Goal: Obtain resource: Obtain resource

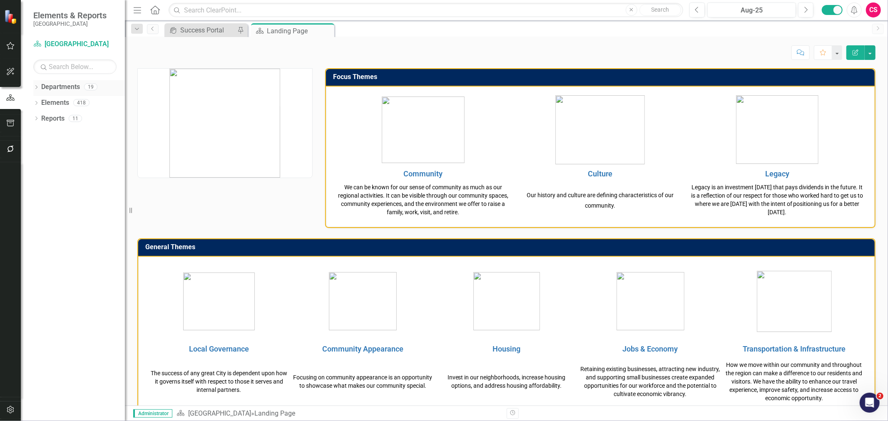
click at [38, 86] on icon "Dropdown" at bounding box center [36, 88] width 6 height 5
click at [39, 102] on icon "Dropdown" at bounding box center [40, 102] width 6 height 5
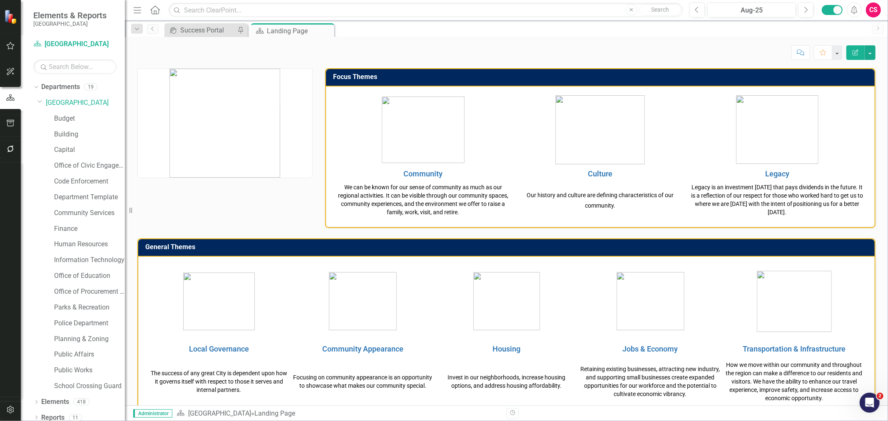
click at [136, 121] on div at bounding box center [225, 118] width 188 height 120
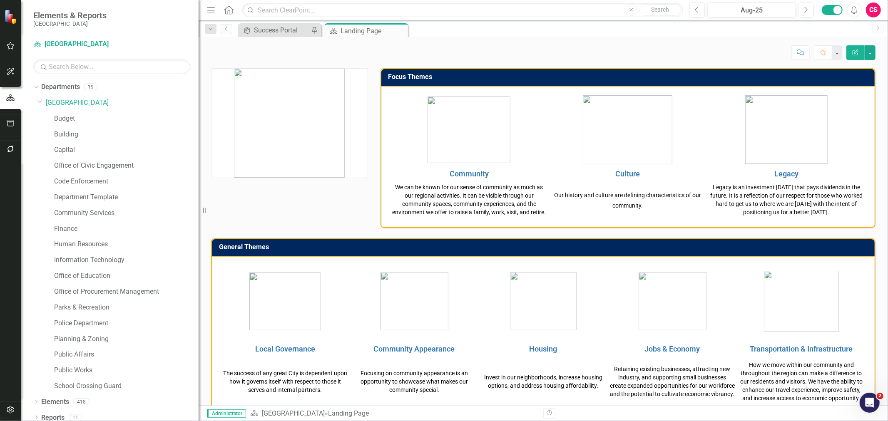
drag, startPoint x: 129, startPoint y: 121, endPoint x: 199, endPoint y: 127, distance: 69.7
click at [199, 127] on div "Resize" at bounding box center [202, 210] width 7 height 421
drag, startPoint x: 114, startPoint y: 201, endPoint x: 188, endPoint y: 215, distance: 75.3
click at [114, 201] on link "Department Template" at bounding box center [126, 198] width 144 height 10
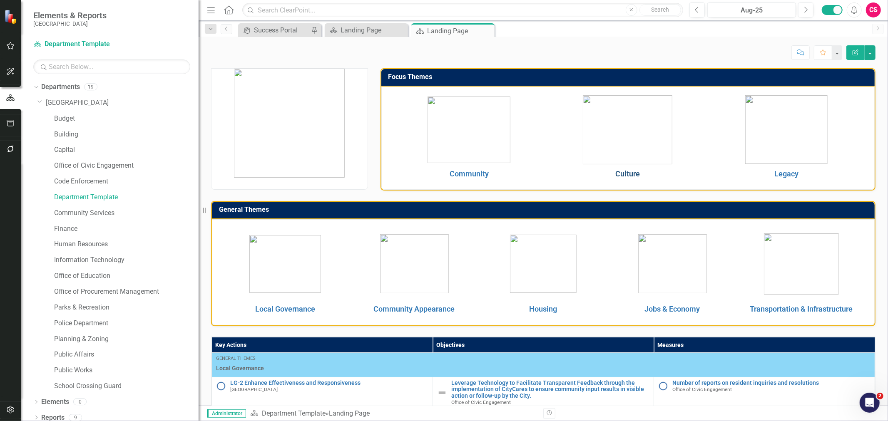
click at [620, 176] on link "Culture" at bounding box center [627, 173] width 25 height 9
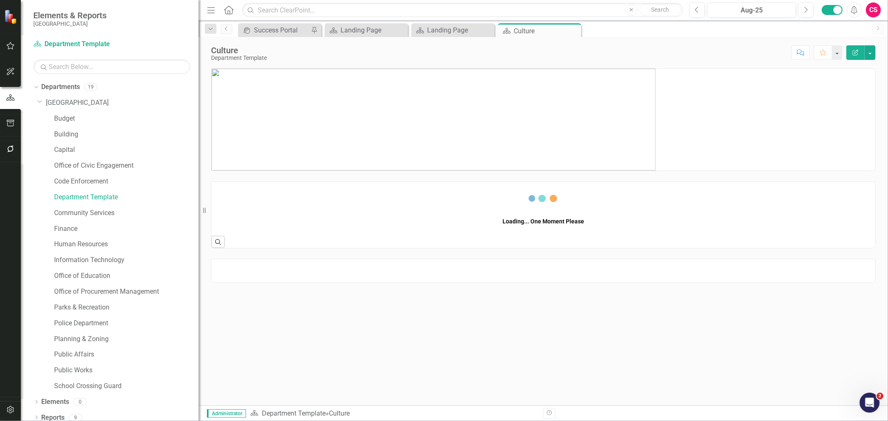
click at [400, 121] on img at bounding box center [433, 120] width 444 height 102
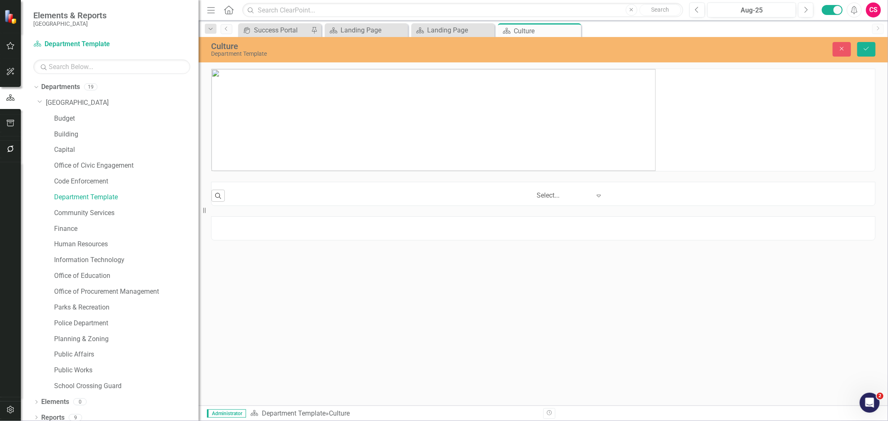
click at [400, 121] on img at bounding box center [433, 120] width 444 height 102
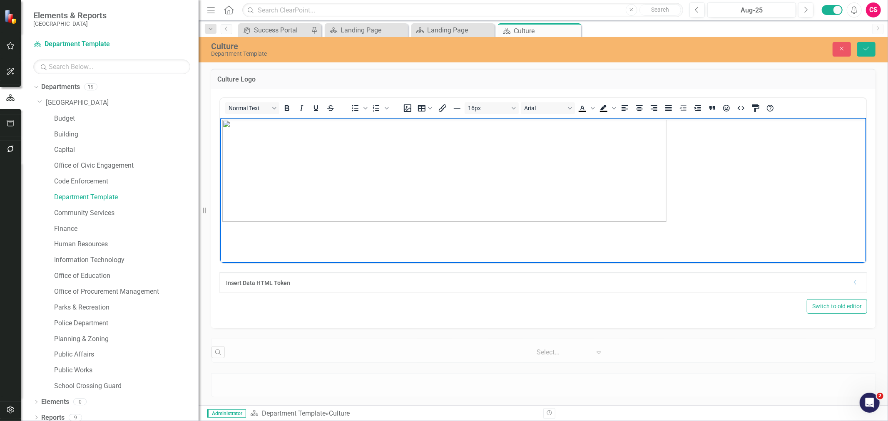
click at [422, 131] on img "Rich Text Area. Press ALT-0 for help." at bounding box center [444, 170] width 444 height 102
drag, startPoint x: 667, startPoint y: 221, endPoint x: 528, endPoint y: 179, distance: 145.9
click at [864, 55] on button "Save" at bounding box center [866, 49] width 18 height 15
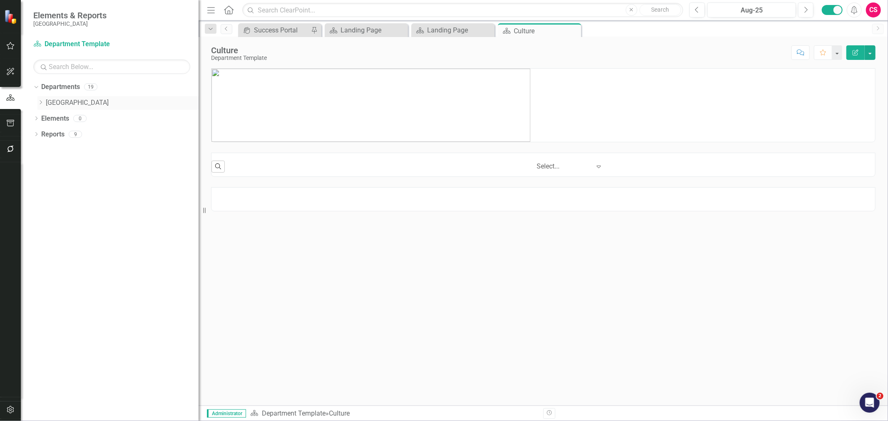
click at [47, 101] on link "[GEOGRAPHIC_DATA]" at bounding box center [122, 103] width 153 height 10
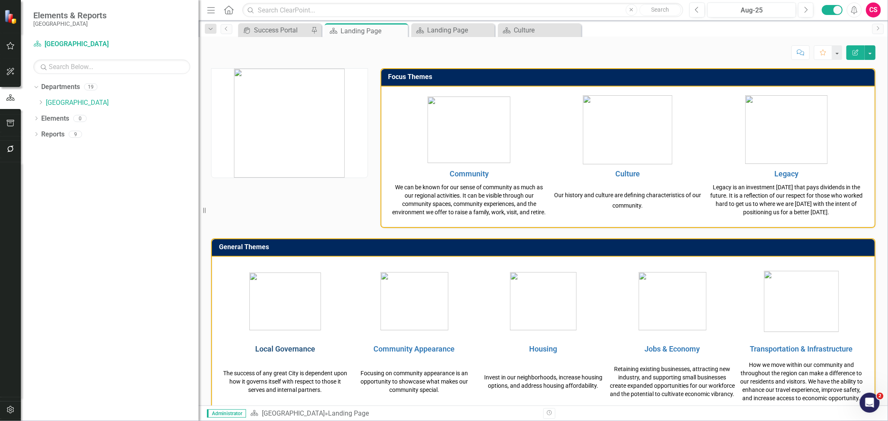
click at [281, 353] on link "Local Governance" at bounding box center [285, 349] width 60 height 9
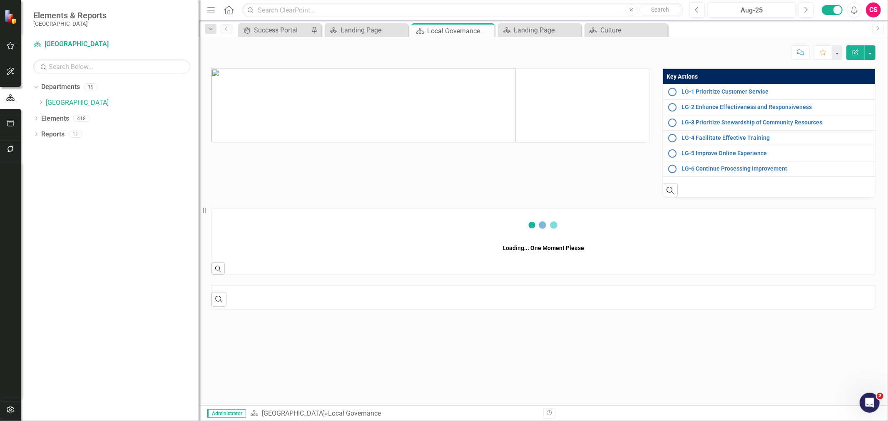
click at [382, 109] on img at bounding box center [363, 106] width 304 height 74
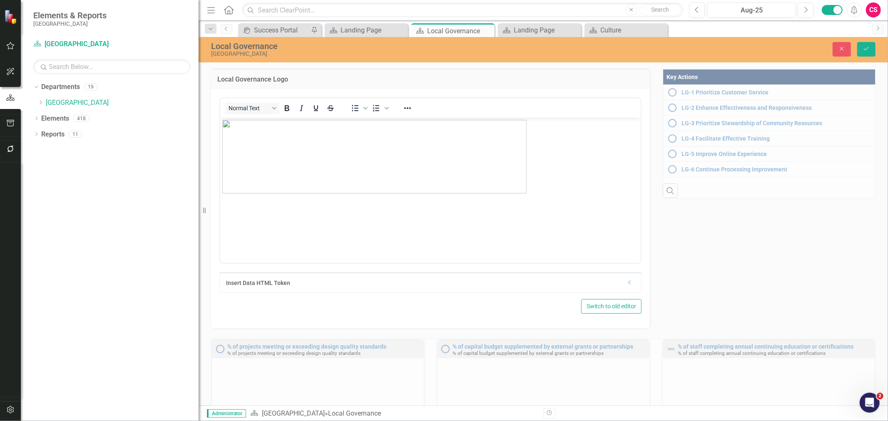
click at [502, 171] on img "Rich Text Area. Press ALT-0 for help." at bounding box center [374, 156] width 304 height 74
drag, startPoint x: 527, startPoint y: 191, endPoint x: 522, endPoint y: 190, distance: 5.1
click at [872, 44] on button "Save" at bounding box center [866, 49] width 18 height 15
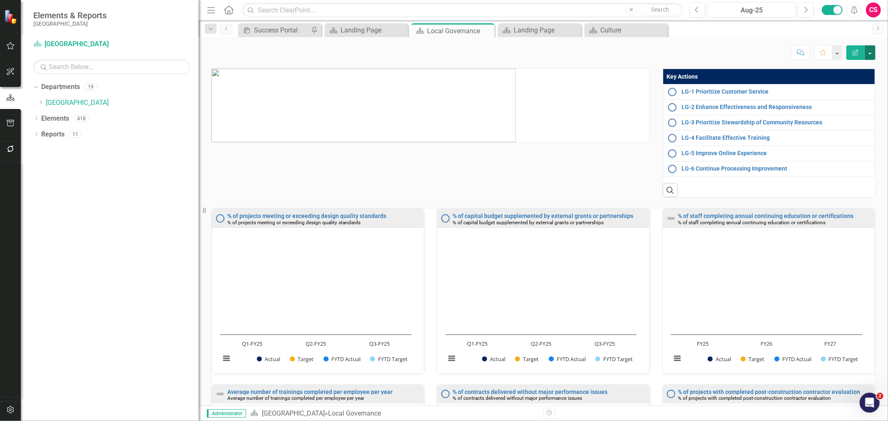
click at [867, 55] on button "button" at bounding box center [869, 52] width 11 height 15
click at [831, 118] on link "PDF Export to PDF" at bounding box center [840, 116] width 67 height 15
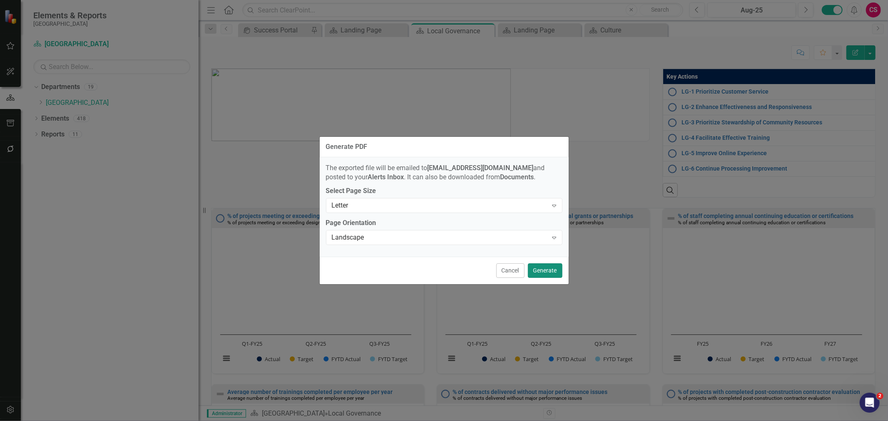
click at [537, 268] on button "Generate" at bounding box center [545, 270] width 35 height 15
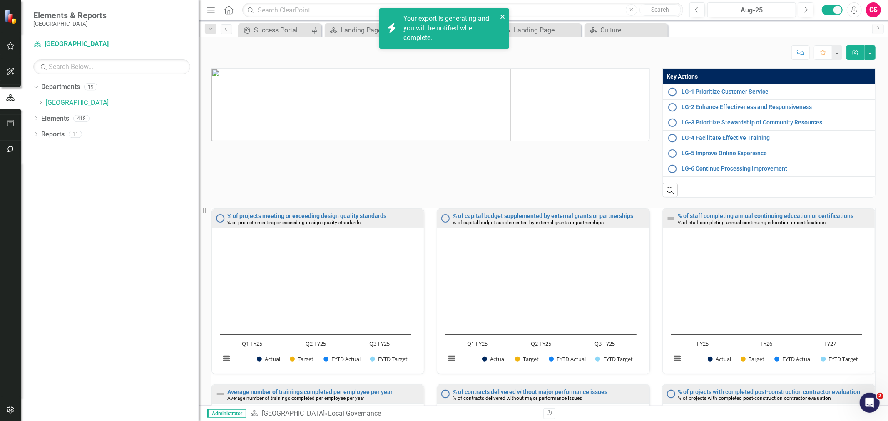
click at [504, 16] on icon "close" at bounding box center [502, 17] width 4 height 4
click at [450, 36] on link "Click here to download." at bounding box center [438, 38] width 70 height 8
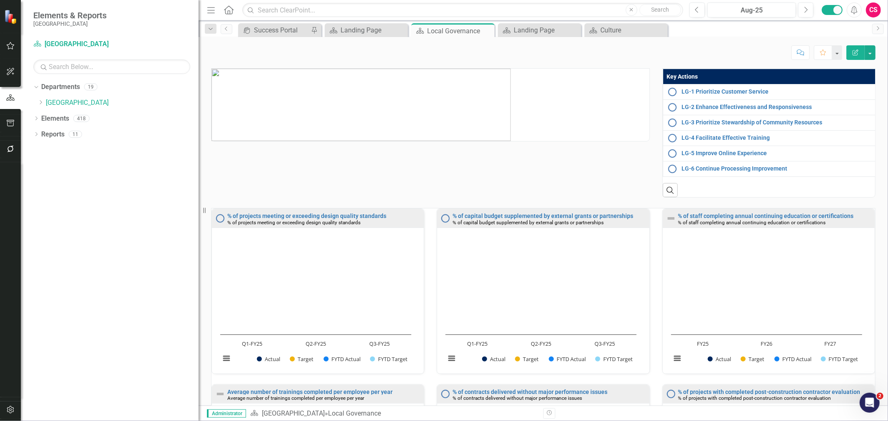
click at [859, 54] on button "Edit Report" at bounding box center [855, 52] width 18 height 15
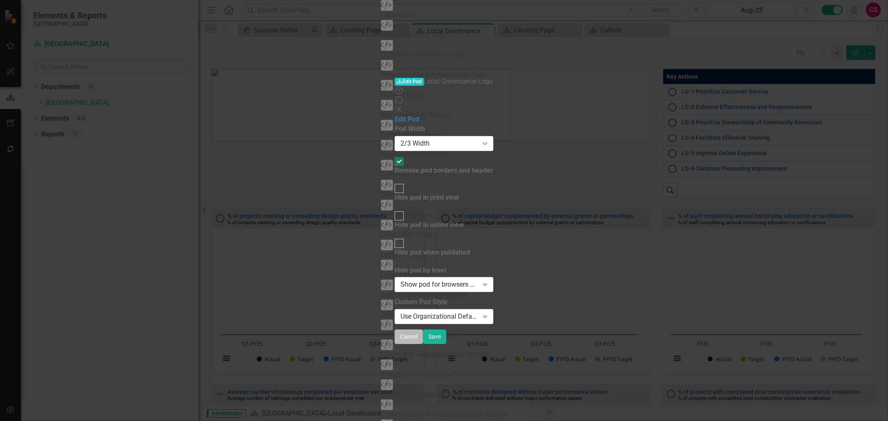
click at [423, 344] on button "Cancel" at bounding box center [409, 337] width 28 height 15
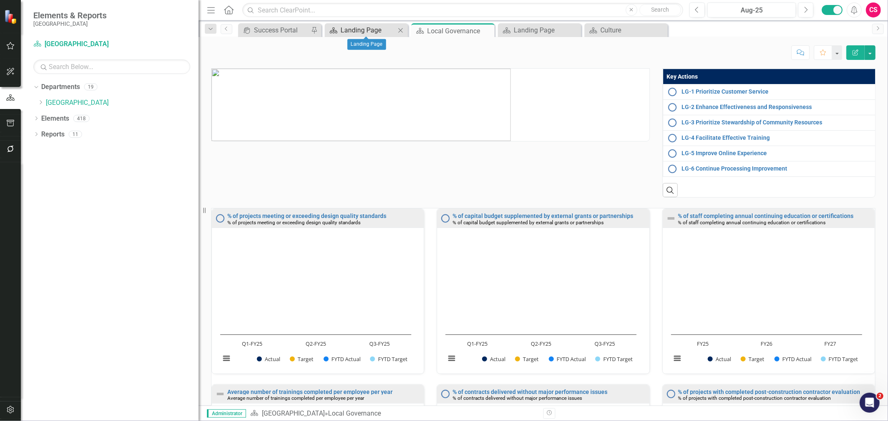
click at [388, 31] on div "Landing Page" at bounding box center [367, 30] width 55 height 10
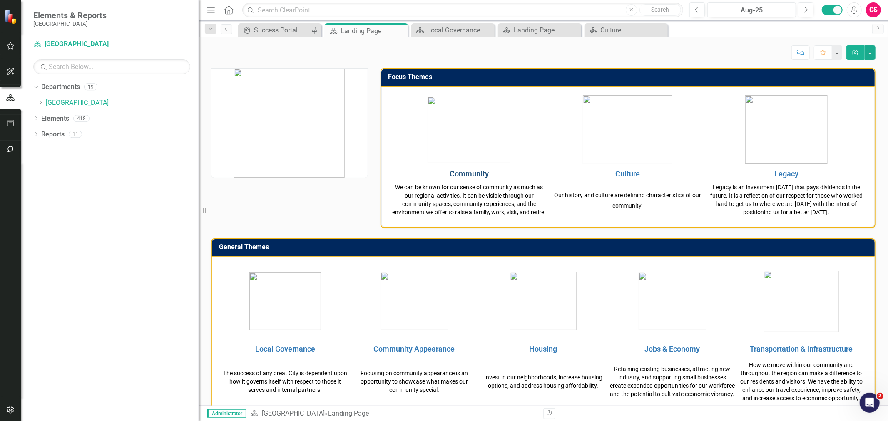
click at [453, 175] on link "Community" at bounding box center [469, 173] width 39 height 9
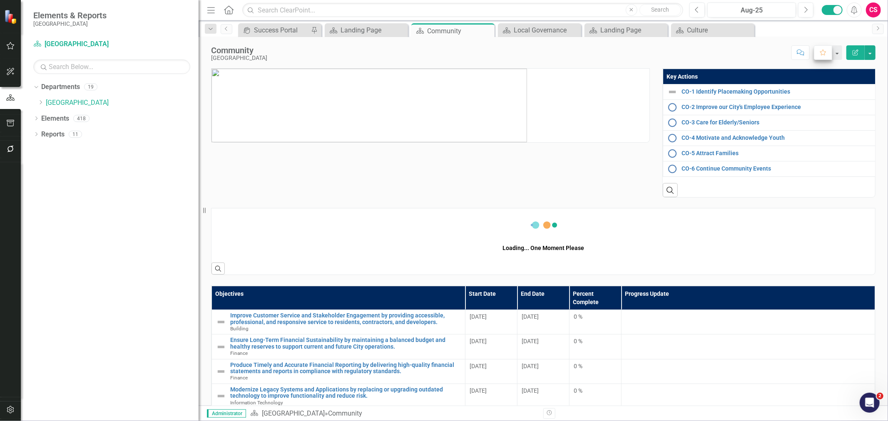
drag, startPoint x: 852, startPoint y: 52, endPoint x: 830, endPoint y: 57, distance: 22.9
click at [852, 52] on icon "Edit Report" at bounding box center [855, 53] width 7 height 6
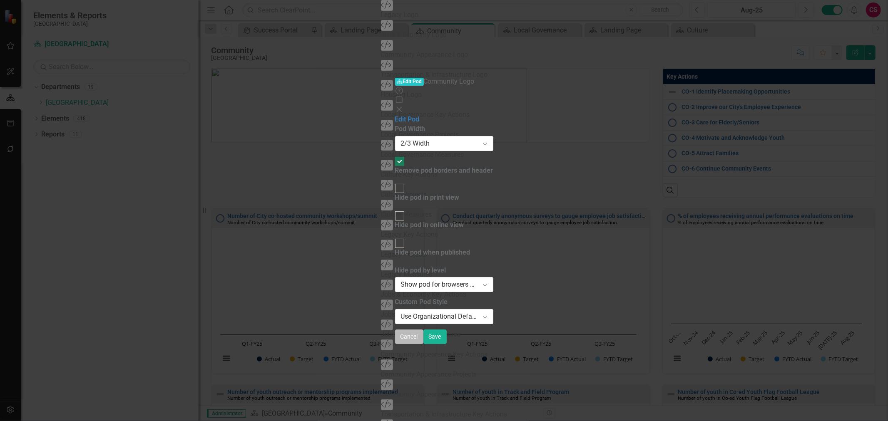
click at [423, 344] on button "Cancel" at bounding box center [409, 337] width 28 height 15
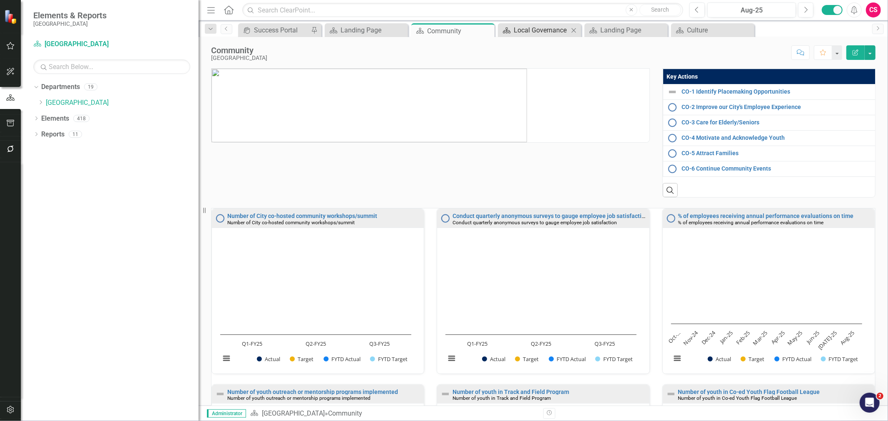
click at [555, 29] on div "Local Governance" at bounding box center [541, 30] width 55 height 10
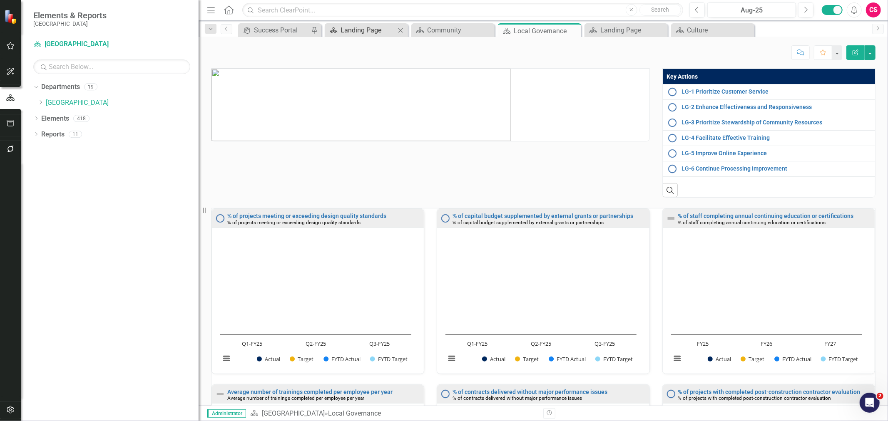
click at [360, 32] on div "Landing Page" at bounding box center [367, 30] width 55 height 10
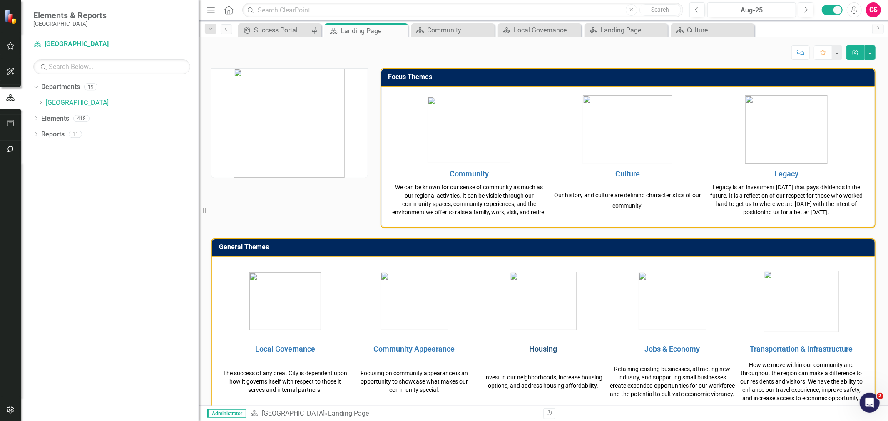
click at [535, 353] on link "Housing" at bounding box center [543, 349] width 28 height 9
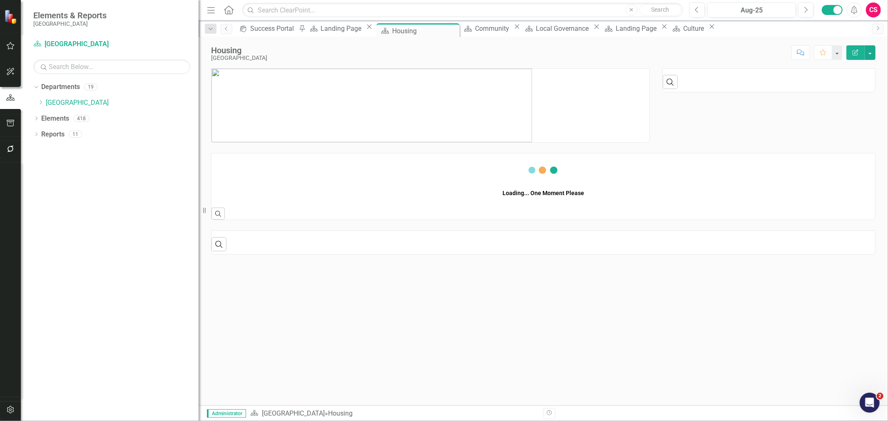
click at [852, 56] on button "Edit Report" at bounding box center [855, 52] width 18 height 15
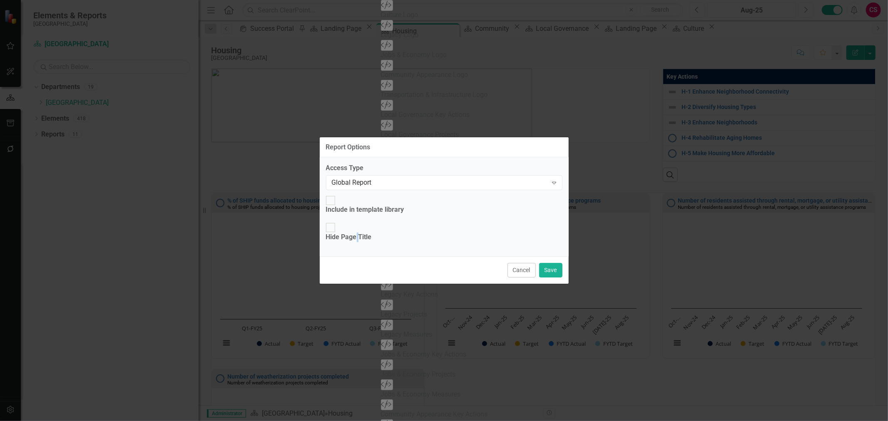
drag, startPoint x: 371, startPoint y: 227, endPoint x: 502, endPoint y: 252, distance: 133.1
click at [371, 233] on div "Hide Page Title" at bounding box center [349, 238] width 46 height 10
drag, startPoint x: 348, startPoint y: 227, endPoint x: 441, endPoint y: 243, distance: 94.3
click at [350, 233] on div "Hide Page Title" at bounding box center [349, 238] width 46 height 10
click at [337, 226] on input "Hide Page Title" at bounding box center [330, 227] width 13 height 13
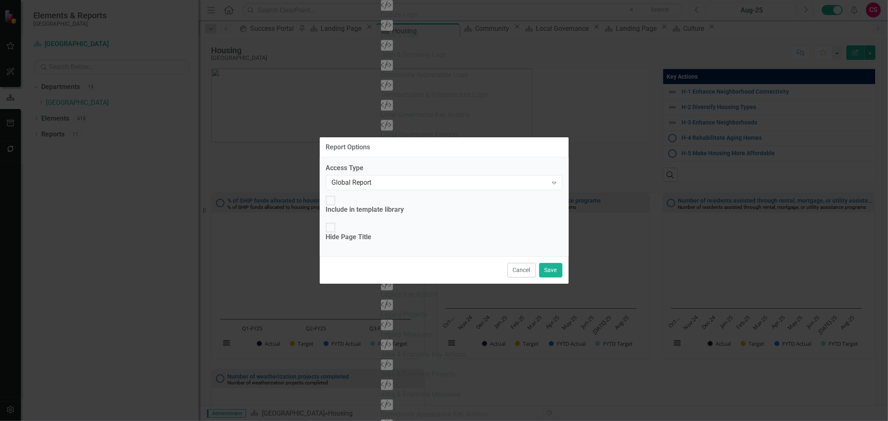
checkbox input "true"
click at [554, 263] on button "Save" at bounding box center [550, 270] width 23 height 15
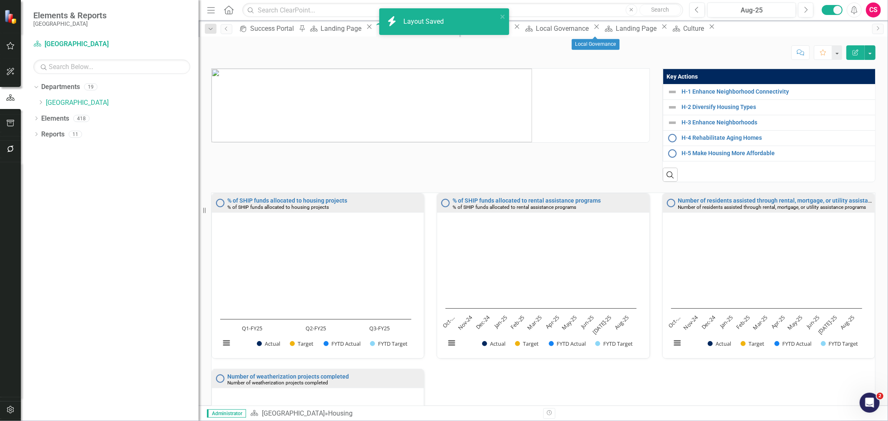
click at [594, 40] on div "Local Governance" at bounding box center [595, 44] width 48 height 11
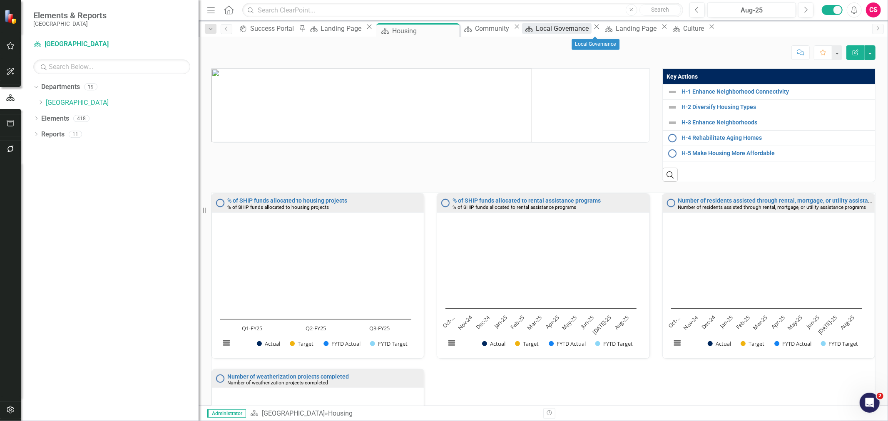
click at [591, 31] on div "Local Governance" at bounding box center [563, 28] width 55 height 10
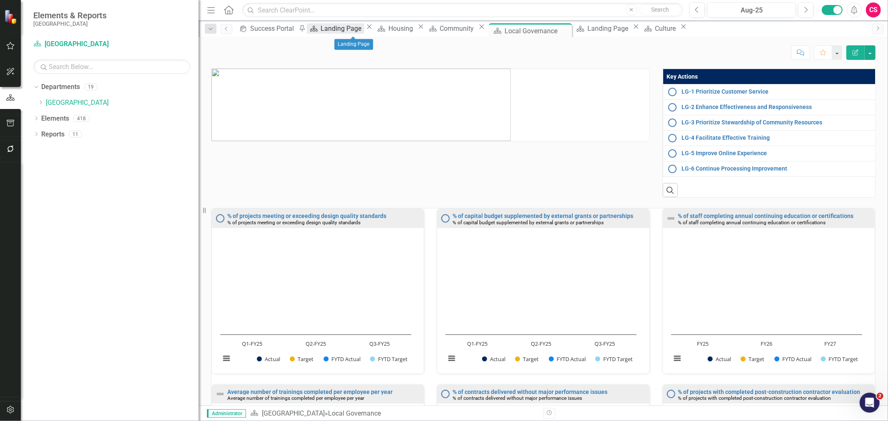
click at [317, 25] on div "Department" at bounding box center [312, 28] width 10 height 10
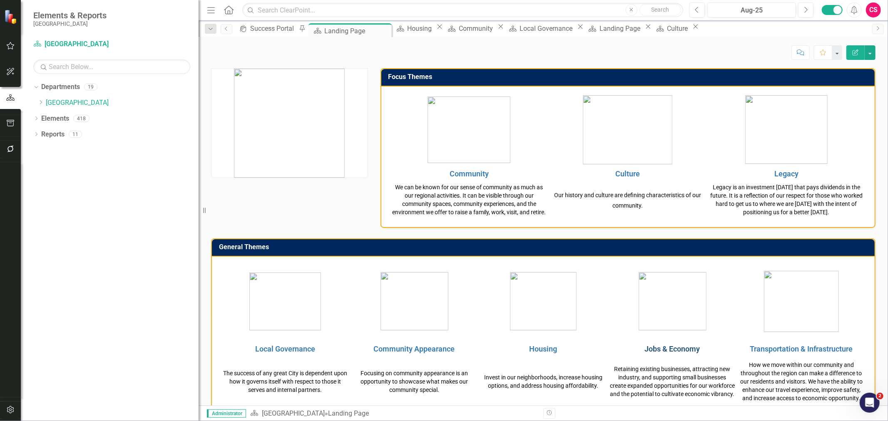
click at [672, 351] on link "Jobs & Economy" at bounding box center [672, 349] width 55 height 9
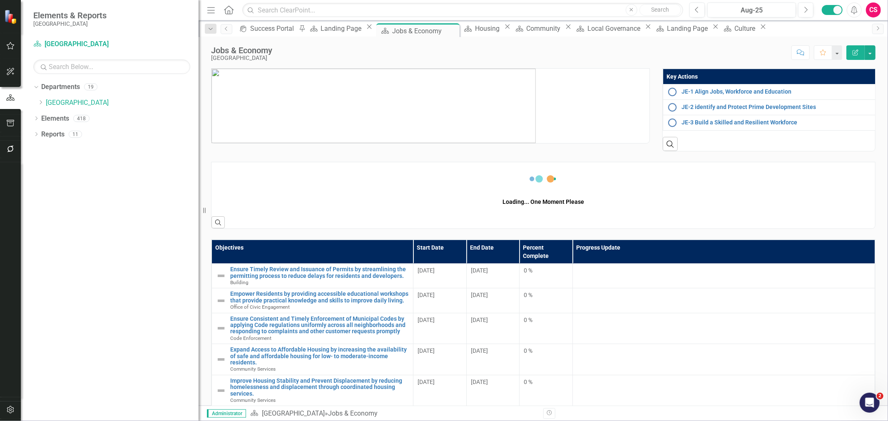
click at [848, 52] on button "Edit Report" at bounding box center [855, 52] width 18 height 15
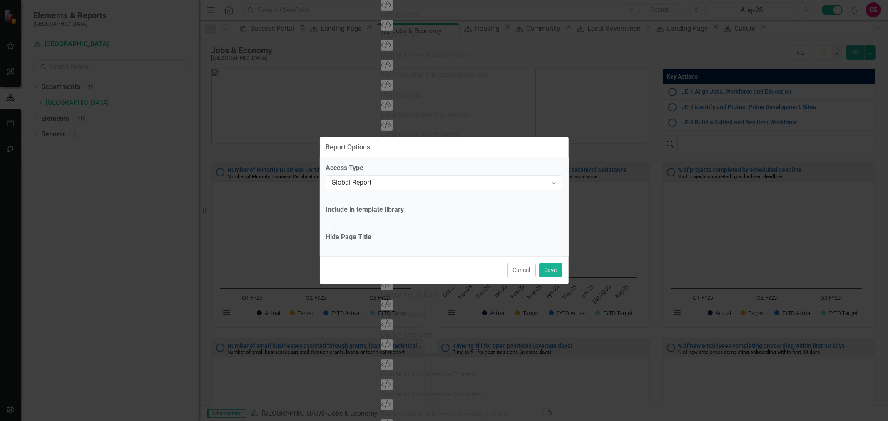
click at [381, 234] on div "Access Type Global Report Expand Include in template library Hide Page Title" at bounding box center [444, 206] width 249 height 99
click at [372, 233] on div "Hide Page Title" at bounding box center [349, 238] width 46 height 10
click at [337, 231] on input "Hide Page Title" at bounding box center [330, 227] width 13 height 13
checkbox input "true"
drag, startPoint x: 560, startPoint y: 256, endPoint x: 584, endPoint y: 256, distance: 24.6
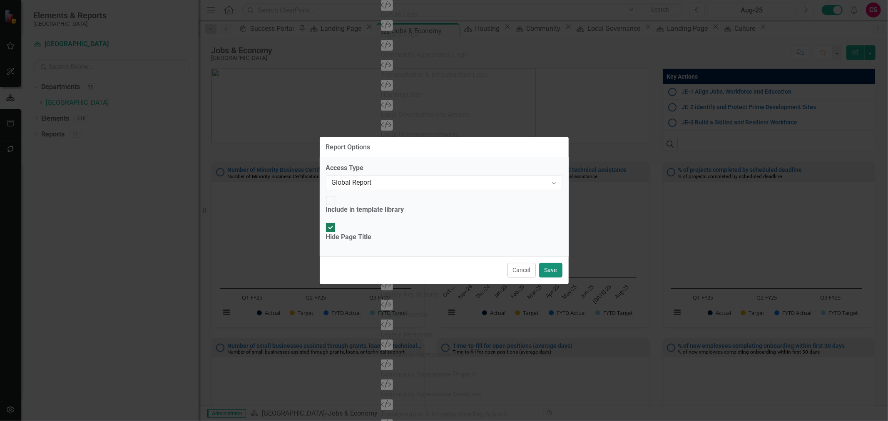
click at [560, 263] on button "Save" at bounding box center [550, 270] width 23 height 15
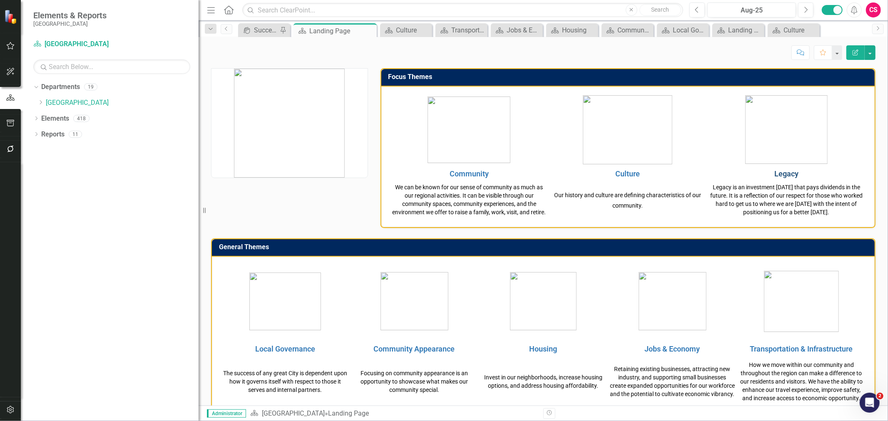
click at [777, 169] on link "Legacy" at bounding box center [786, 173] width 24 height 9
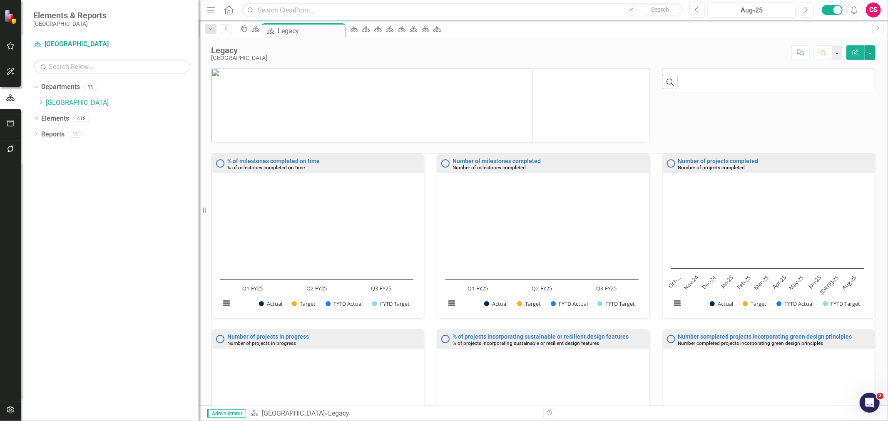
click at [225, 12] on icon "Home" at bounding box center [228, 9] width 11 height 9
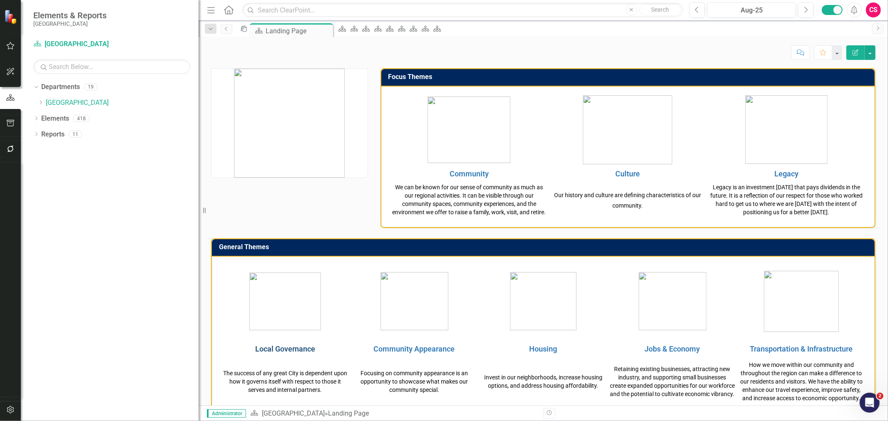
click at [283, 351] on link "Local Governance" at bounding box center [285, 349] width 60 height 9
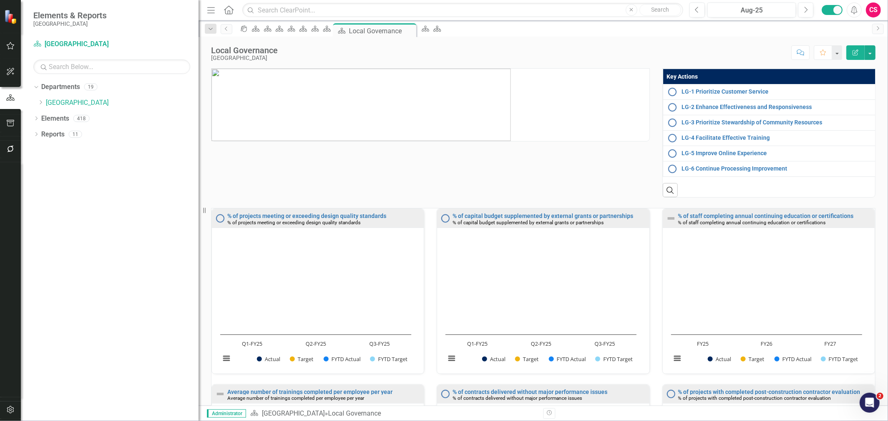
click at [226, 10] on icon "Home" at bounding box center [228, 9] width 11 height 9
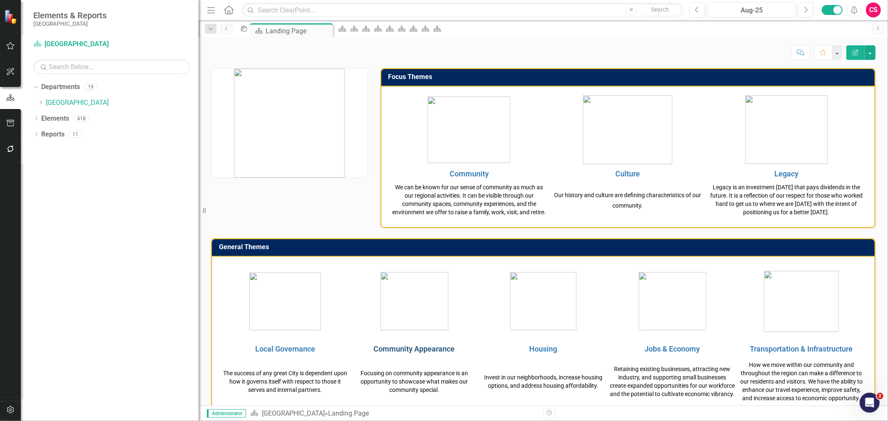
click at [430, 353] on link "Community Appearance" at bounding box center [414, 349] width 81 height 9
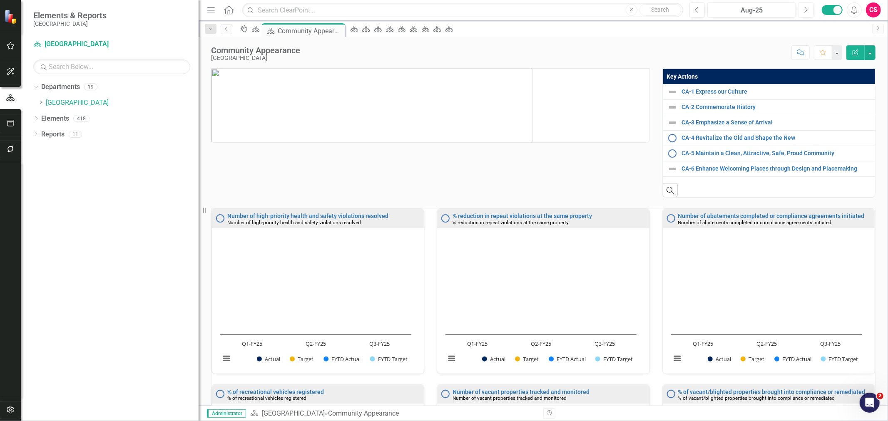
click at [230, 13] on icon at bounding box center [229, 9] width 10 height 9
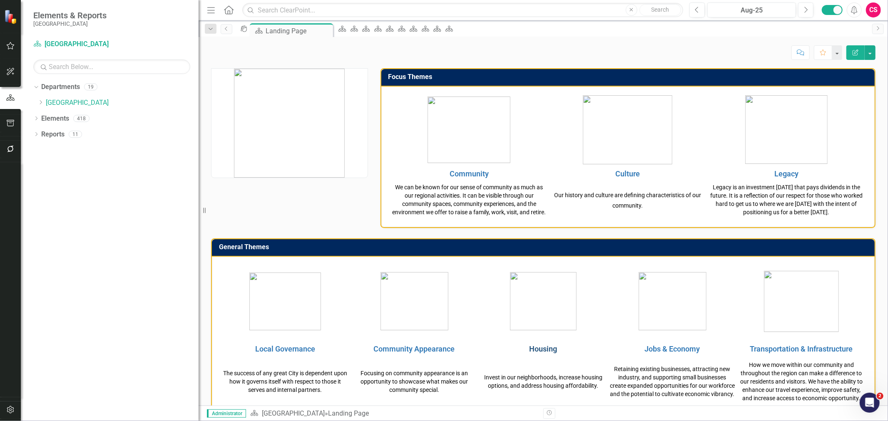
click at [539, 353] on link "Housing" at bounding box center [543, 349] width 28 height 9
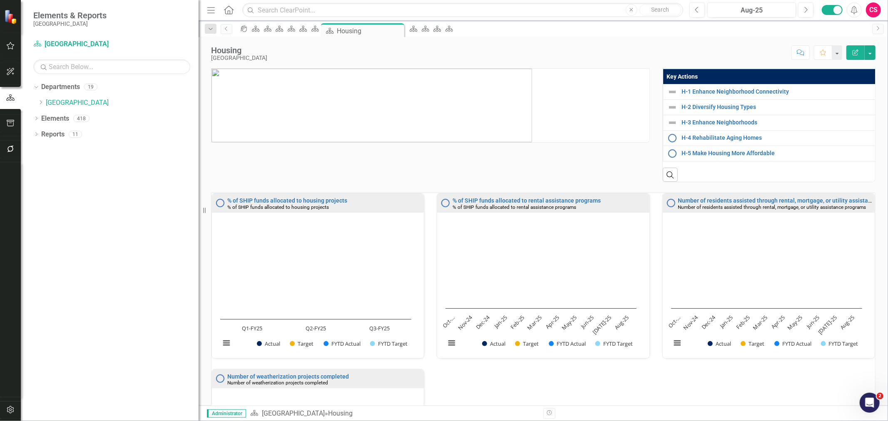
click at [226, 12] on icon "Home" at bounding box center [228, 9] width 11 height 9
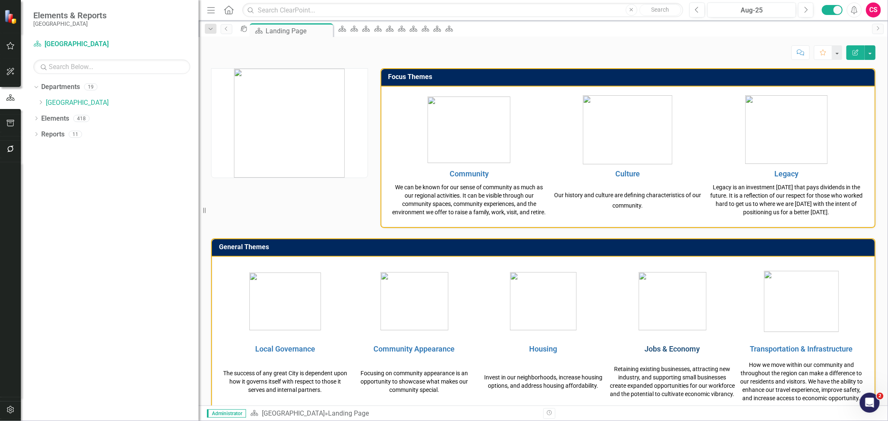
click at [656, 352] on link "Jobs & Economy" at bounding box center [672, 349] width 55 height 9
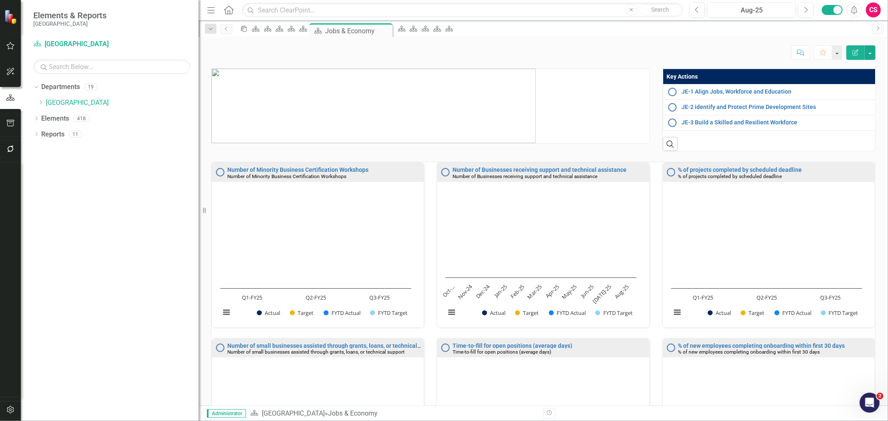
click at [232, 10] on icon "Home" at bounding box center [228, 9] width 11 height 9
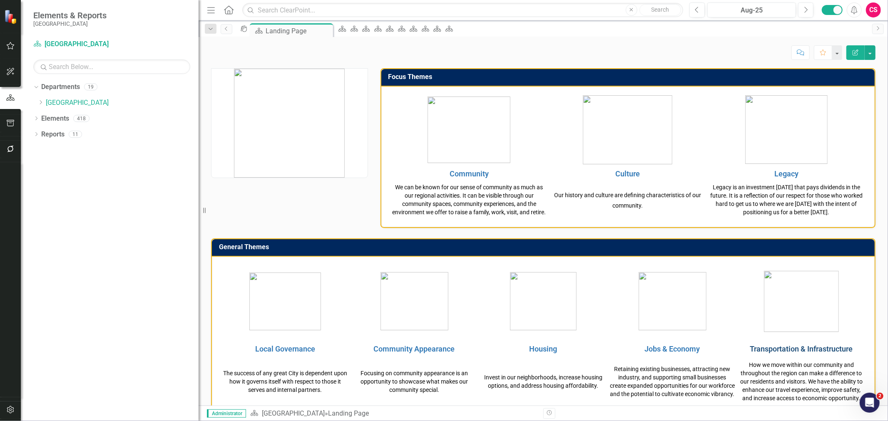
click at [802, 353] on link "Transportation & Infrastructure" at bounding box center [801, 349] width 103 height 9
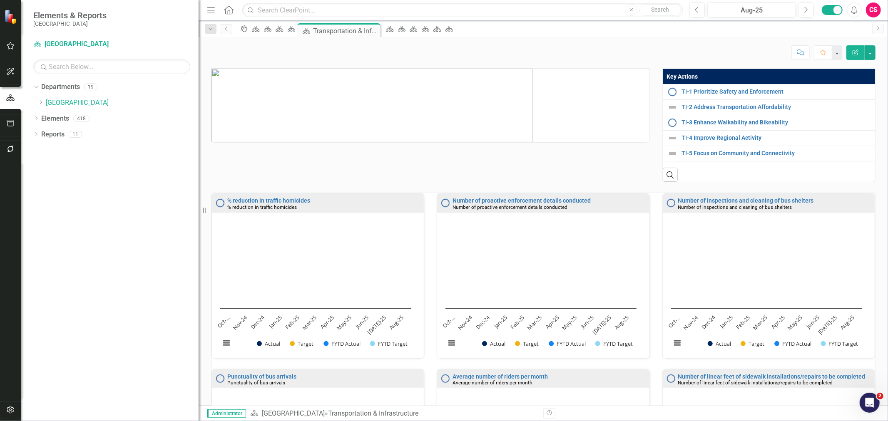
click at [12, 122] on icon "button" at bounding box center [10, 123] width 9 height 7
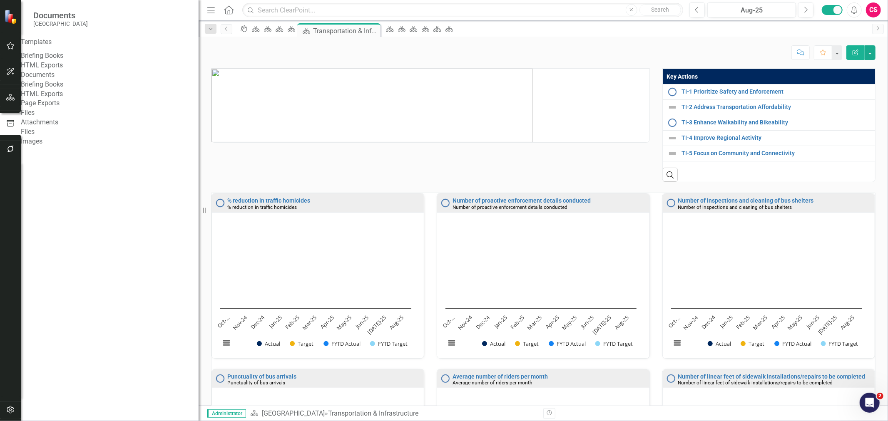
click at [40, 61] on link "Briefing Books" at bounding box center [110, 56] width 178 height 10
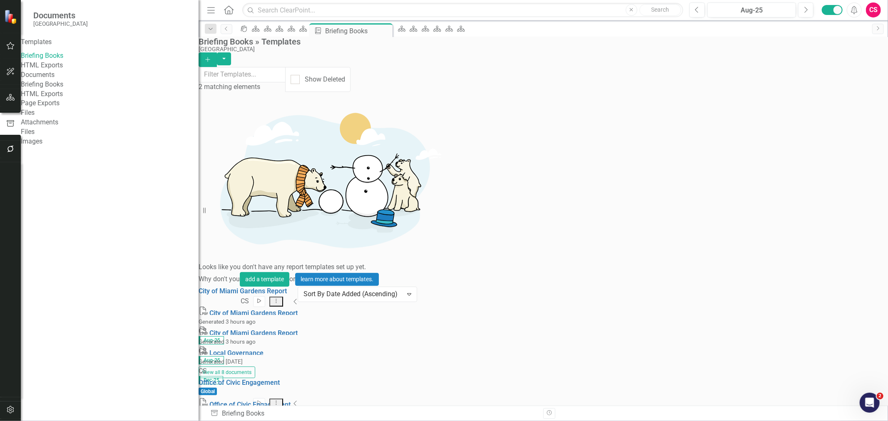
click at [265, 296] on button "Start" at bounding box center [259, 301] width 12 height 11
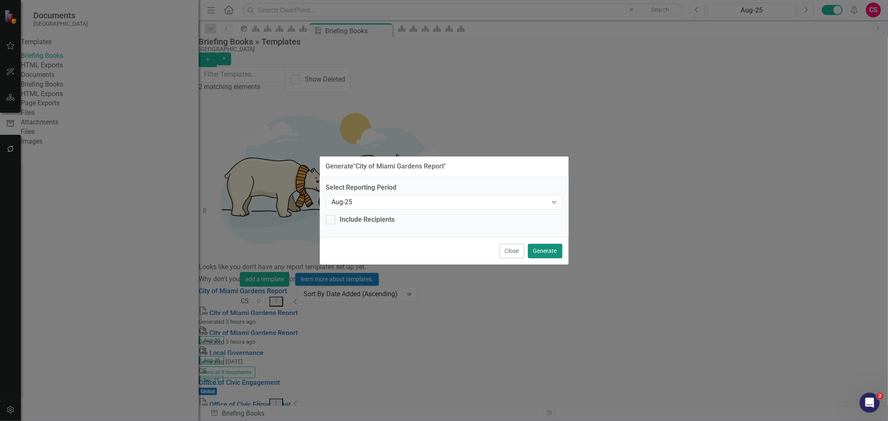
click at [543, 248] on button "Generate" at bounding box center [545, 251] width 35 height 15
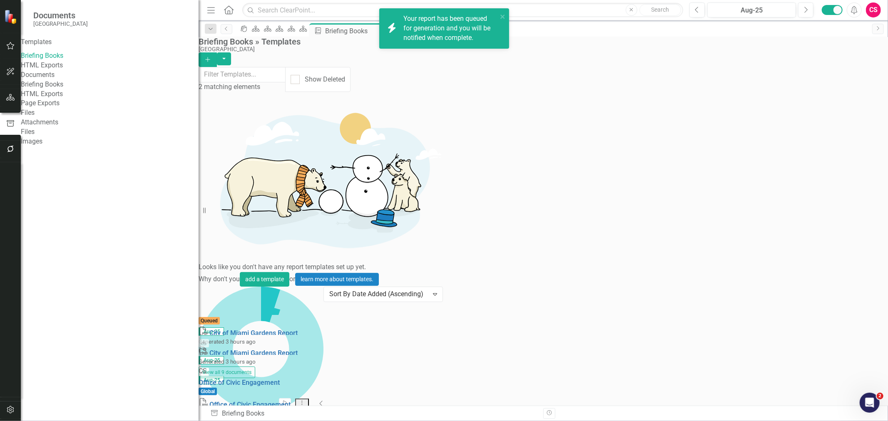
click at [61, 69] on link "HTML Exports" at bounding box center [110, 66] width 178 height 10
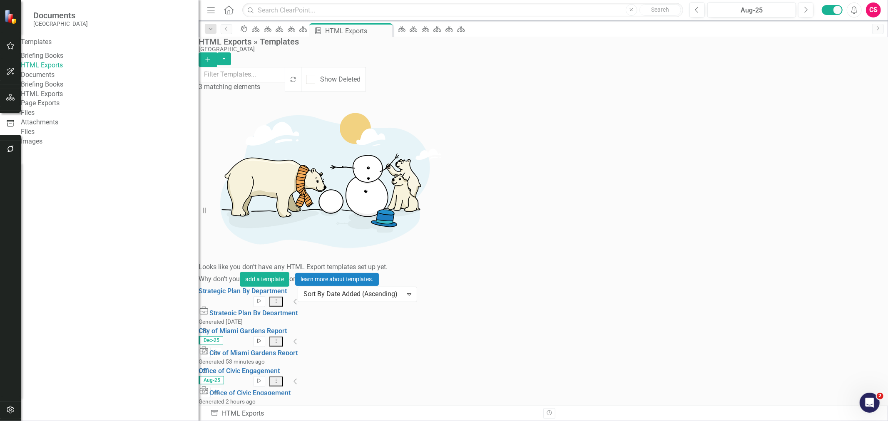
click at [262, 339] on icon "Start" at bounding box center [259, 341] width 6 height 5
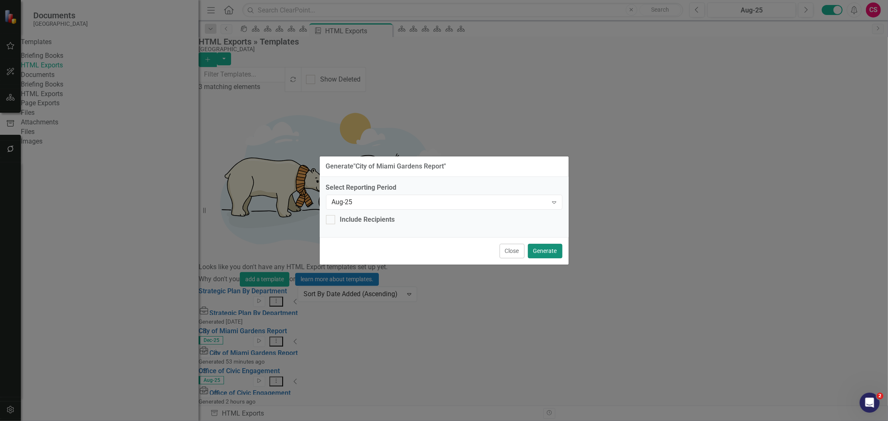
click at [536, 246] on button "Generate" at bounding box center [545, 251] width 35 height 15
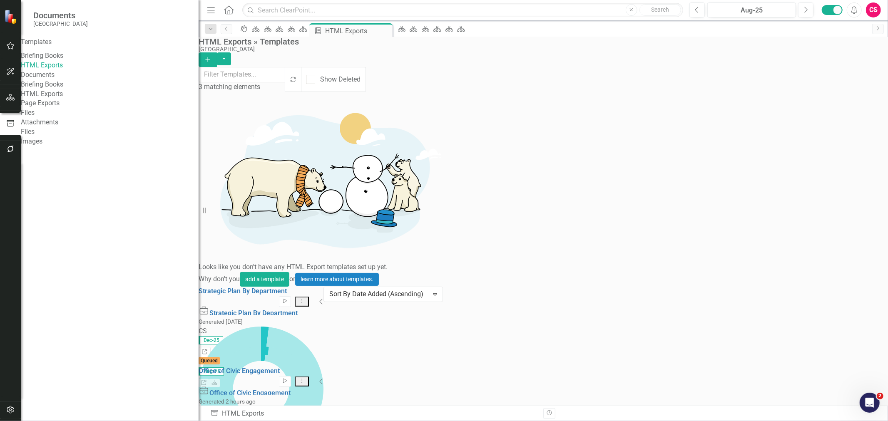
click at [323, 378] on icon "Collapse" at bounding box center [321, 381] width 4 height 7
click at [269, 291] on div "Strategic Plan By Department Start Dropdown Menu Collapse HTML Strategic Plan B…" at bounding box center [261, 347] width 125 height 120
click at [10, 101] on button "button" at bounding box center [10, 97] width 19 height 17
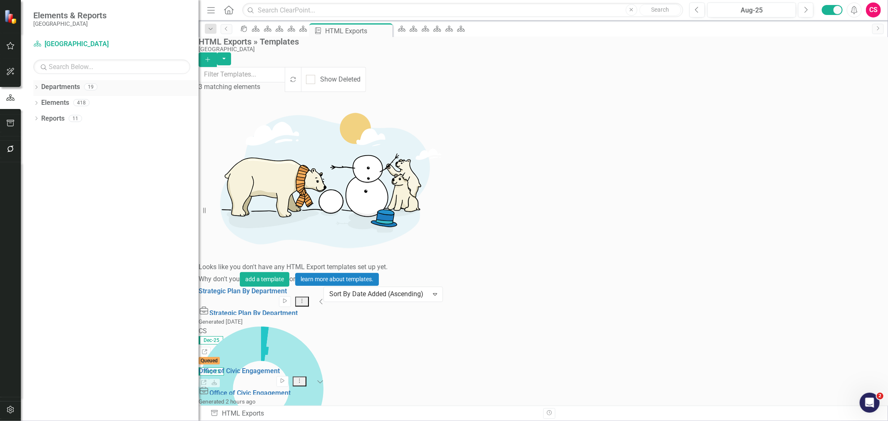
click at [37, 88] on icon "Dropdown" at bounding box center [36, 88] width 6 height 5
click at [42, 100] on icon "Dropdown" at bounding box center [40, 102] width 6 height 5
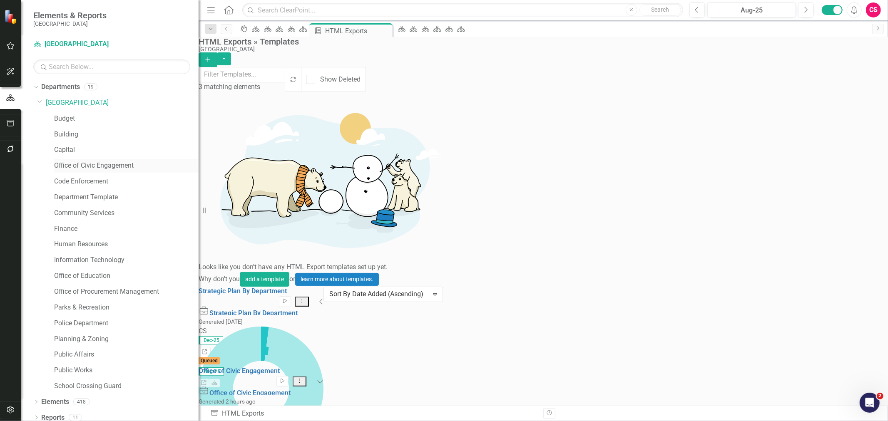
click at [85, 169] on link "Office of Civic Engagement" at bounding box center [126, 166] width 144 height 10
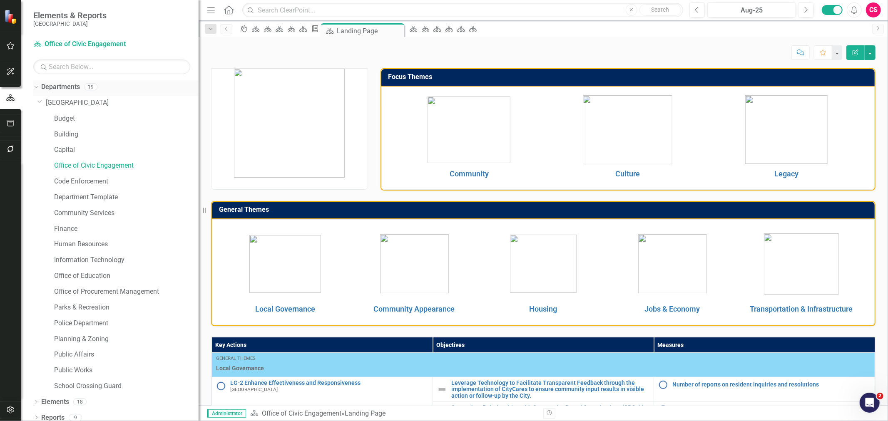
click at [36, 86] on icon "Dropdown" at bounding box center [35, 87] width 5 height 6
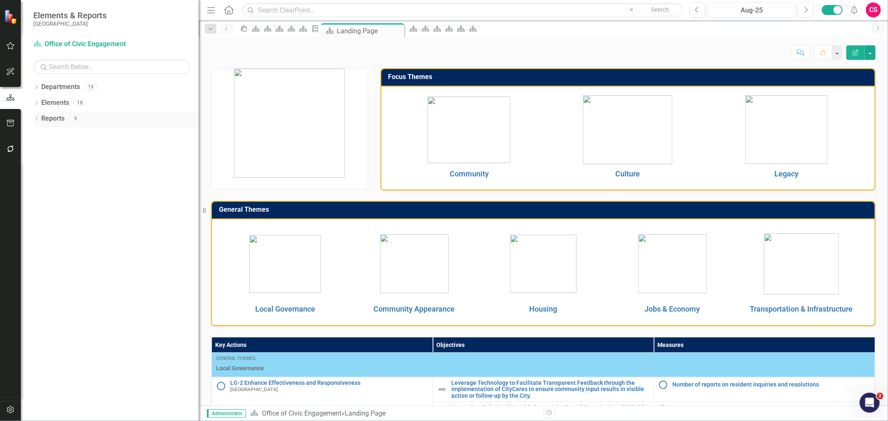
click at [33, 122] on div "Dropdown" at bounding box center [36, 119] width 6 height 7
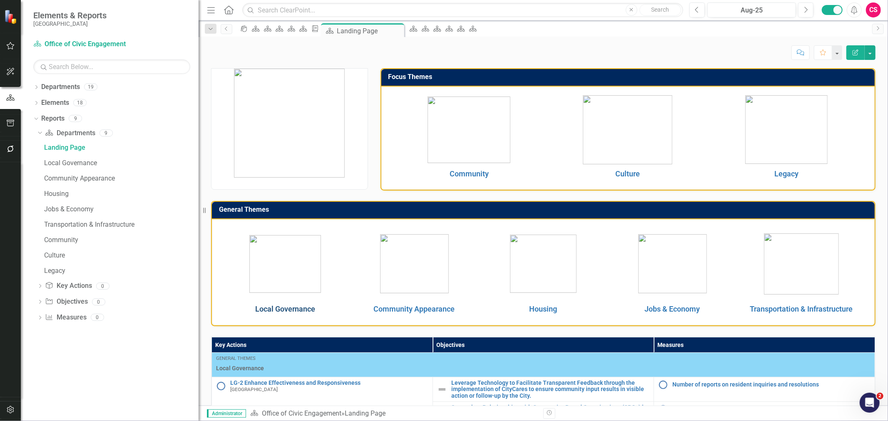
click at [295, 306] on link "Local Governance" at bounding box center [285, 309] width 60 height 9
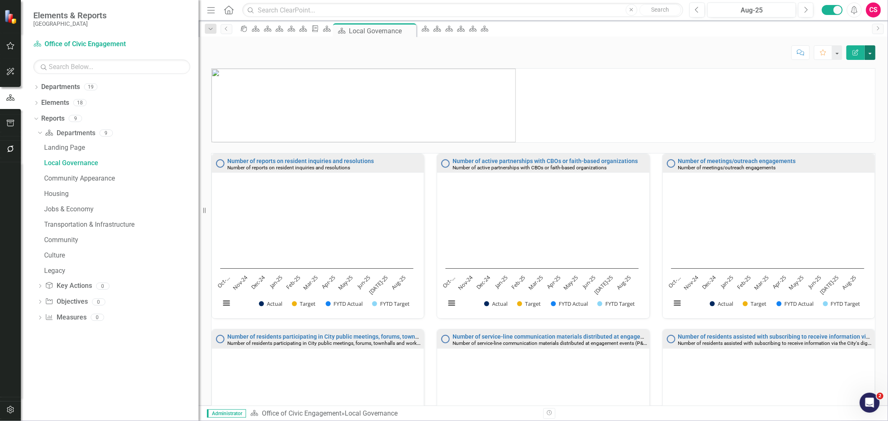
click at [867, 57] on button "button" at bounding box center [869, 52] width 11 height 15
click at [846, 112] on link "PDF Export to PDF" at bounding box center [840, 116] width 67 height 15
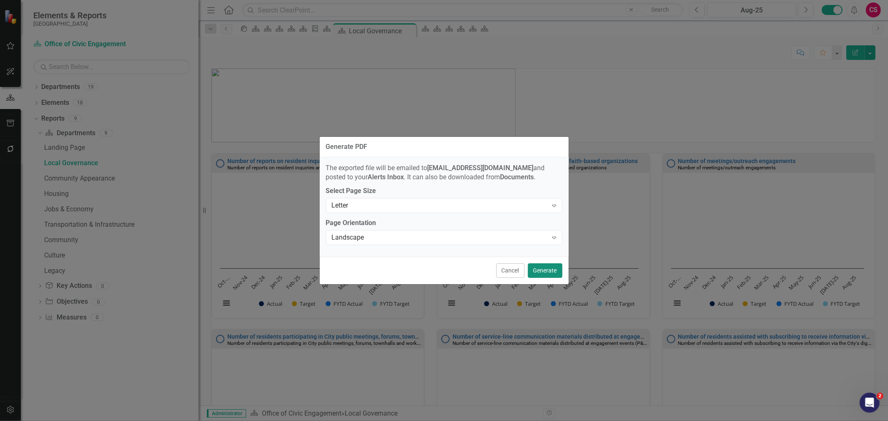
click at [547, 268] on button "Generate" at bounding box center [545, 270] width 35 height 15
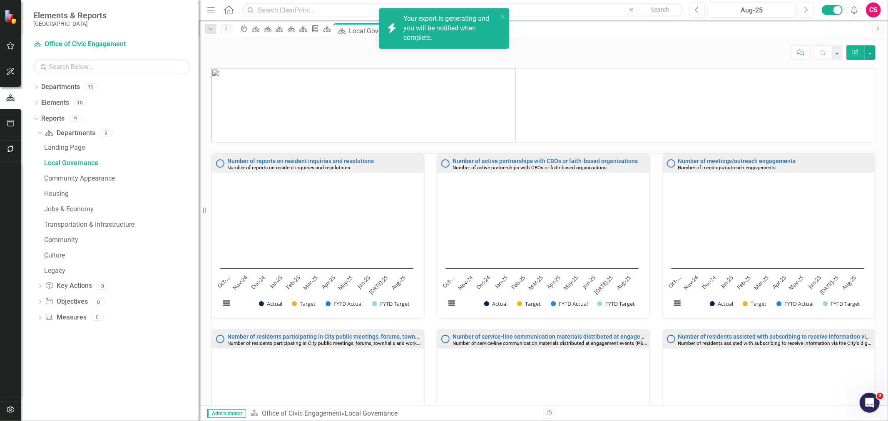
click at [854, 52] on icon "button" at bounding box center [855, 53] width 6 height 6
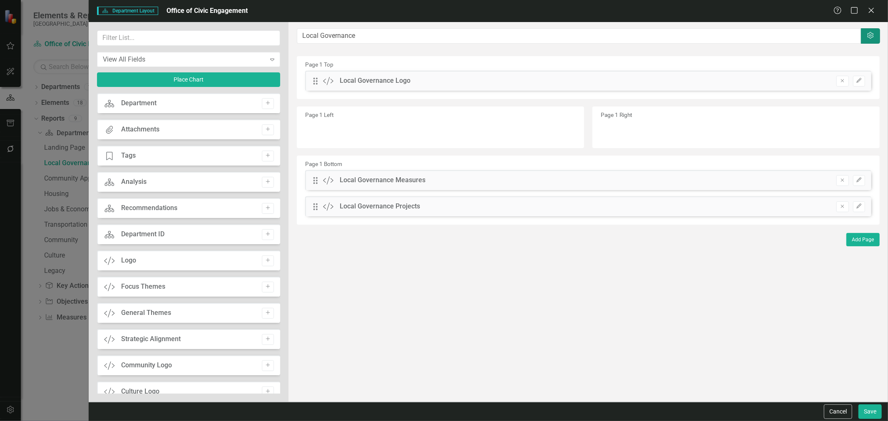
click at [864, 39] on button "Settings" at bounding box center [870, 35] width 19 height 15
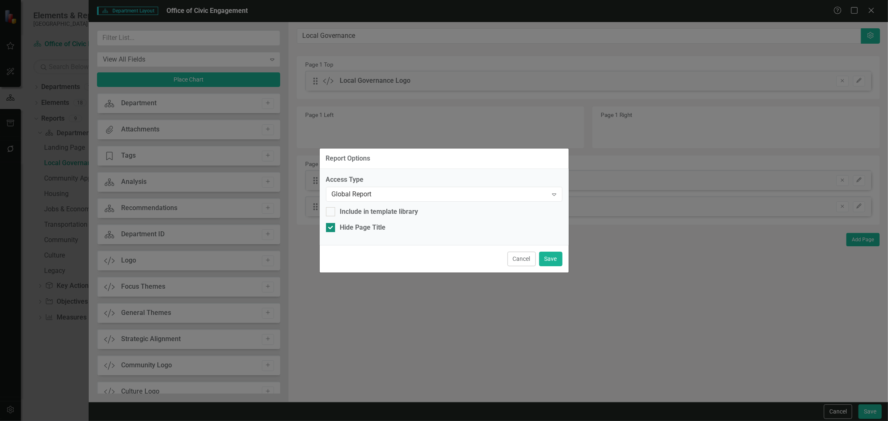
drag, startPoint x: 361, startPoint y: 229, endPoint x: 500, endPoint y: 247, distance: 140.1
click at [363, 229] on div "Hide Page Title" at bounding box center [363, 228] width 46 height 10
click at [331, 229] on input "Hide Page Title" at bounding box center [328, 225] width 5 height 5
checkbox input "false"
drag, startPoint x: 542, startPoint y: 249, endPoint x: 560, endPoint y: 254, distance: 18.3
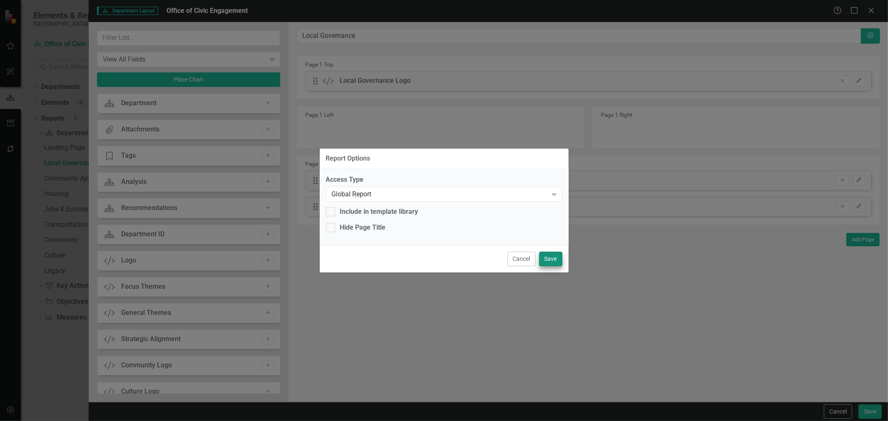
click at [546, 251] on div "Cancel Save" at bounding box center [444, 258] width 249 height 27
click at [560, 254] on button "Save" at bounding box center [550, 259] width 23 height 15
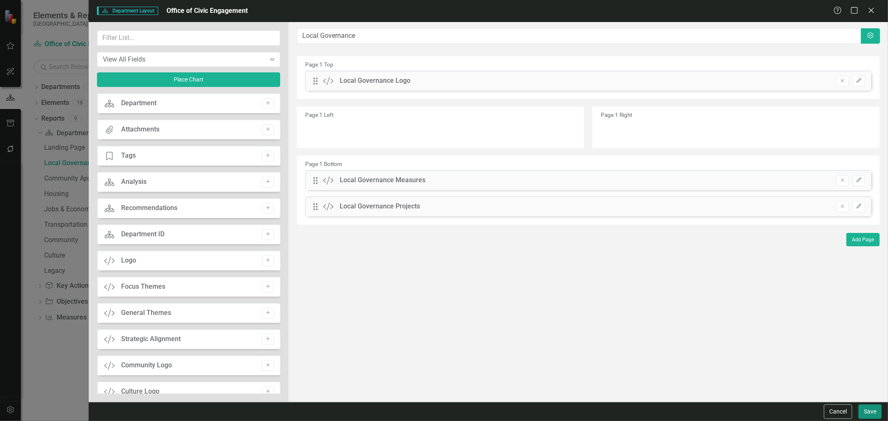
click at [869, 409] on button "Save" at bounding box center [869, 412] width 23 height 15
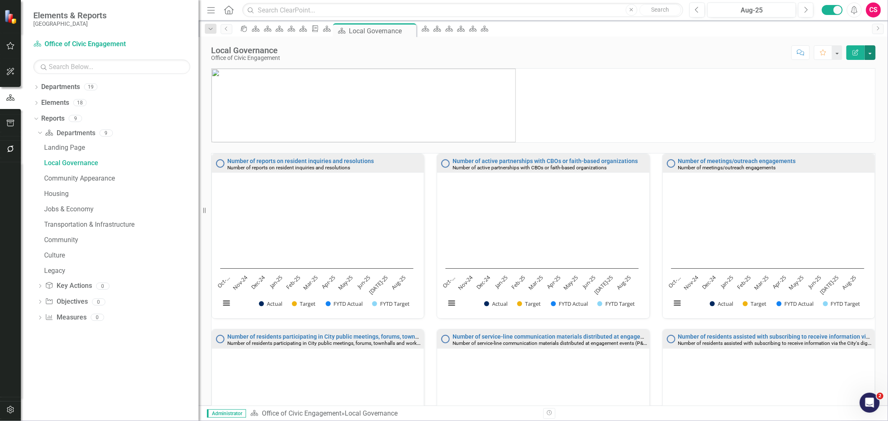
drag, startPoint x: 868, startPoint y: 55, endPoint x: 873, endPoint y: 68, distance: 14.0
click at [869, 55] on button "button" at bounding box center [869, 52] width 11 height 15
click at [844, 117] on link "PDF Export to PDF" at bounding box center [840, 116] width 67 height 15
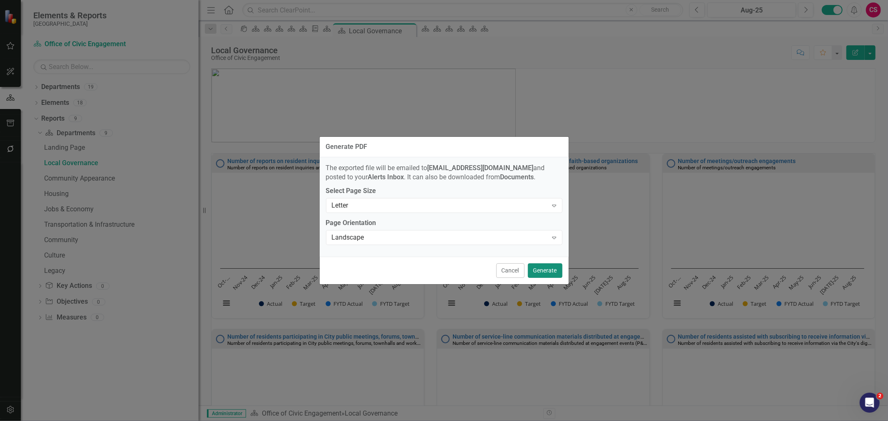
click at [541, 276] on button "Generate" at bounding box center [545, 270] width 35 height 15
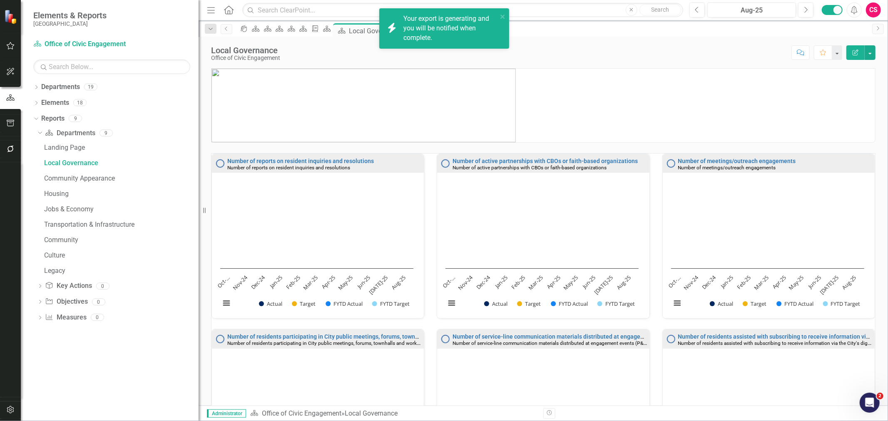
drag, startPoint x: 40, startPoint y: 136, endPoint x: 34, endPoint y: 134, distance: 5.6
click at [39, 136] on icon "Dropdown" at bounding box center [39, 133] width 5 height 6
click at [35, 87] on icon "Dropdown" at bounding box center [36, 88] width 6 height 5
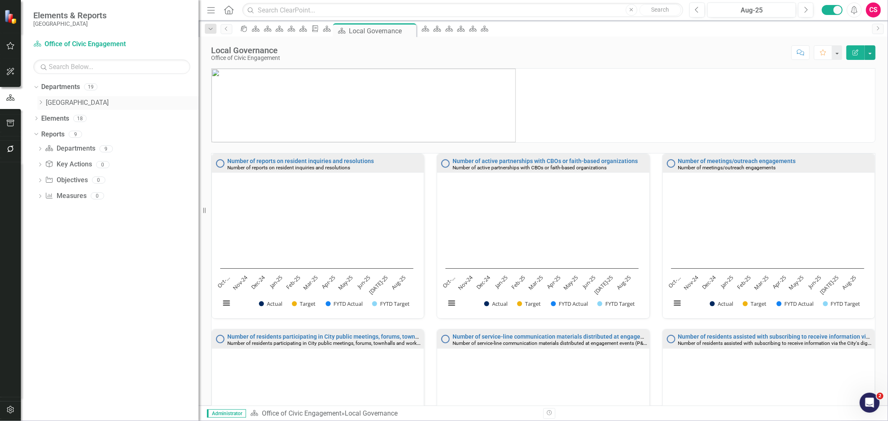
click at [38, 103] on icon "Dropdown" at bounding box center [40, 102] width 6 height 5
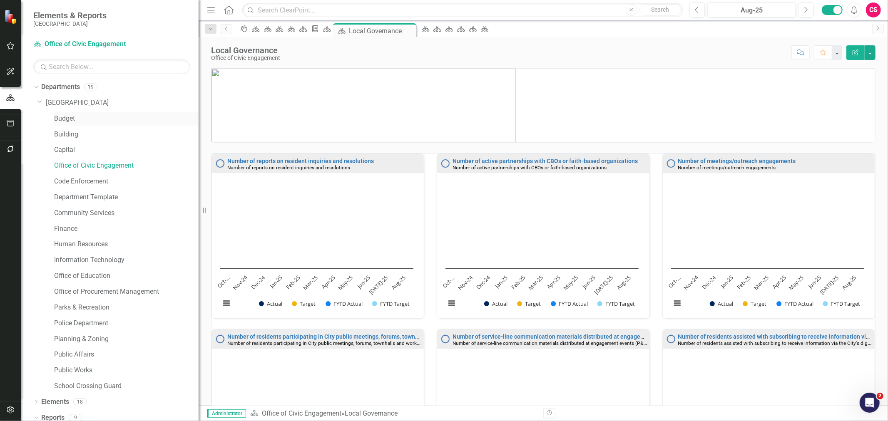
click at [61, 117] on link "Budget" at bounding box center [126, 119] width 144 height 10
click at [37, 88] on div "Dropdown" at bounding box center [34, 87] width 7 height 6
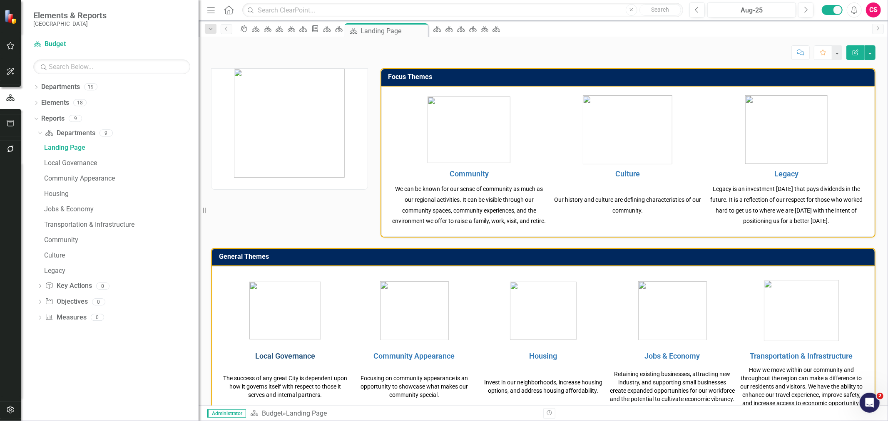
click at [299, 360] on link "Local Governance" at bounding box center [285, 356] width 60 height 9
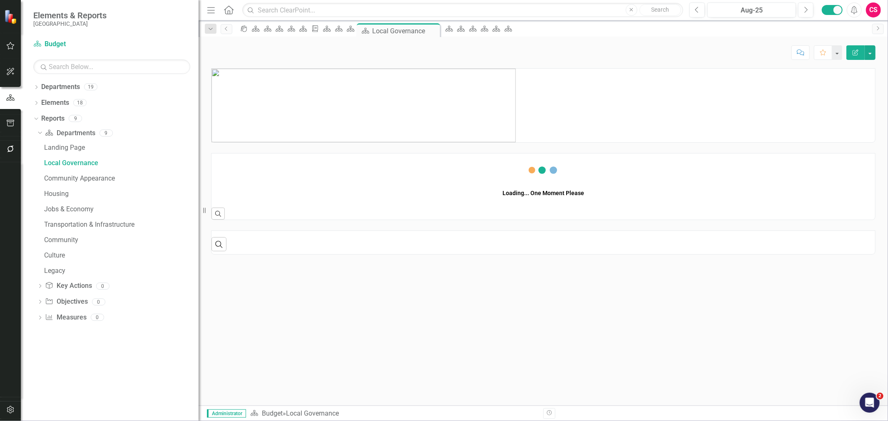
click at [855, 49] on button "Edit Report" at bounding box center [855, 52] width 18 height 15
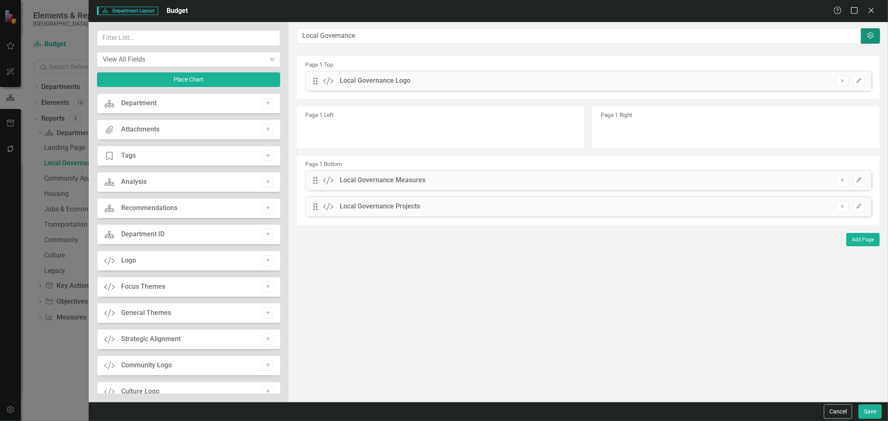
click at [870, 37] on icon "Settings" at bounding box center [870, 35] width 8 height 7
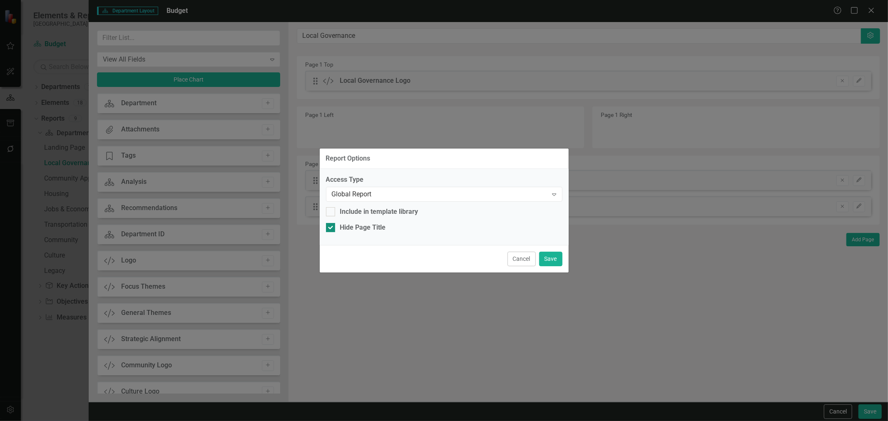
click at [368, 223] on div "Hide Page Title" at bounding box center [363, 228] width 46 height 10
click at [331, 223] on input "Hide Page Title" at bounding box center [328, 225] width 5 height 5
drag, startPoint x: 372, startPoint y: 230, endPoint x: 444, endPoint y: 234, distance: 71.7
click at [373, 231] on div "Hide Page Title" at bounding box center [363, 228] width 46 height 10
click at [331, 229] on input "Hide Page Title" at bounding box center [328, 225] width 5 height 5
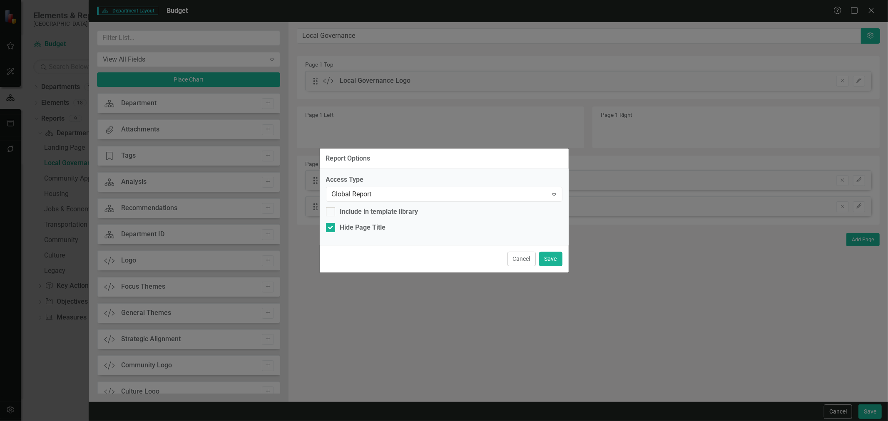
click at [359, 219] on div "Access Type Global Report Expand Include in template library Hide Page Title" at bounding box center [444, 207] width 249 height 76
click at [353, 222] on div "Access Type Global Report Expand Include in template library Hide Page Title" at bounding box center [444, 207] width 249 height 76
click at [362, 225] on div "Hide Page Title" at bounding box center [363, 228] width 46 height 10
click at [331, 225] on input "Hide Page Title" at bounding box center [328, 225] width 5 height 5
checkbox input "false"
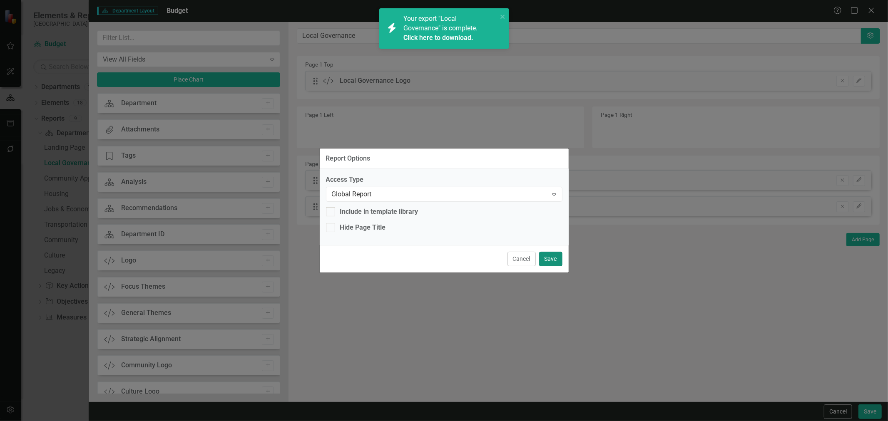
click at [549, 259] on button "Save" at bounding box center [550, 259] width 23 height 15
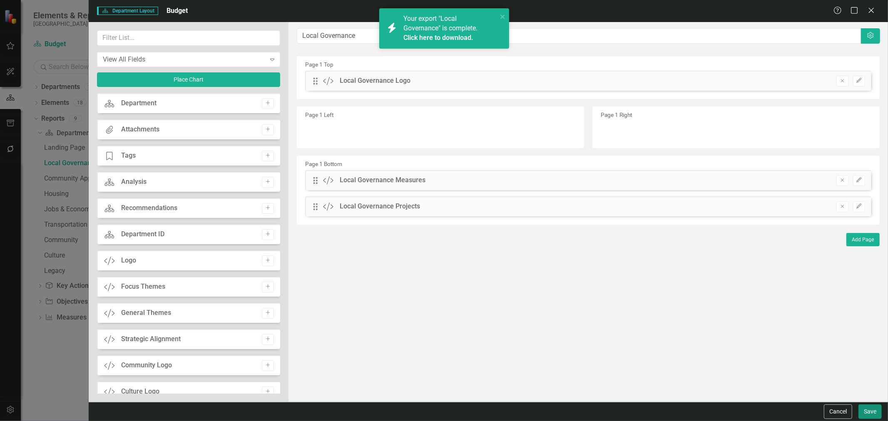
click at [872, 409] on button "Save" at bounding box center [869, 412] width 23 height 15
click at [445, 40] on div "icon.bolt Your export "Local Governance" is complete. Click here to download." at bounding box center [444, 32] width 133 height 50
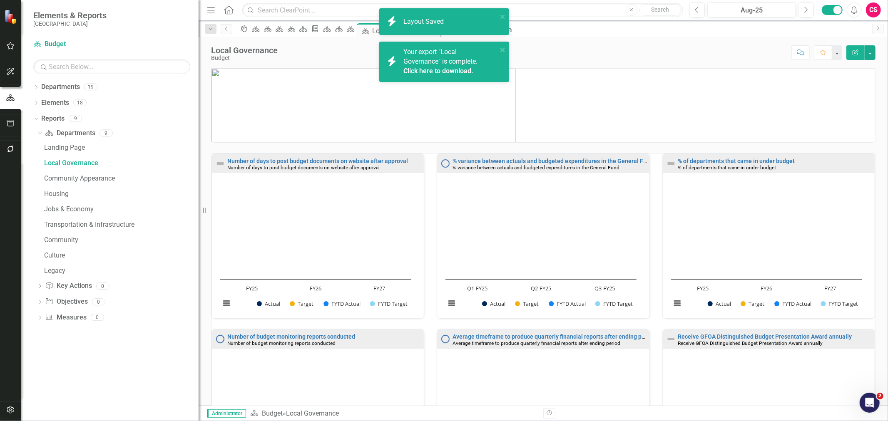
click at [433, 68] on link "Click here to download." at bounding box center [438, 71] width 70 height 8
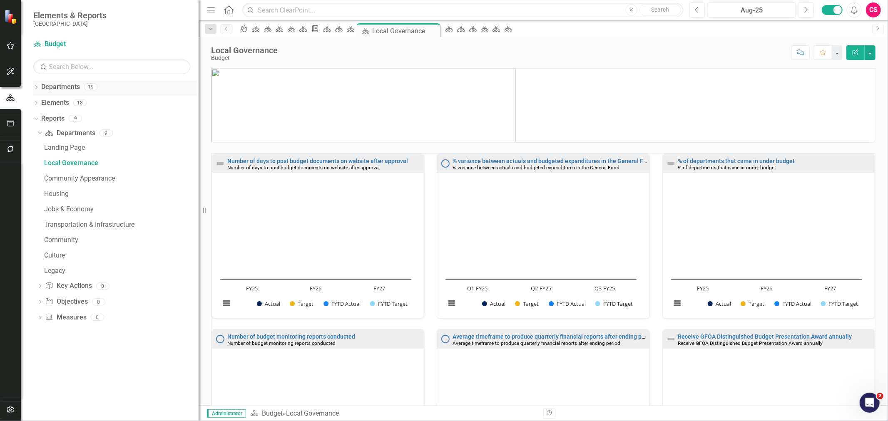
click at [35, 90] on icon "Dropdown" at bounding box center [36, 88] width 6 height 5
click at [40, 106] on div "Dropdown" at bounding box center [40, 102] width 6 height 7
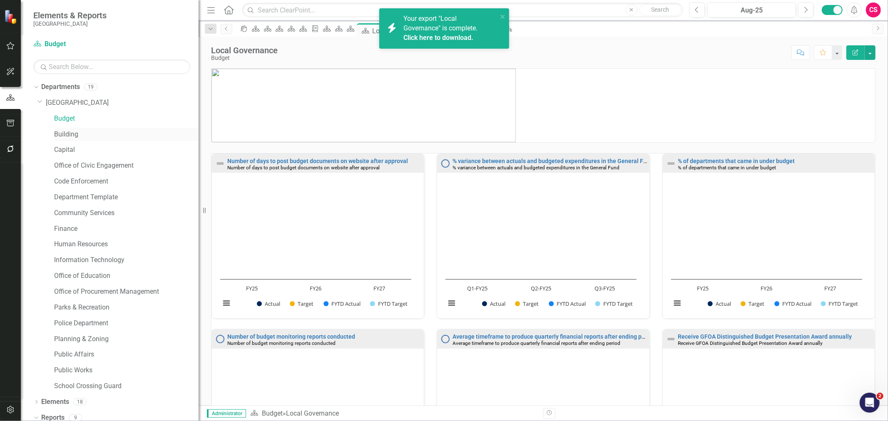
click at [57, 134] on link "Building" at bounding box center [126, 135] width 144 height 10
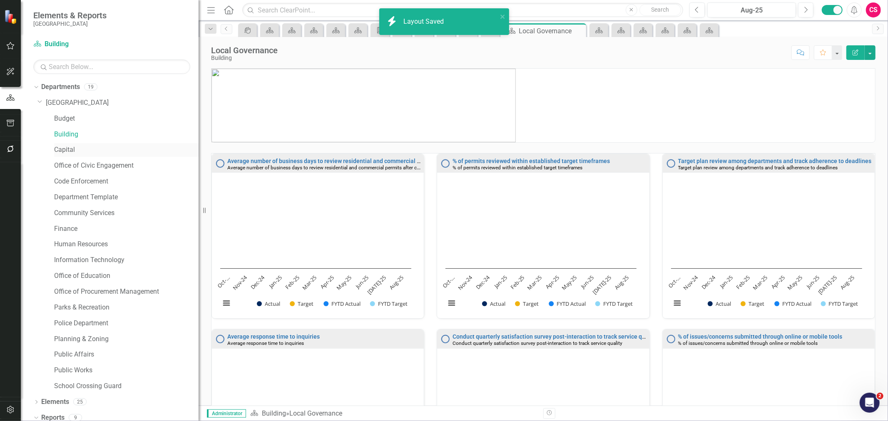
click at [58, 150] on link "Capital" at bounding box center [126, 150] width 144 height 10
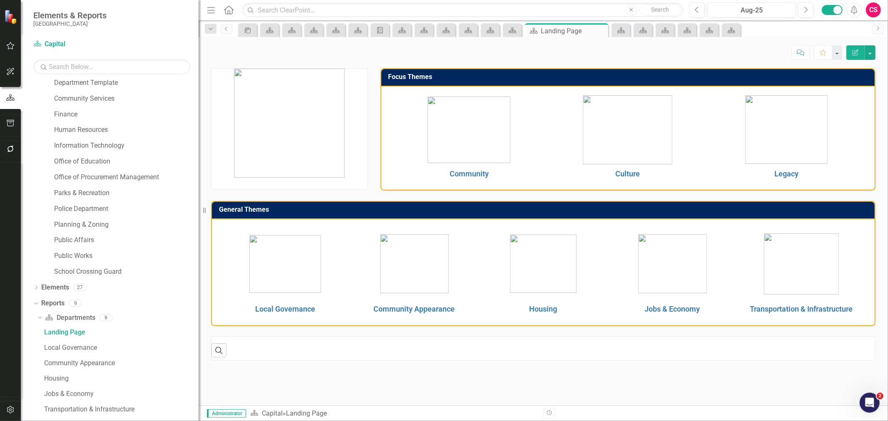
scroll to position [217, 0]
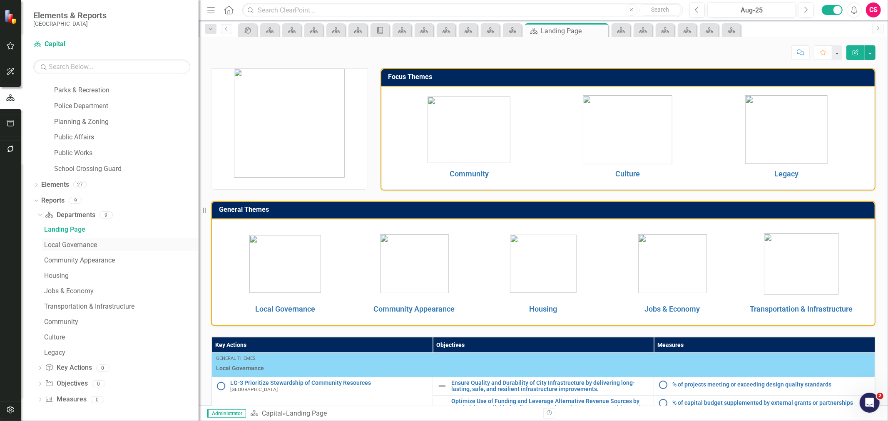
click at [55, 247] on div "Local Governance" at bounding box center [121, 244] width 154 height 7
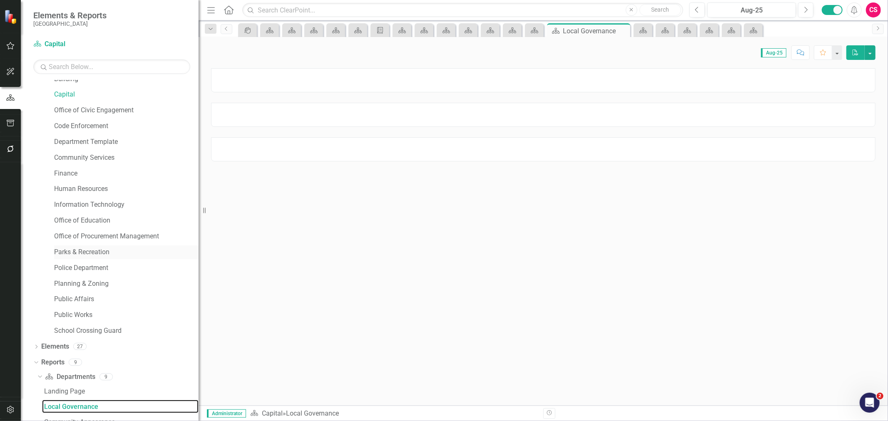
scroll to position [47, 0]
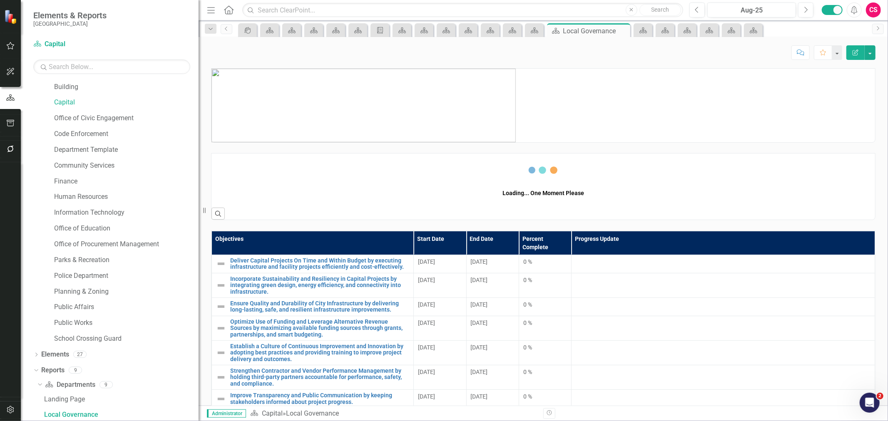
drag, startPoint x: 850, startPoint y: 58, endPoint x: 595, endPoint y: 109, distance: 260.2
click at [850, 58] on button "Edit Report" at bounding box center [855, 52] width 18 height 15
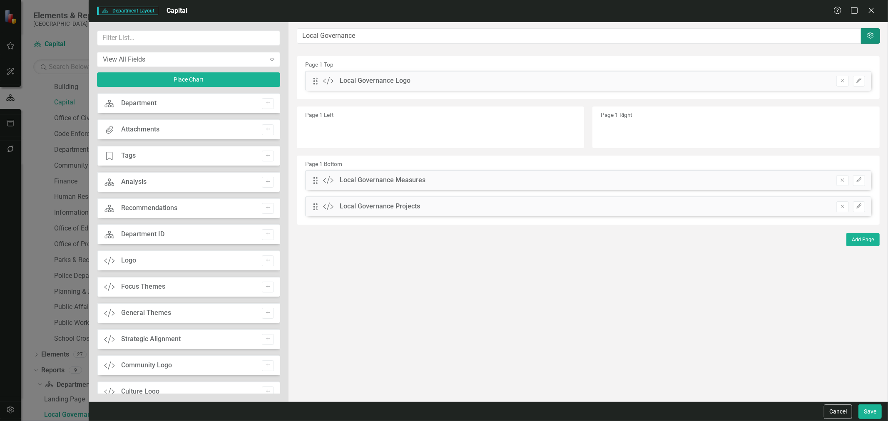
click at [872, 39] on button "Settings" at bounding box center [870, 35] width 19 height 15
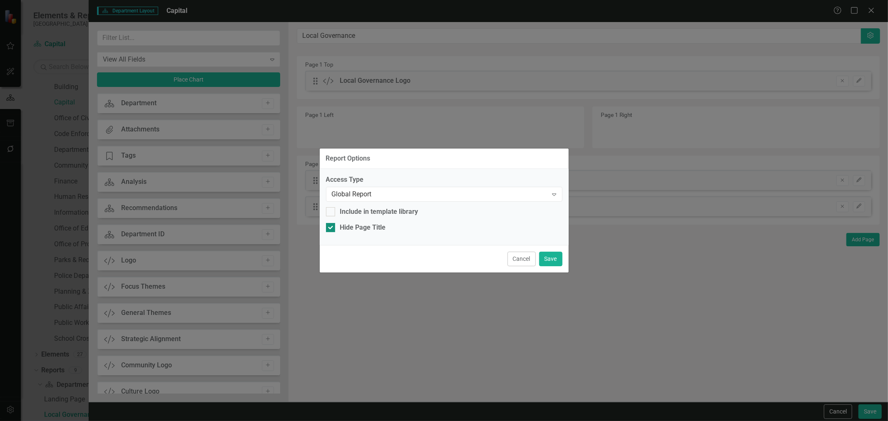
click at [350, 225] on div "Hide Page Title" at bounding box center [363, 228] width 46 height 10
click at [331, 225] on input "Hide Page Title" at bounding box center [328, 225] width 5 height 5
checkbox input "false"
drag, startPoint x: 555, startPoint y: 261, endPoint x: 606, endPoint y: 280, distance: 54.5
click at [555, 262] on button "Save" at bounding box center [550, 259] width 23 height 15
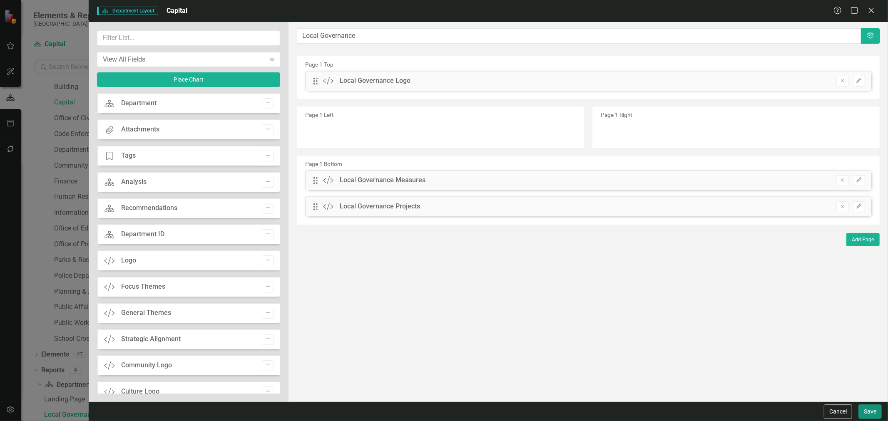
click at [867, 411] on button "Save" at bounding box center [869, 412] width 23 height 15
click at [80, 351] on div "27" at bounding box center [79, 354] width 13 height 7
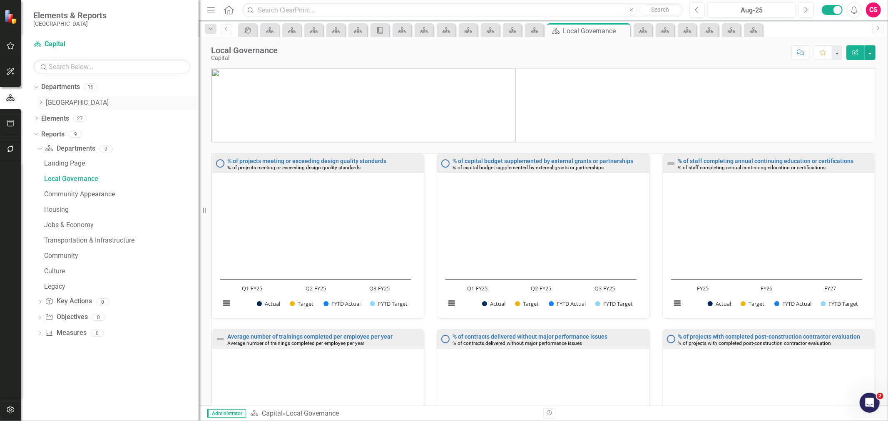
scroll to position [0, 0]
click at [38, 102] on icon "Dropdown" at bounding box center [40, 102] width 6 height 5
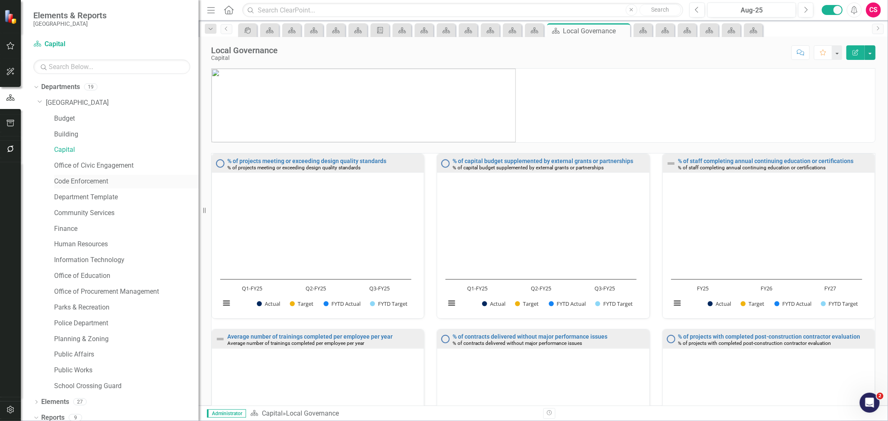
click at [71, 180] on link "Code Enforcement" at bounding box center [126, 182] width 144 height 10
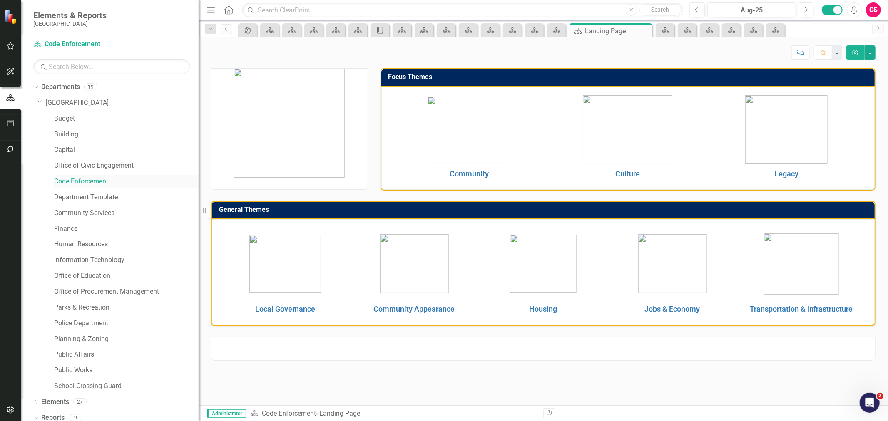
scroll to position [32, 0]
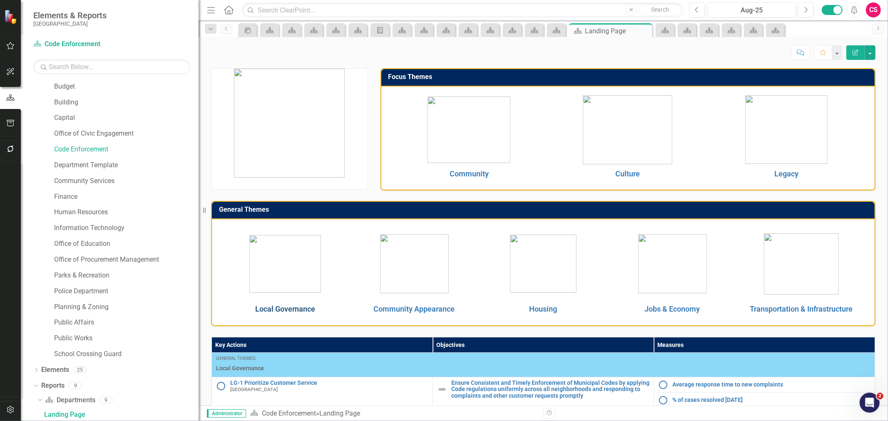
click at [303, 305] on link "Local Governance" at bounding box center [285, 309] width 60 height 9
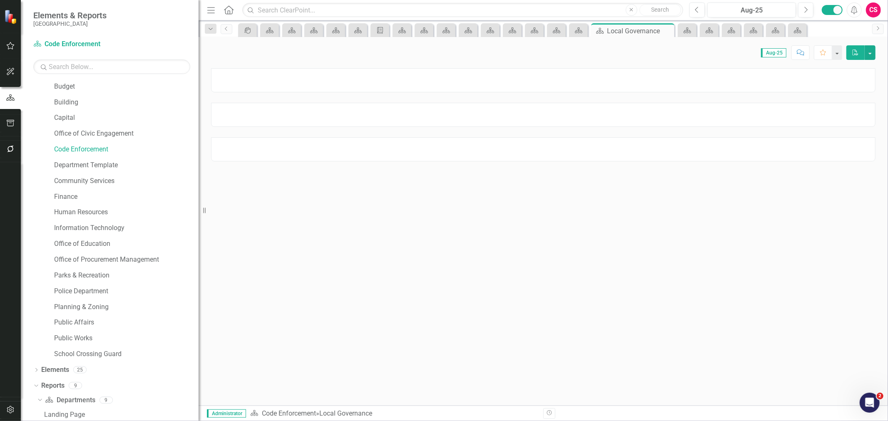
scroll to position [47, 0]
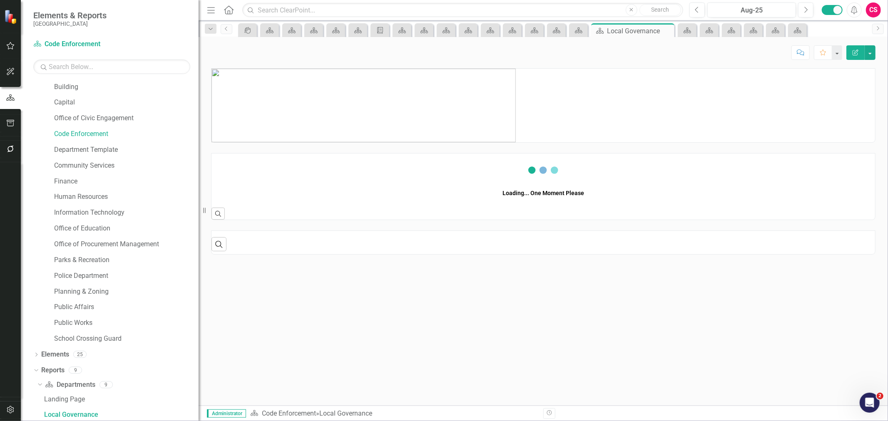
click at [858, 53] on icon "Edit Report" at bounding box center [855, 53] width 7 height 6
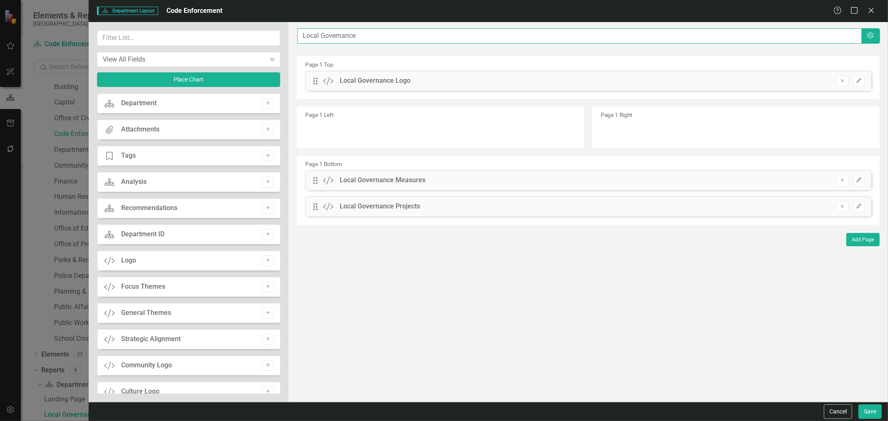
click at [859, 42] on input "Local Governance" at bounding box center [579, 35] width 564 height 15
click at [871, 38] on icon "Settings" at bounding box center [870, 35] width 8 height 7
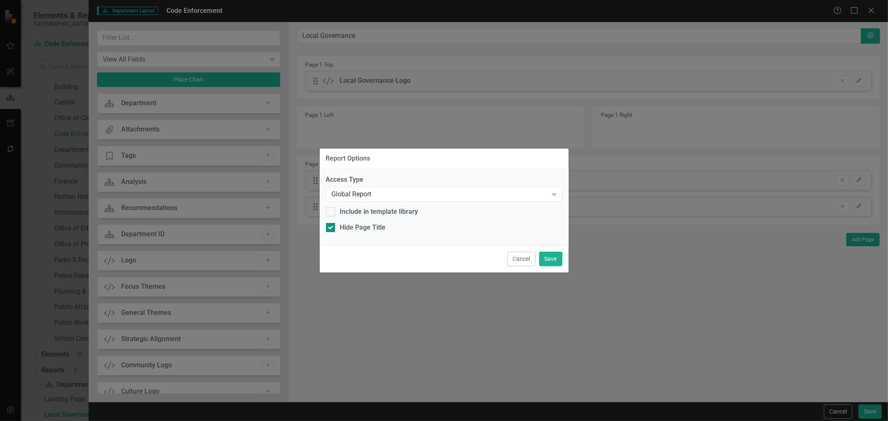
click at [376, 231] on div "Hide Page Title" at bounding box center [363, 228] width 46 height 10
click at [331, 229] on input "Hide Page Title" at bounding box center [328, 225] width 5 height 5
checkbox input "false"
click at [557, 255] on button "Save" at bounding box center [550, 259] width 23 height 15
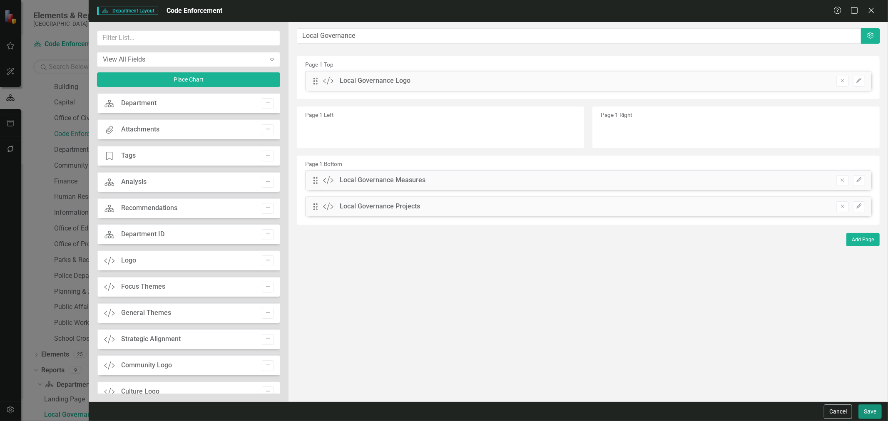
click at [868, 412] on button "Save" at bounding box center [869, 412] width 23 height 15
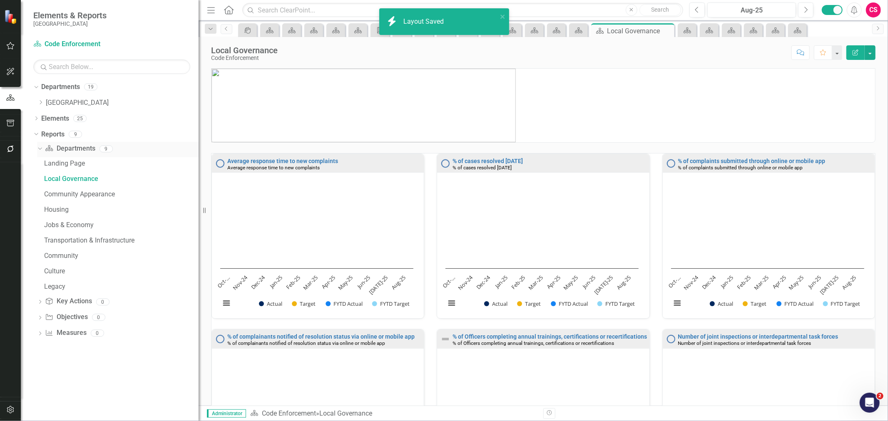
click at [77, 149] on link "Department Departments" at bounding box center [70, 149] width 50 height 10
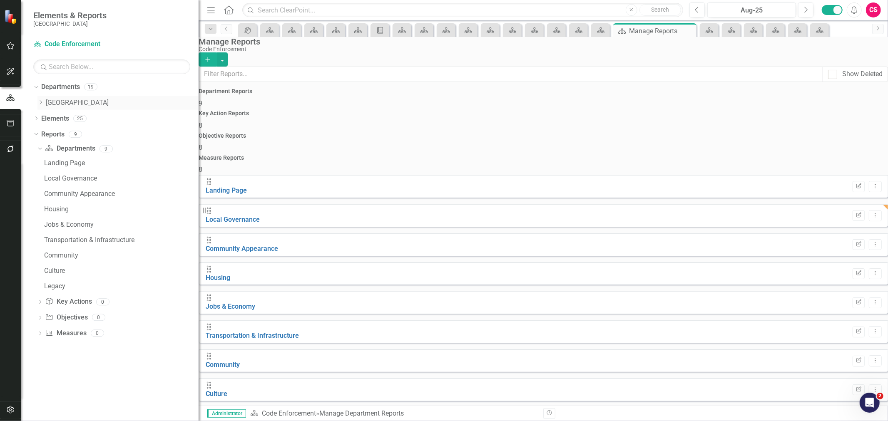
click at [39, 103] on icon "Dropdown" at bounding box center [40, 102] width 6 height 5
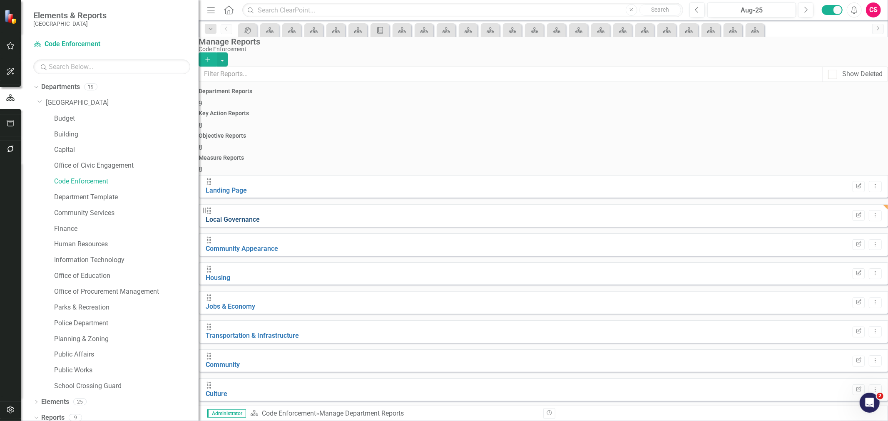
click at [258, 216] on link "Local Governance" at bounding box center [233, 220] width 54 height 8
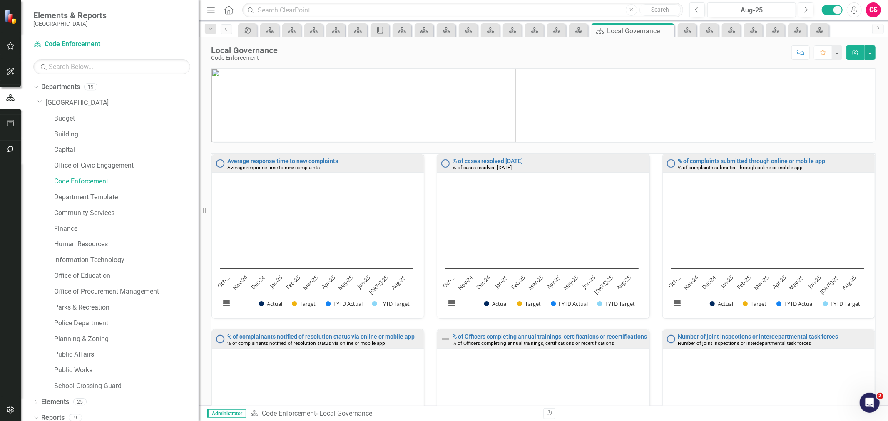
scroll to position [47, 0]
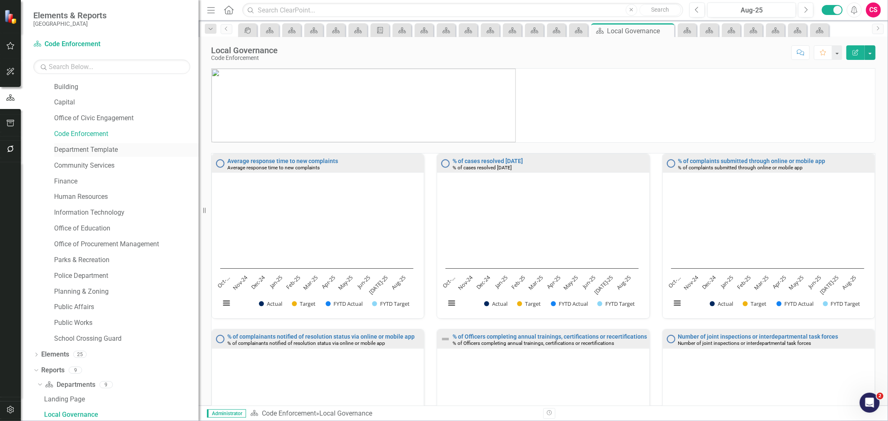
click at [68, 152] on link "Department Template" at bounding box center [126, 150] width 144 height 10
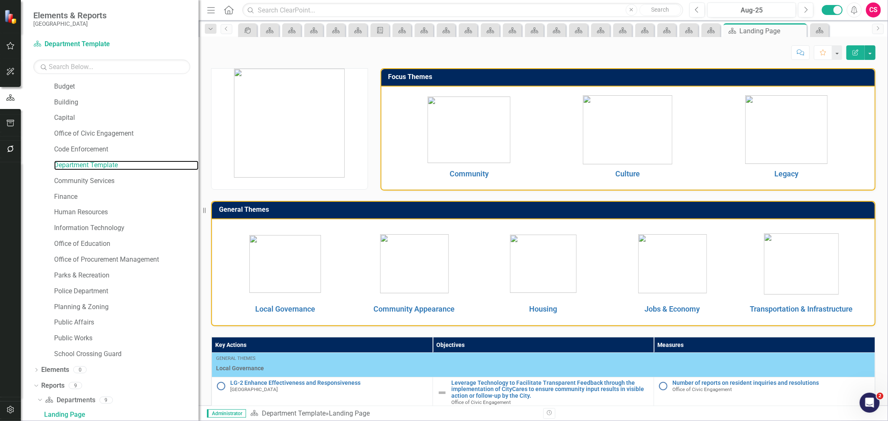
scroll to position [217, 0]
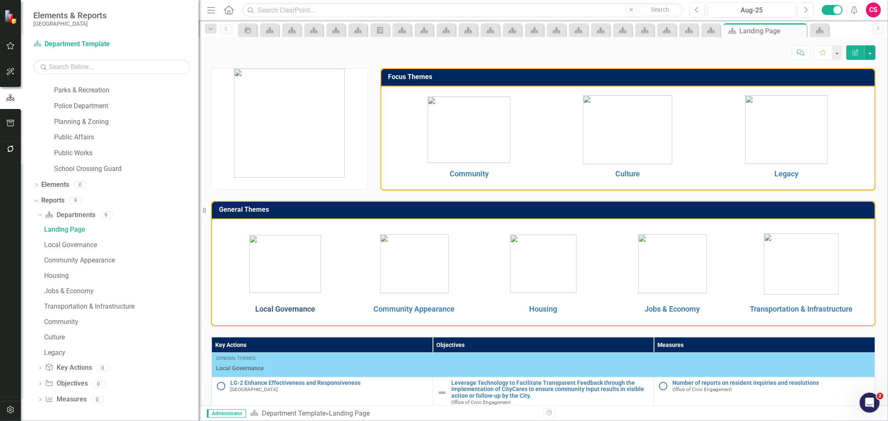
click at [281, 309] on link "Local Governance" at bounding box center [285, 309] width 60 height 9
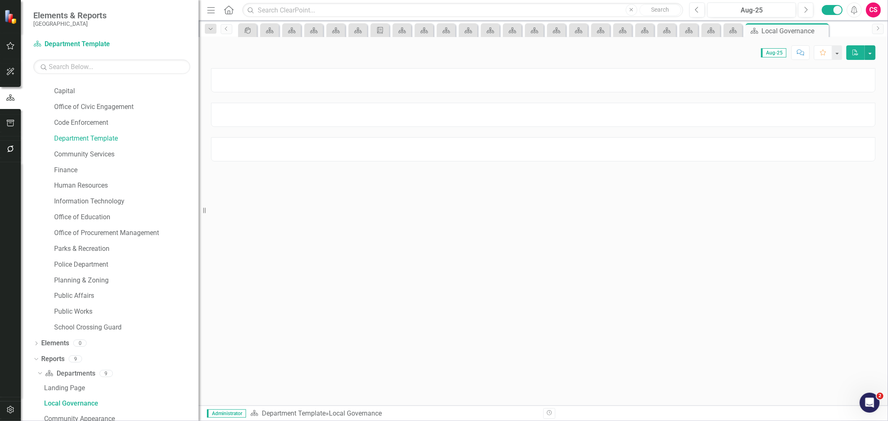
scroll to position [47, 0]
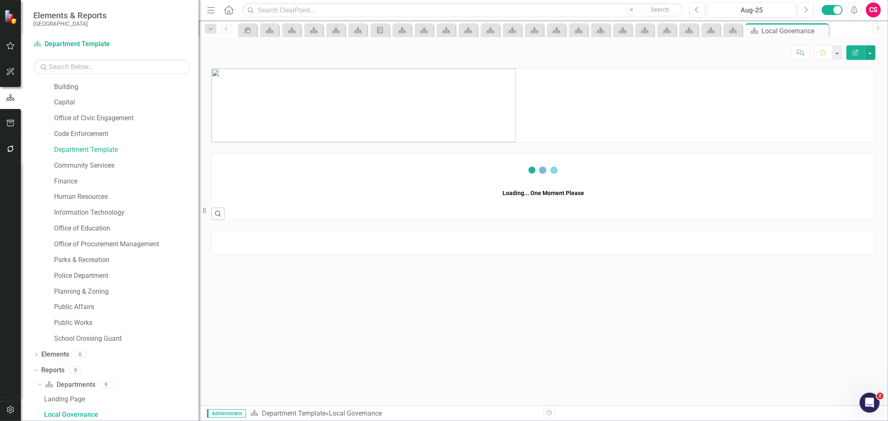
click at [851, 53] on button "Edit Report" at bounding box center [855, 52] width 18 height 15
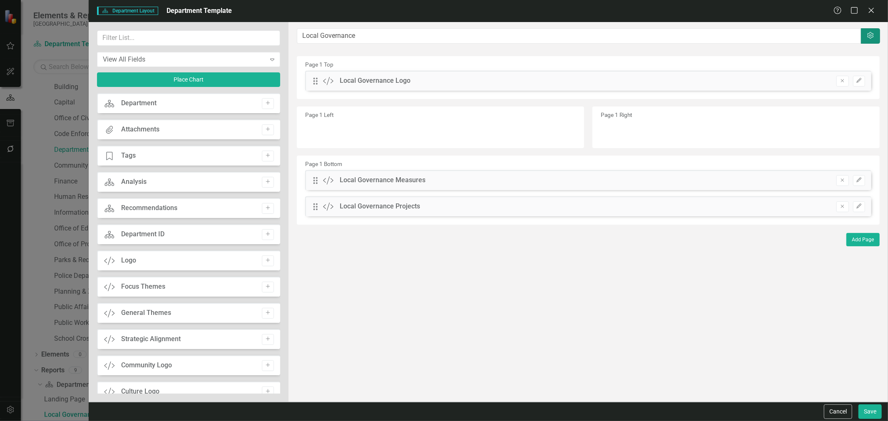
click at [864, 39] on button "Settings" at bounding box center [870, 35] width 19 height 15
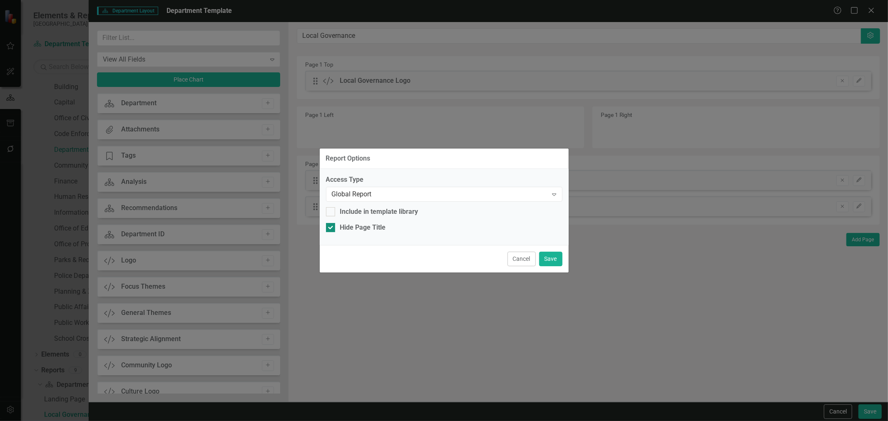
click at [341, 232] on div "Hide Page Title" at bounding box center [363, 228] width 46 height 10
click at [331, 229] on input "Hide Page Title" at bounding box center [328, 225] width 5 height 5
checkbox input "false"
click at [563, 259] on div "Cancel Save" at bounding box center [444, 258] width 249 height 27
click at [559, 254] on button "Save" at bounding box center [550, 259] width 23 height 15
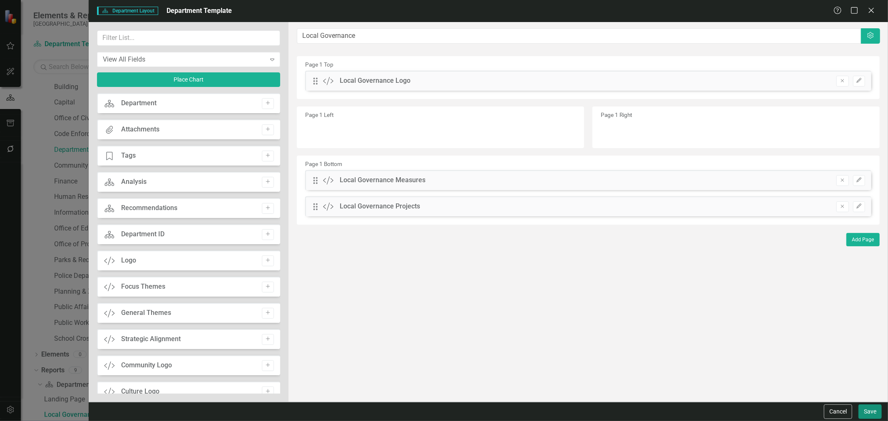
click at [881, 410] on button "Save" at bounding box center [869, 412] width 23 height 15
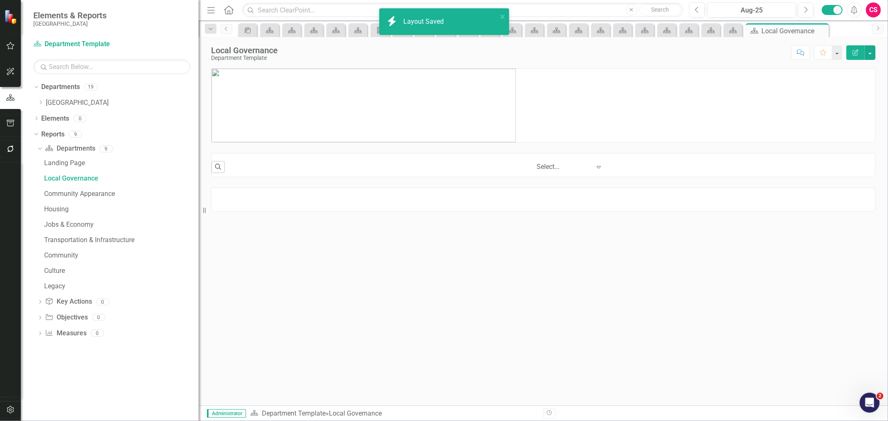
scroll to position [0, 0]
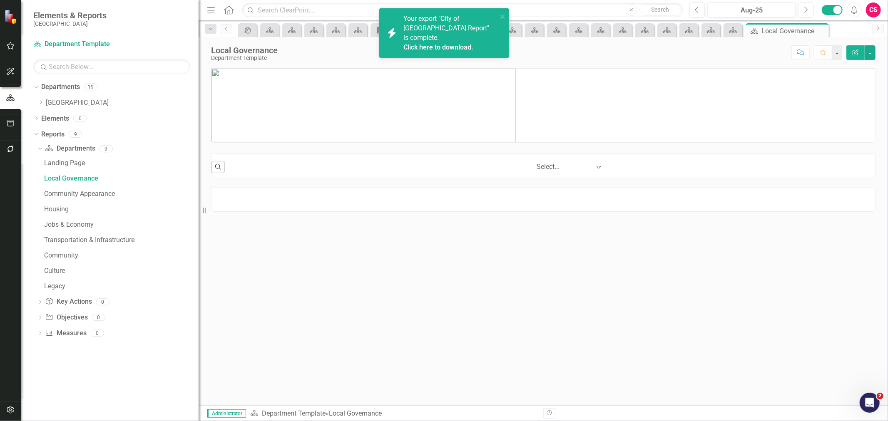
click at [465, 43] on link "Click here to download." at bounding box center [438, 47] width 70 height 8
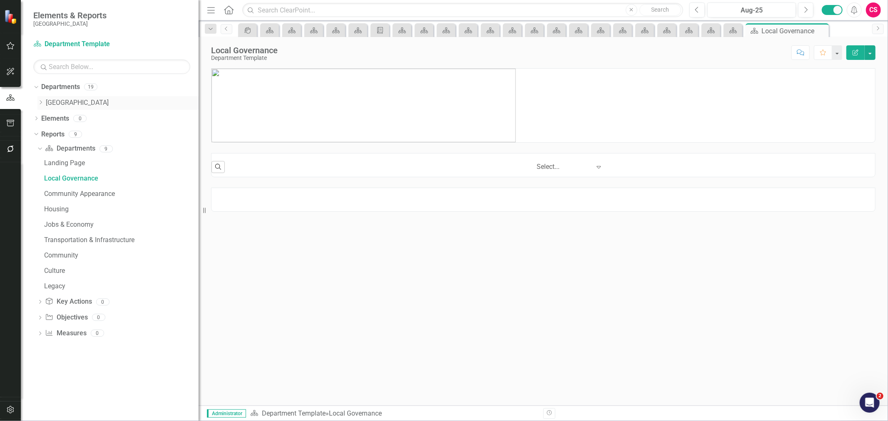
click at [38, 104] on icon "Dropdown" at bounding box center [40, 102] width 6 height 5
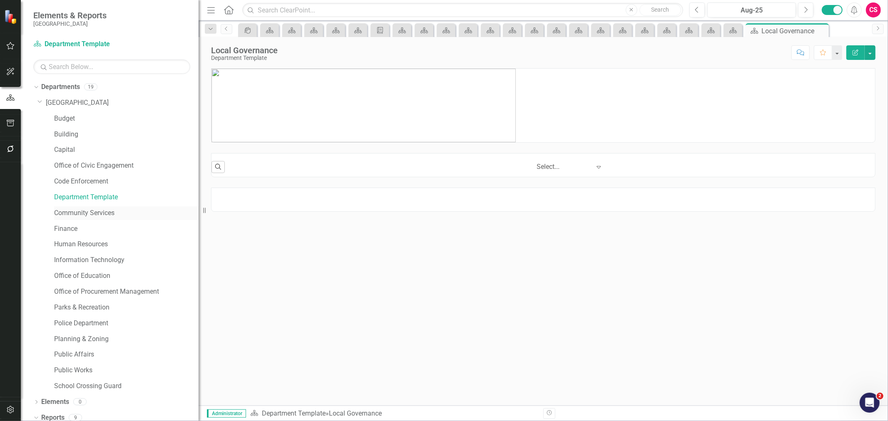
click at [68, 209] on link "Community Services" at bounding box center [126, 214] width 144 height 10
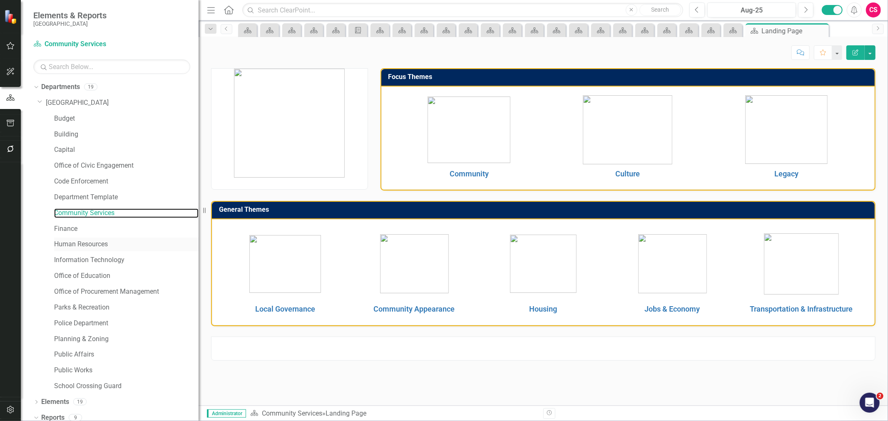
scroll to position [32, 0]
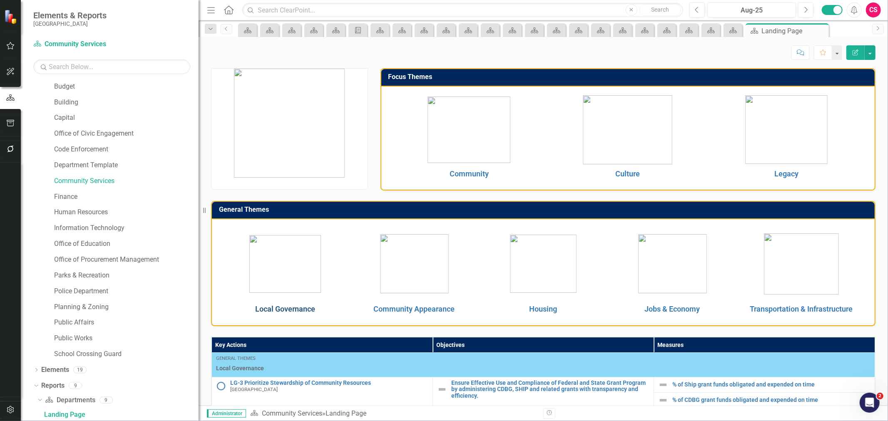
click at [296, 311] on link "Local Governance" at bounding box center [285, 309] width 60 height 9
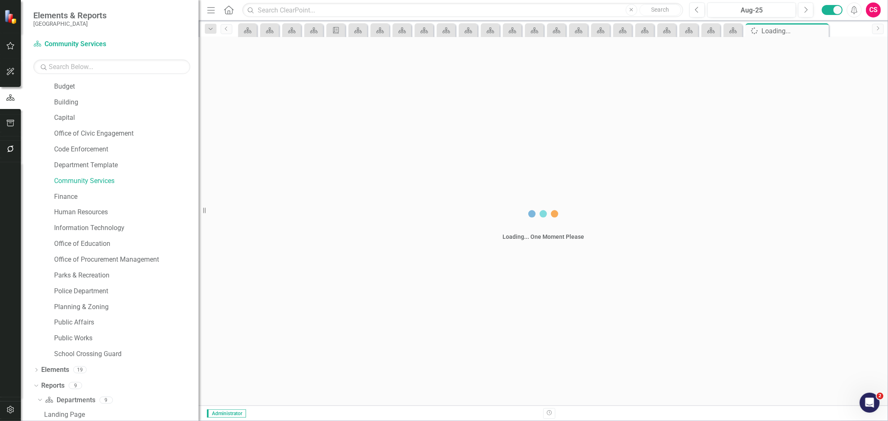
scroll to position [47, 0]
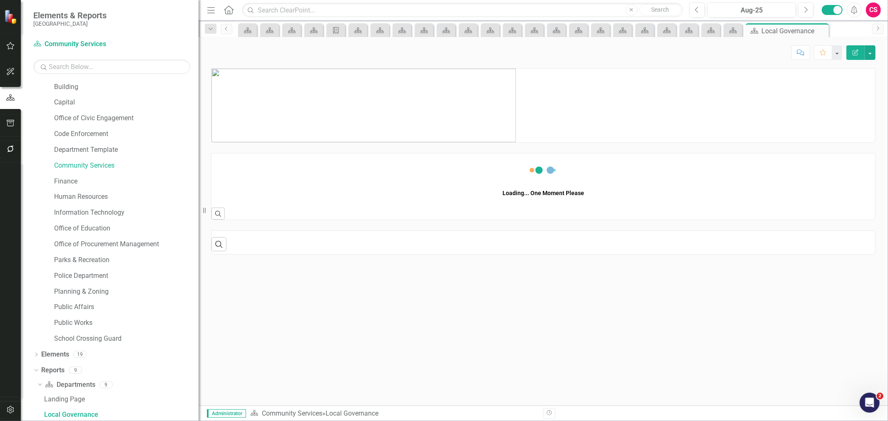
click at [857, 52] on icon "Edit Report" at bounding box center [855, 53] width 7 height 6
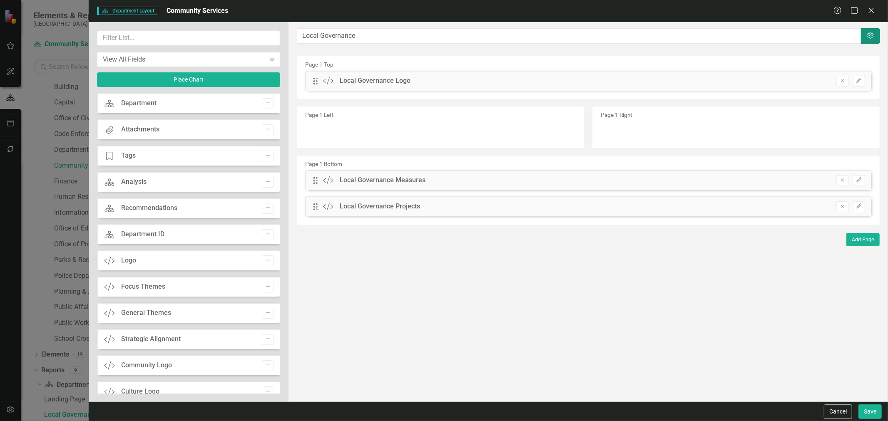
click at [866, 38] on icon "Settings" at bounding box center [870, 35] width 8 height 7
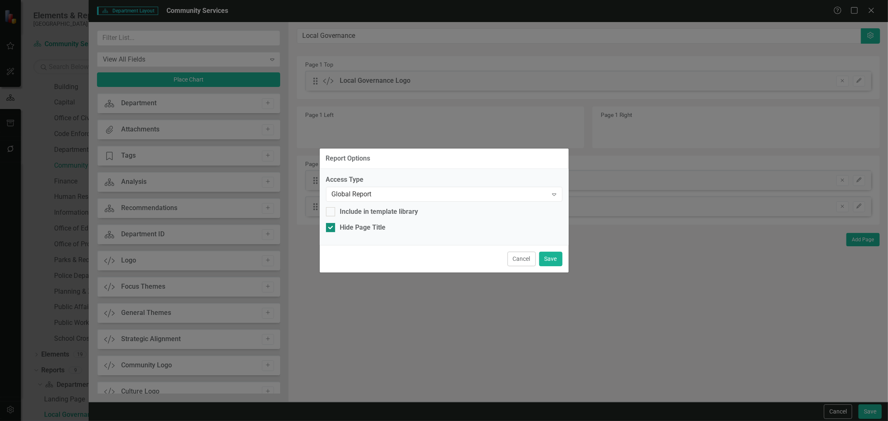
click at [356, 227] on div "Hide Page Title" at bounding box center [363, 228] width 46 height 10
click at [331, 227] on input "Hide Page Title" at bounding box center [328, 225] width 5 height 5
checkbox input "false"
drag, startPoint x: 556, startPoint y: 260, endPoint x: 619, endPoint y: 269, distance: 63.5
click at [558, 260] on button "Save" at bounding box center [550, 259] width 23 height 15
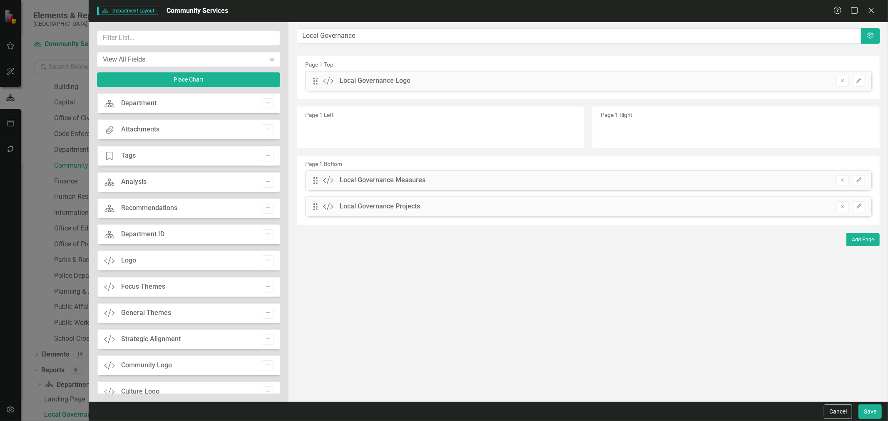
click at [870, 402] on div "Cancel Save" at bounding box center [488, 411] width 799 height 19
click at [871, 407] on button "Save" at bounding box center [869, 412] width 23 height 15
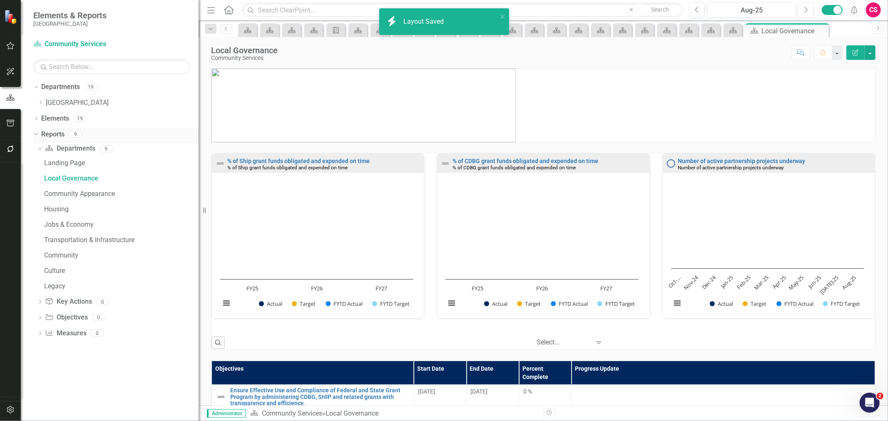
scroll to position [0, 0]
click at [39, 104] on icon "Dropdown" at bounding box center [40, 102] width 6 height 5
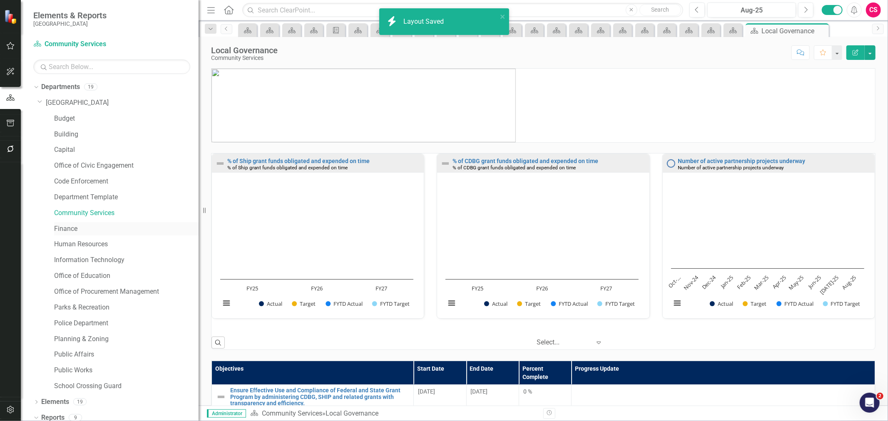
click at [57, 227] on link "Finance" at bounding box center [126, 229] width 144 height 10
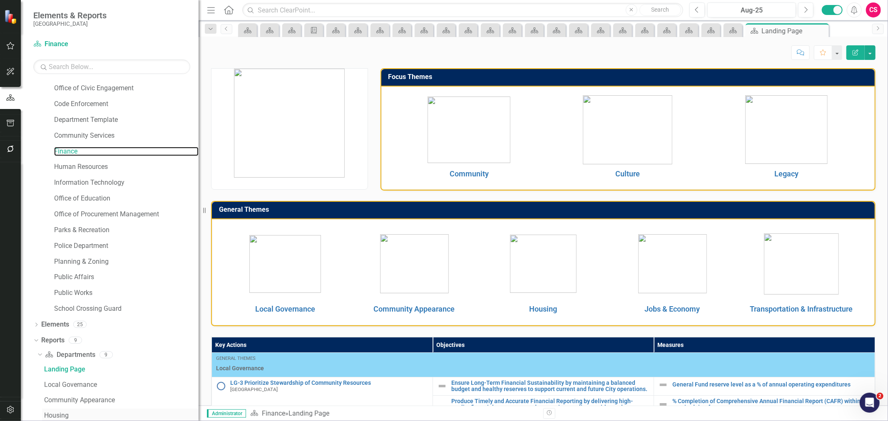
scroll to position [217, 0]
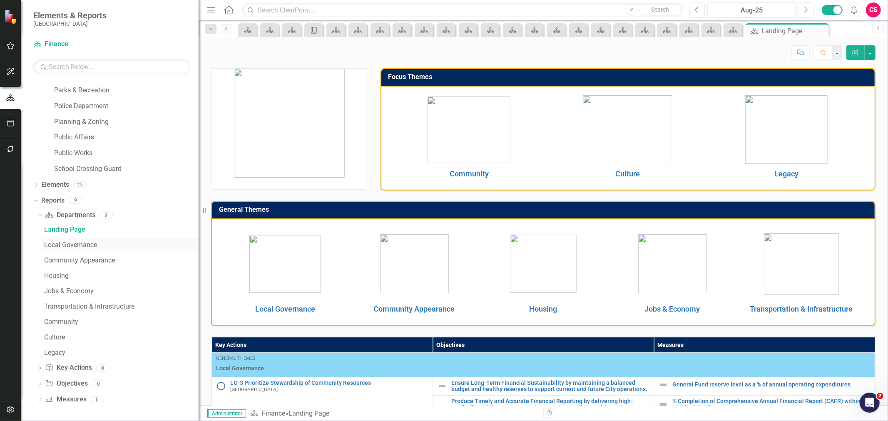
click at [64, 246] on div "Local Governance" at bounding box center [121, 244] width 154 height 7
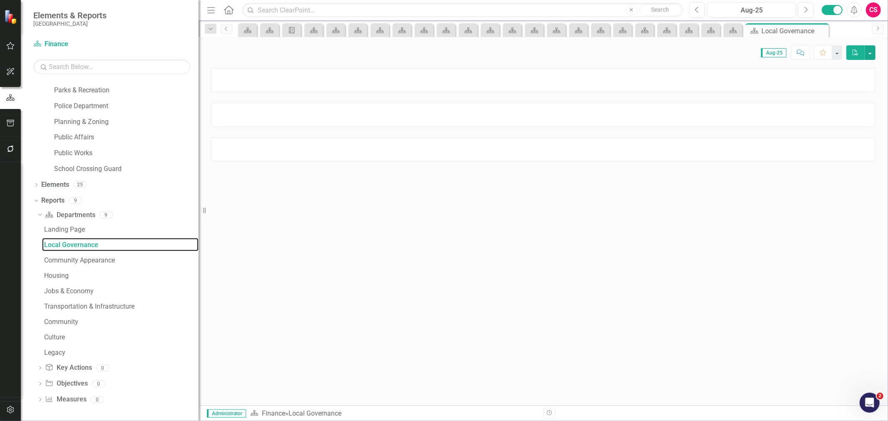
scroll to position [47, 0]
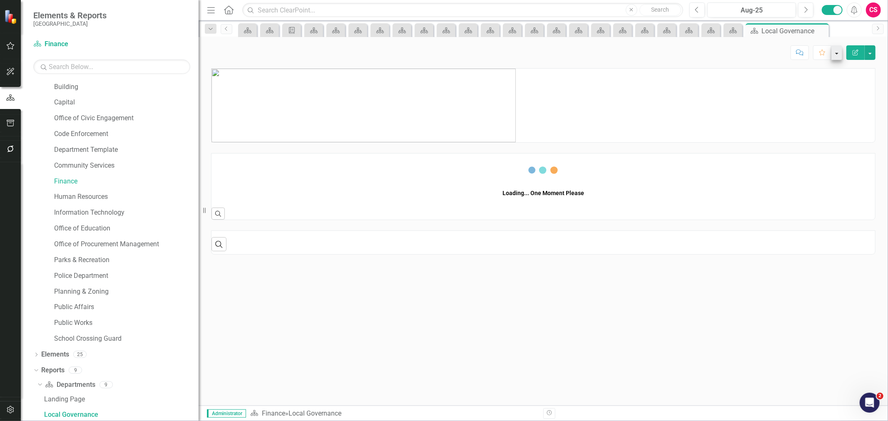
drag, startPoint x: 855, startPoint y: 48, endPoint x: 840, endPoint y: 57, distance: 17.9
click at [855, 52] on button "Edit Report" at bounding box center [855, 52] width 18 height 15
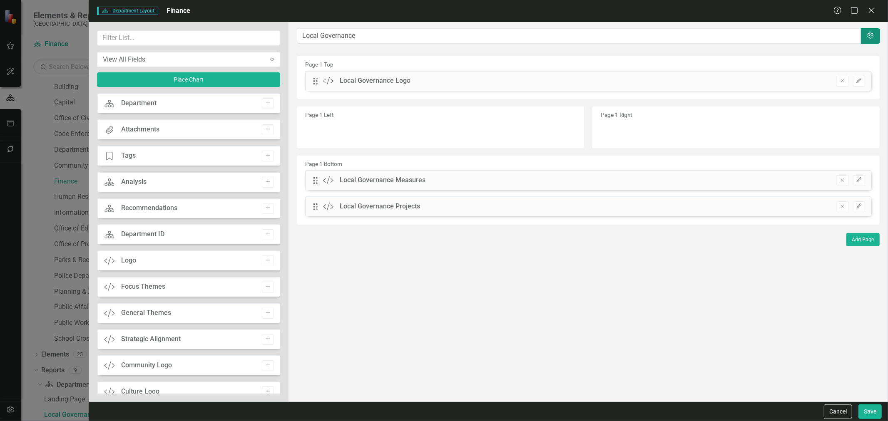
click at [867, 37] on icon "Settings" at bounding box center [870, 35] width 8 height 7
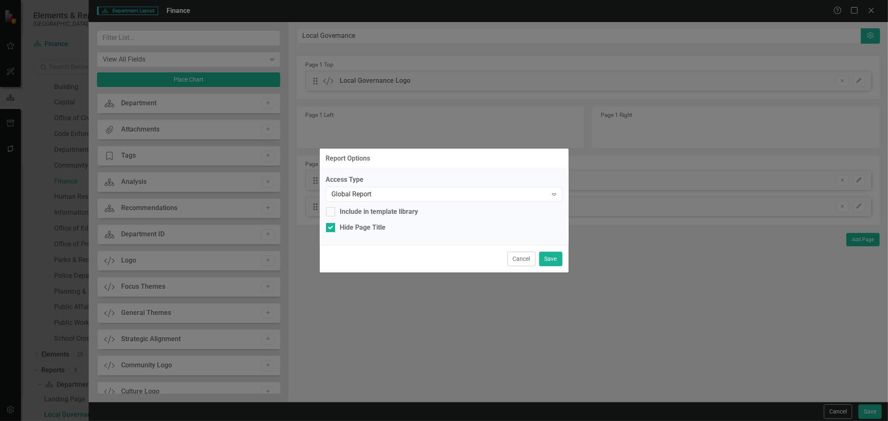
click at [361, 233] on div "Access Type Global Report Expand Include in template library Hide Page Title" at bounding box center [444, 207] width 249 height 76
click at [356, 227] on div "Hide Page Title" at bounding box center [363, 228] width 46 height 10
click at [331, 227] on input "Hide Page Title" at bounding box center [328, 225] width 5 height 5
checkbox input "false"
click at [559, 259] on button "Save" at bounding box center [550, 259] width 23 height 15
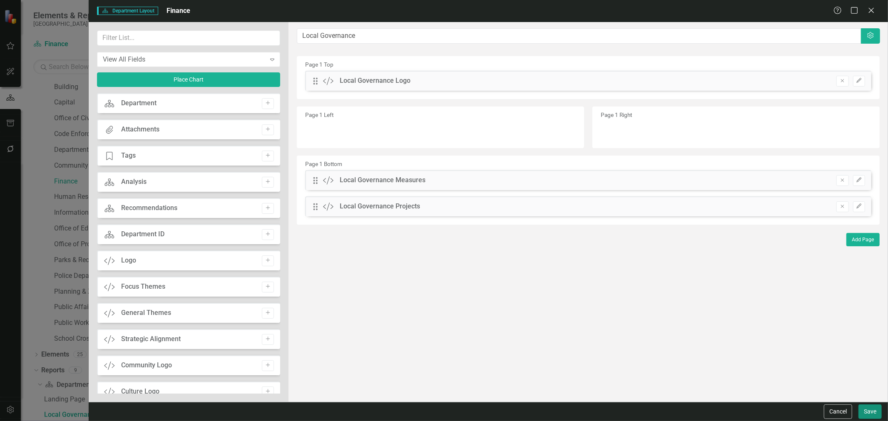
click at [875, 407] on button "Save" at bounding box center [869, 412] width 23 height 15
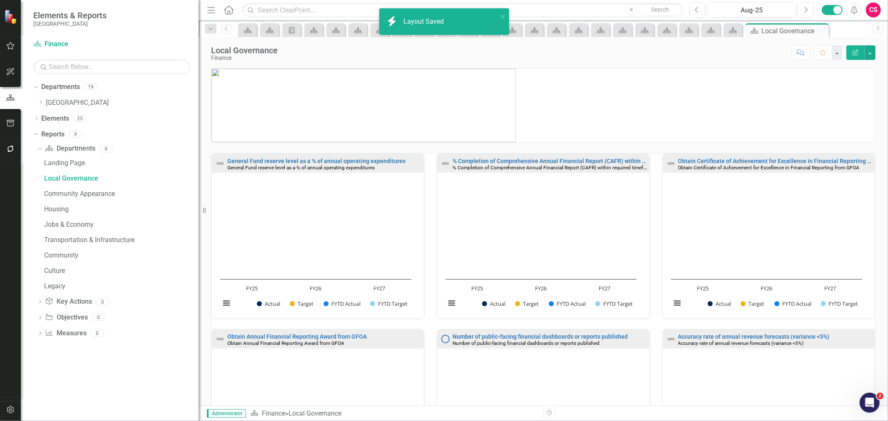
scroll to position [0, 0]
click at [39, 100] on icon "Dropdown" at bounding box center [40, 102] width 6 height 5
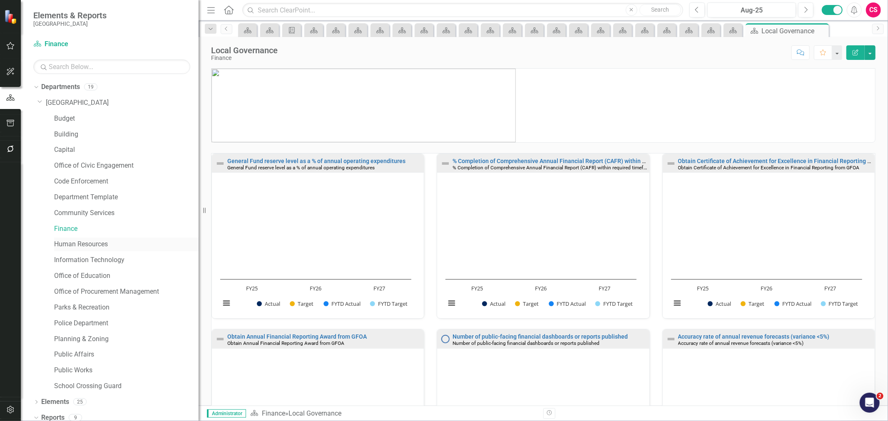
click at [73, 247] on link "Human Resources" at bounding box center [126, 245] width 144 height 10
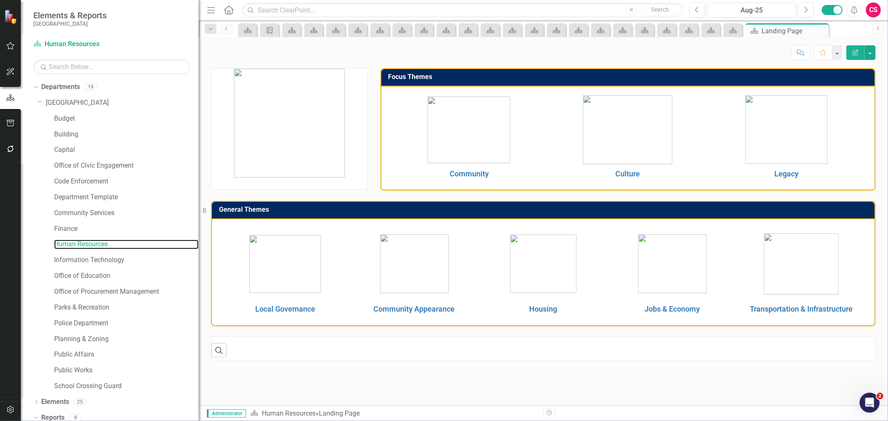
scroll to position [32, 0]
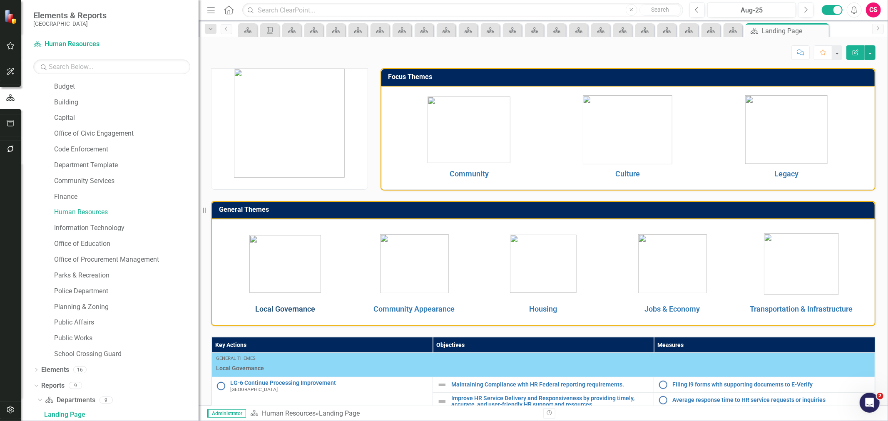
click at [277, 310] on link "Local Governance" at bounding box center [285, 309] width 60 height 9
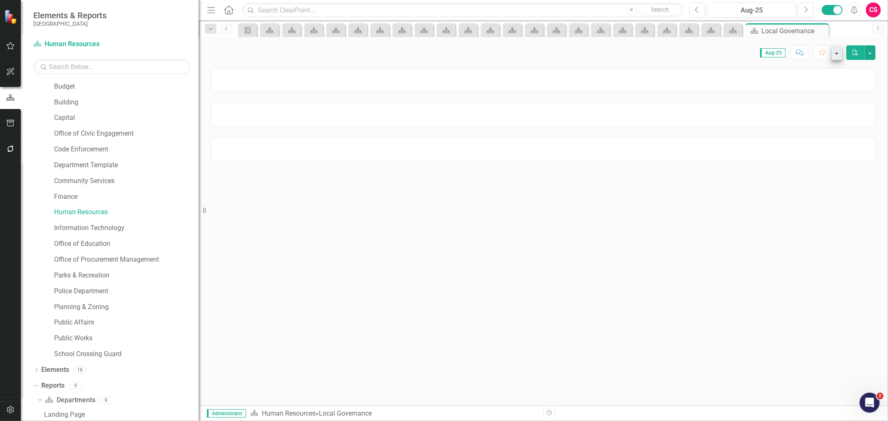
scroll to position [47, 0]
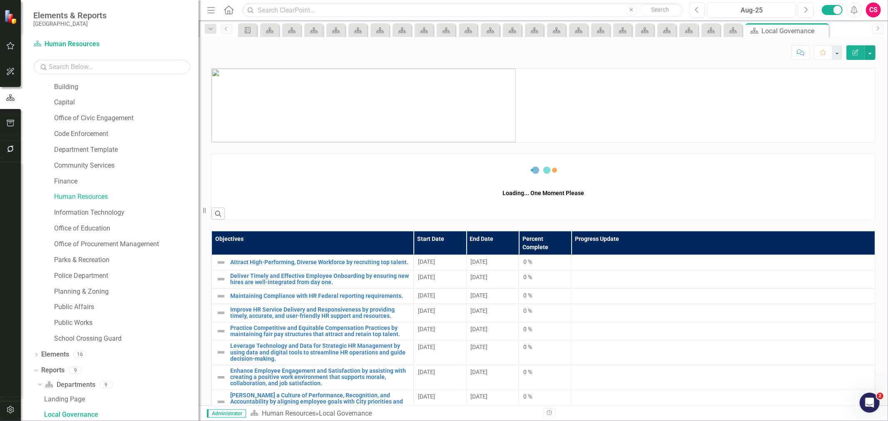
click at [847, 49] on button "Edit Report" at bounding box center [855, 52] width 18 height 15
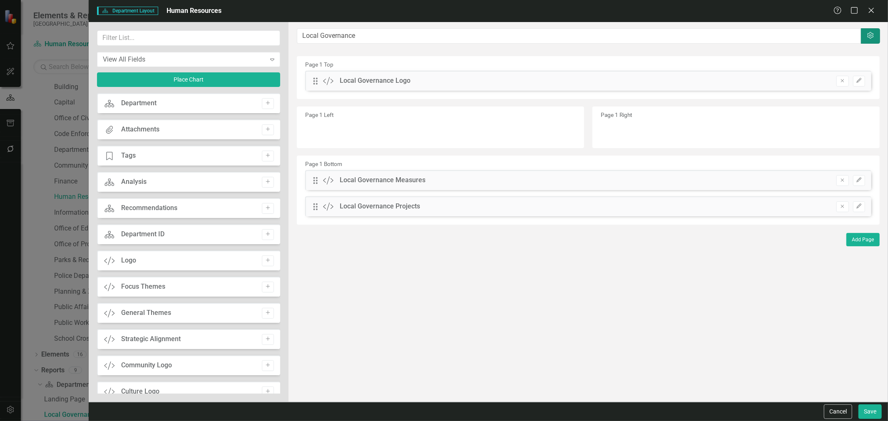
click at [867, 38] on icon "Settings" at bounding box center [870, 35] width 8 height 7
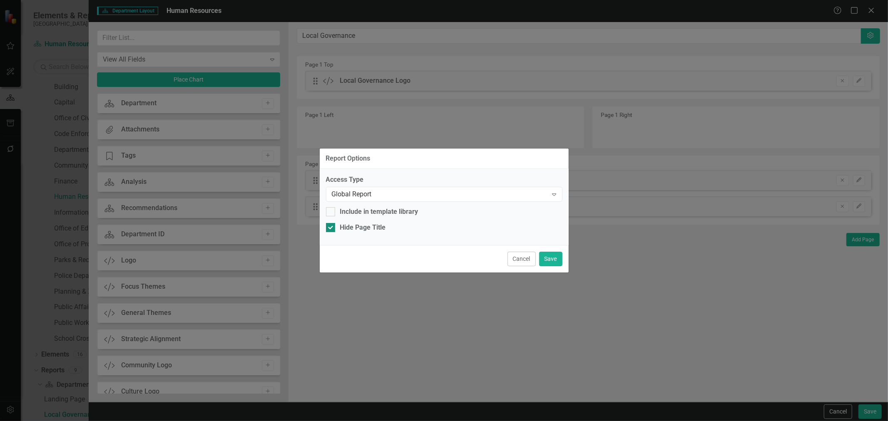
click at [373, 229] on div "Hide Page Title" at bounding box center [363, 228] width 46 height 10
click at [331, 229] on input "Hide Page Title" at bounding box center [328, 225] width 5 height 5
checkbox input "false"
click at [556, 261] on button "Save" at bounding box center [550, 259] width 23 height 15
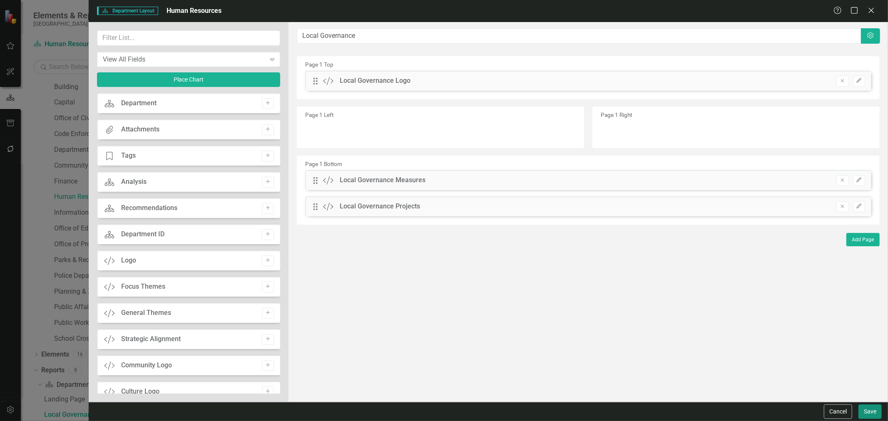
click at [869, 408] on button "Save" at bounding box center [869, 412] width 23 height 15
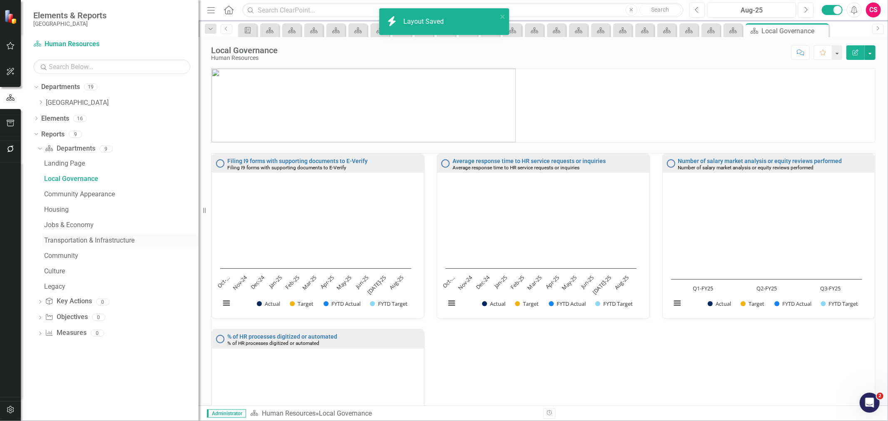
scroll to position [0, 0]
click at [42, 105] on icon "Dropdown" at bounding box center [40, 102] width 6 height 5
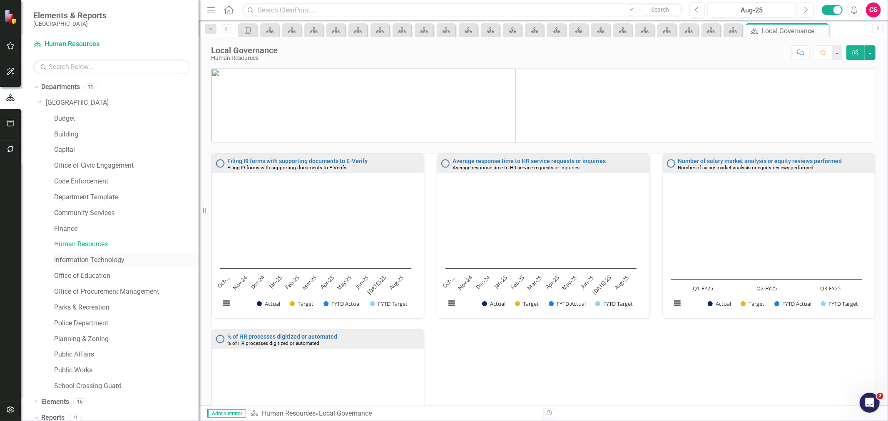
click at [78, 261] on link "Information Technology" at bounding box center [126, 261] width 144 height 10
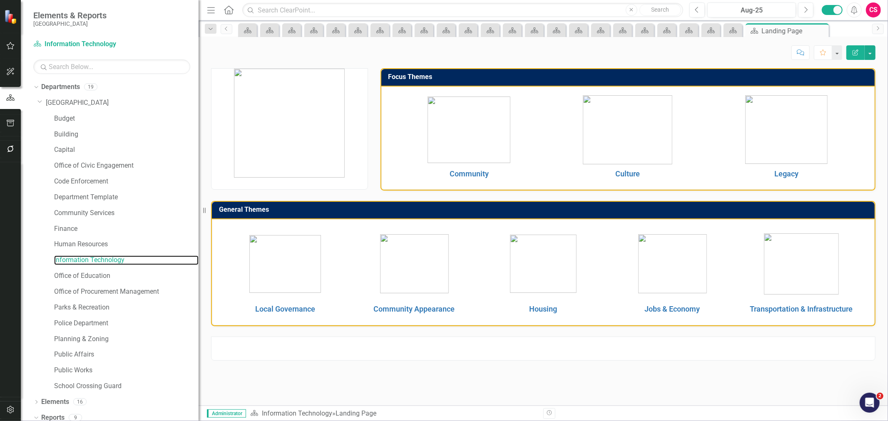
scroll to position [32, 0]
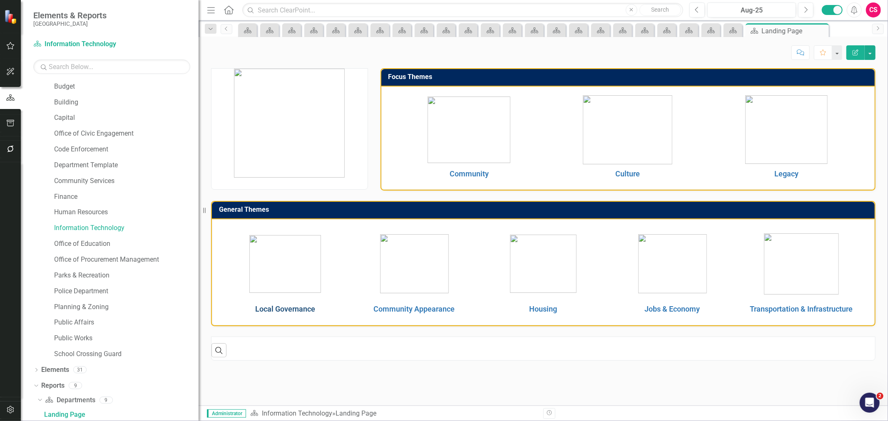
click at [276, 311] on link "Local Governance" at bounding box center [285, 309] width 60 height 9
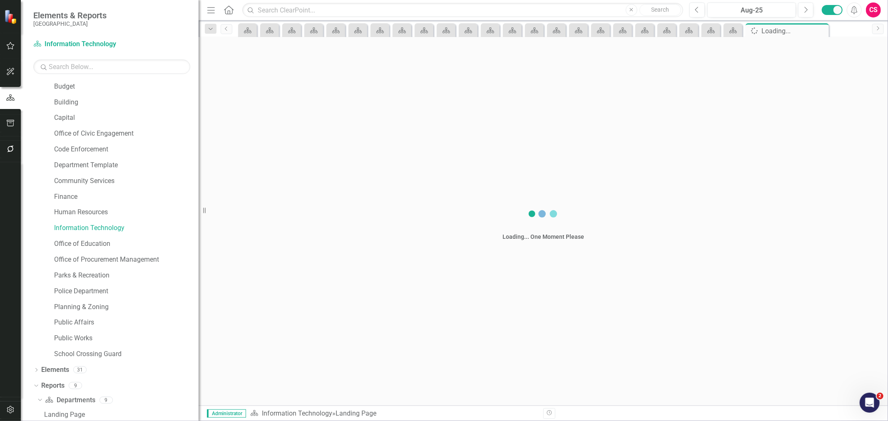
scroll to position [47, 0]
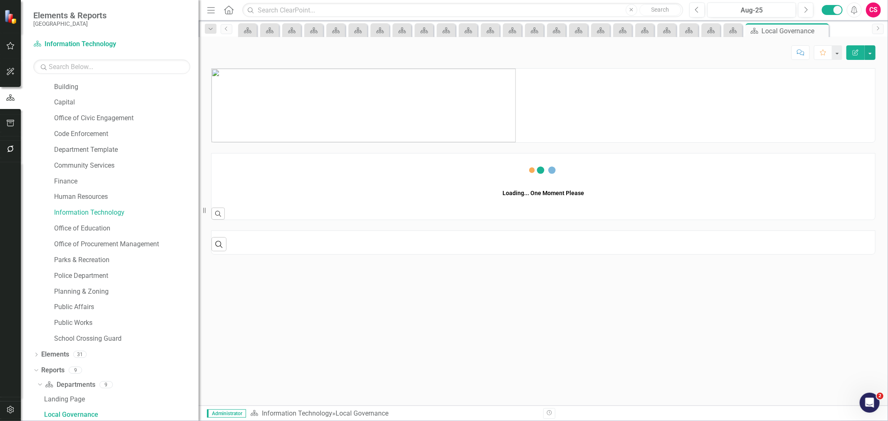
click at [852, 52] on icon "Edit Report" at bounding box center [855, 53] width 7 height 6
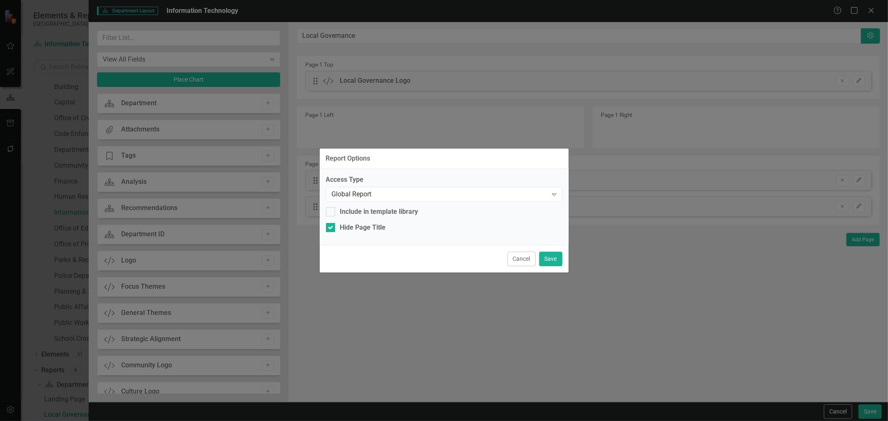
drag, startPoint x: 369, startPoint y: 226, endPoint x: 460, endPoint y: 235, distance: 90.8
click at [370, 226] on div "Access Type Global Report Expand Include in template library Hide Page Title" at bounding box center [444, 207] width 249 height 76
click at [357, 230] on div "Hide Page Title" at bounding box center [363, 228] width 46 height 10
click at [331, 229] on input "Hide Page Title" at bounding box center [328, 225] width 5 height 5
checkbox input "false"
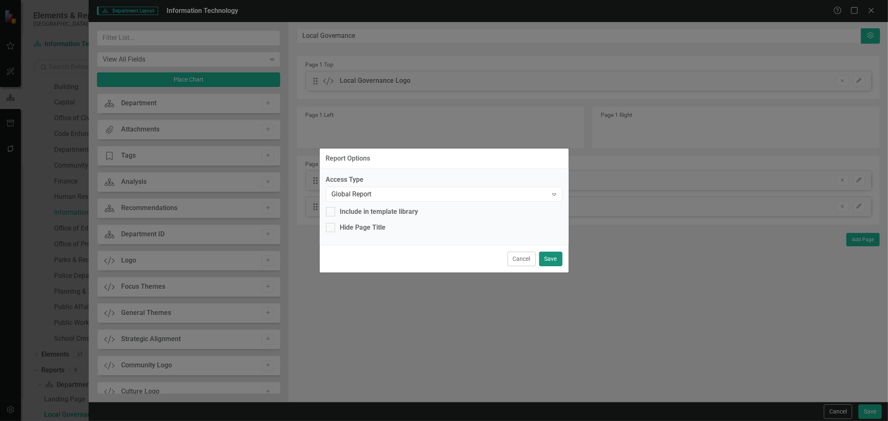
drag, startPoint x: 547, startPoint y: 251, endPoint x: 609, endPoint y: 263, distance: 62.6
click at [551, 252] on button "Save" at bounding box center [550, 259] width 23 height 15
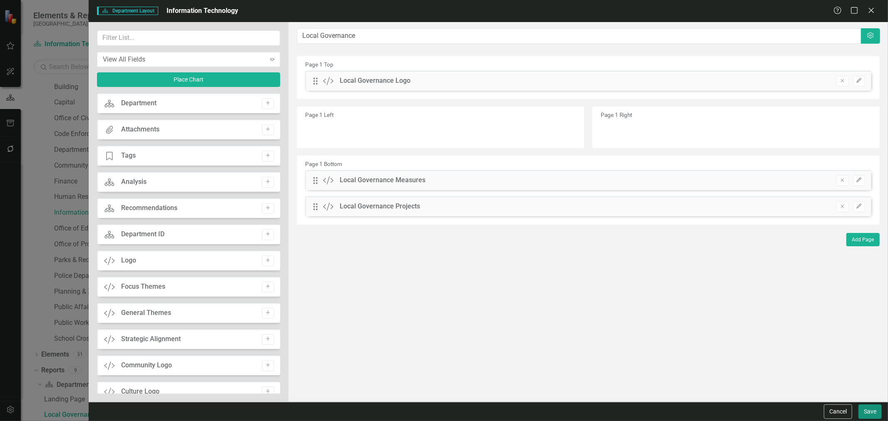
click at [878, 410] on button "Save" at bounding box center [869, 412] width 23 height 15
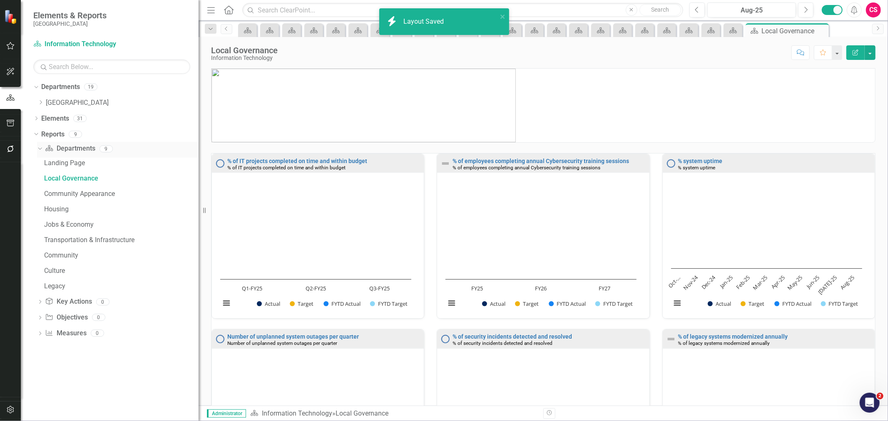
scroll to position [0, 0]
click at [39, 105] on div "Dropdown" at bounding box center [40, 102] width 6 height 7
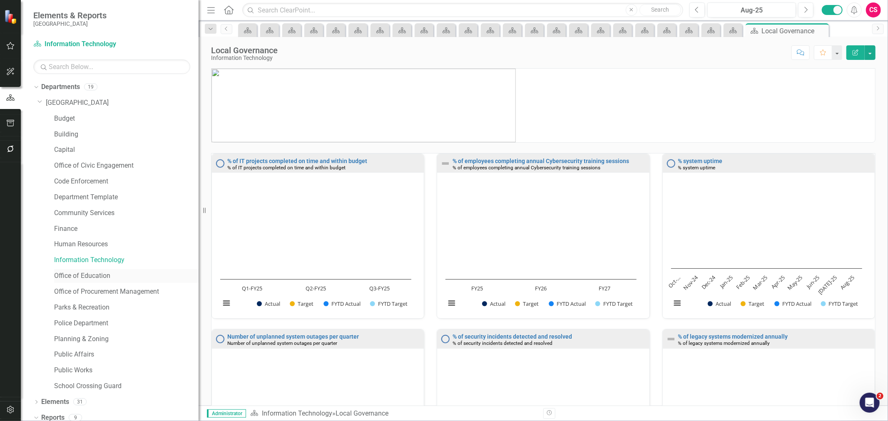
click at [93, 273] on link "Office of Education" at bounding box center [126, 276] width 144 height 10
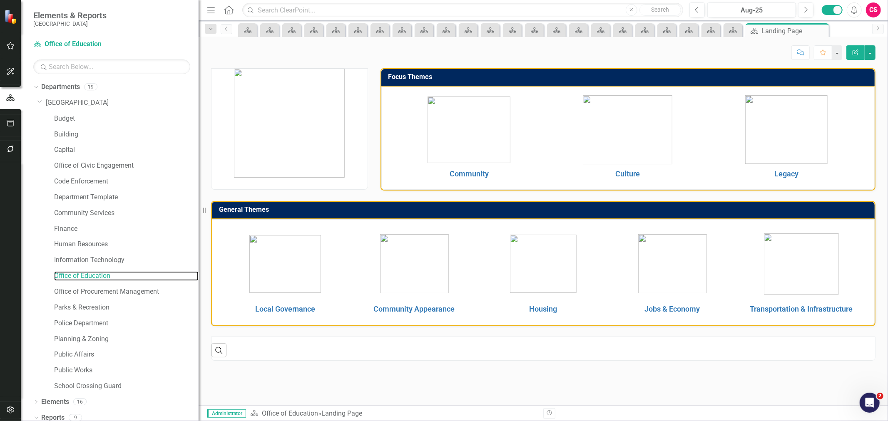
scroll to position [32, 0]
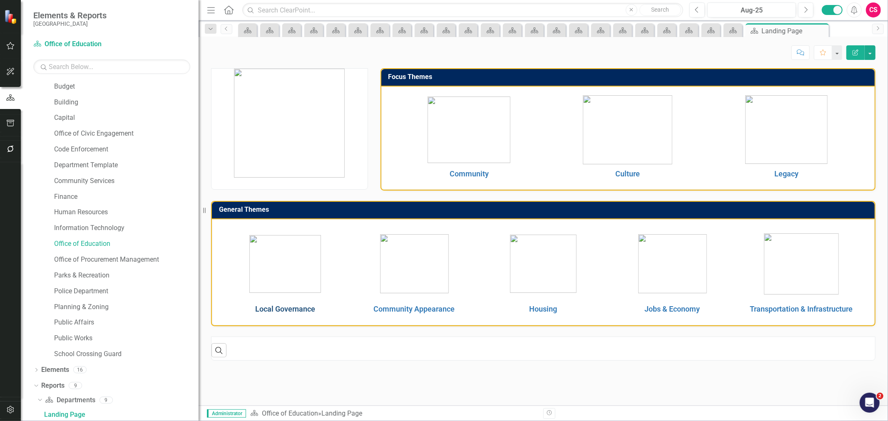
click at [278, 310] on link "Local Governance" at bounding box center [285, 309] width 60 height 9
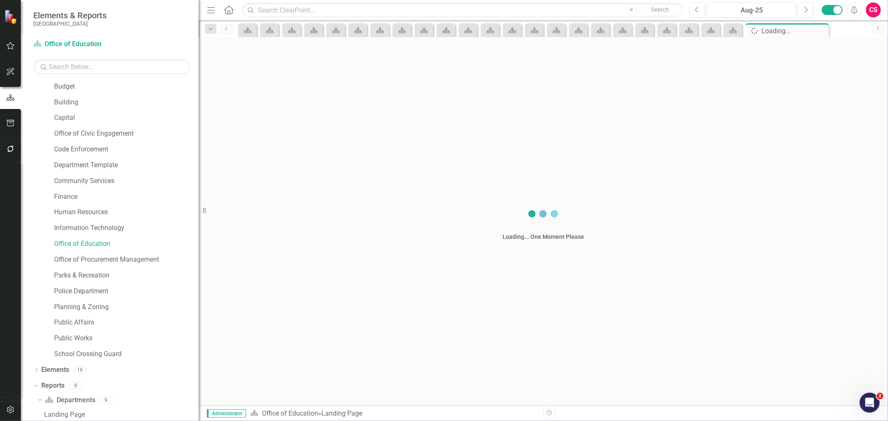
scroll to position [47, 0]
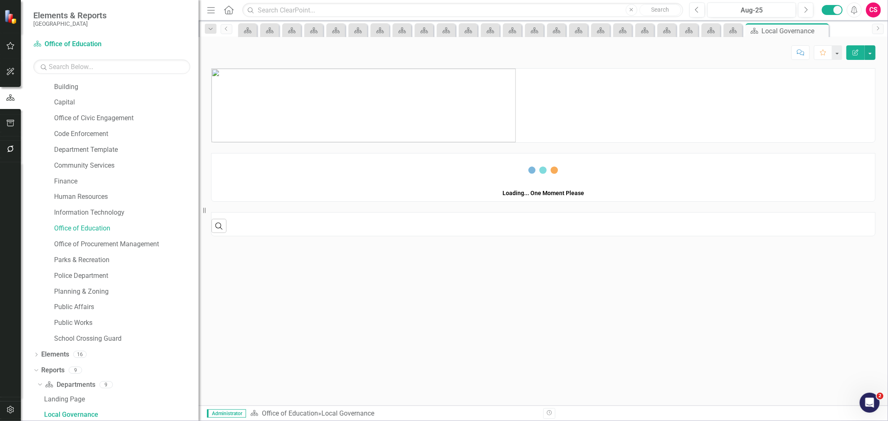
click at [862, 57] on button "Edit Report" at bounding box center [855, 52] width 18 height 15
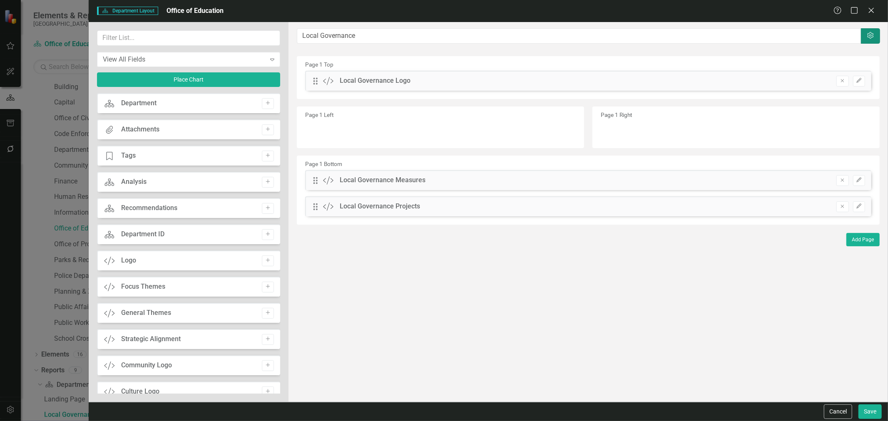
click at [869, 42] on button "Settings" at bounding box center [870, 35] width 19 height 15
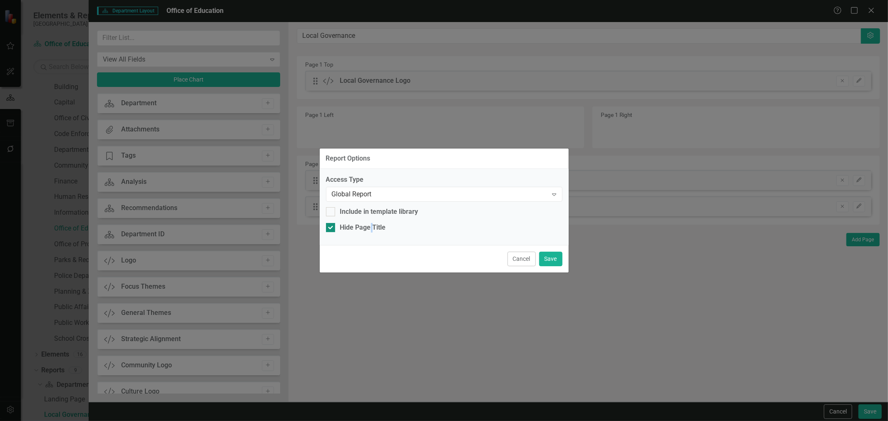
click at [372, 222] on div "Access Type Global Report Expand Include in template library Hide Page Title" at bounding box center [444, 207] width 249 height 76
click at [376, 224] on div "Hide Page Title" at bounding box center [363, 228] width 46 height 10
click at [331, 224] on input "Hide Page Title" at bounding box center [328, 225] width 5 height 5
checkbox input "false"
drag, startPoint x: 556, startPoint y: 258, endPoint x: 579, endPoint y: 260, distance: 23.4
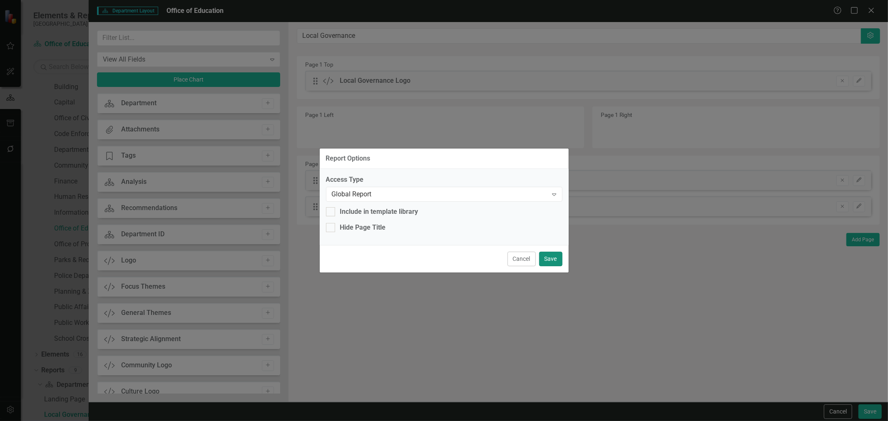
click at [557, 259] on button "Save" at bounding box center [550, 259] width 23 height 15
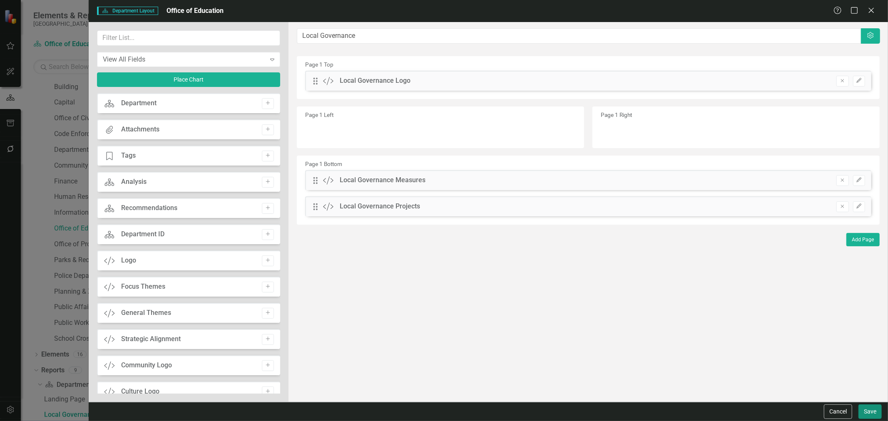
click at [865, 411] on button "Save" at bounding box center [869, 412] width 23 height 15
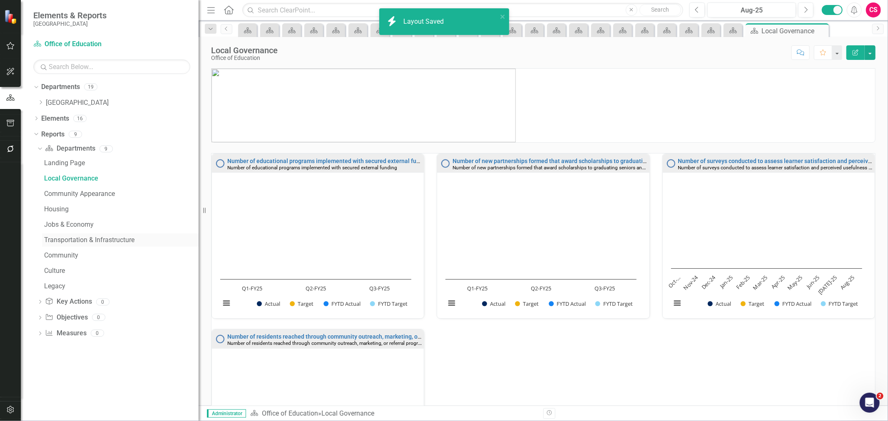
scroll to position [0, 0]
click at [37, 105] on div "Dropdown Departments 19 Dropdown [GEOGRAPHIC_DATA] Budget Building Capital Offi…" at bounding box center [115, 96] width 165 height 32
click at [39, 101] on icon "Dropdown" at bounding box center [40, 102] width 6 height 5
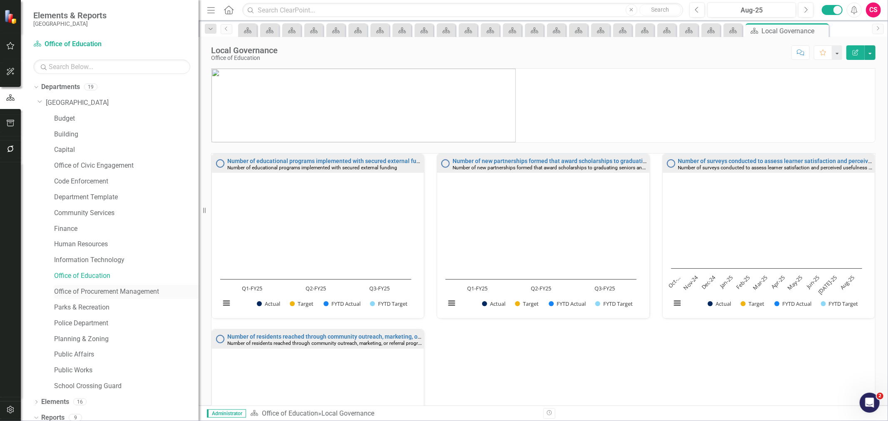
click at [89, 293] on link "Office of Procurement Management" at bounding box center [126, 292] width 144 height 10
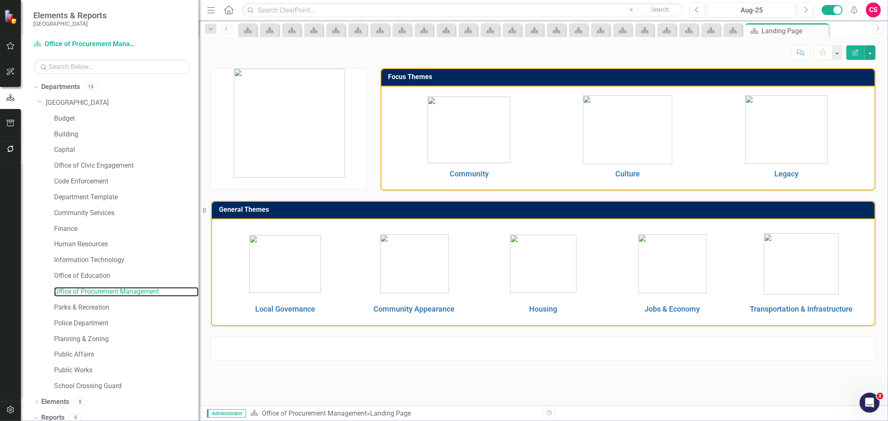
scroll to position [32, 0]
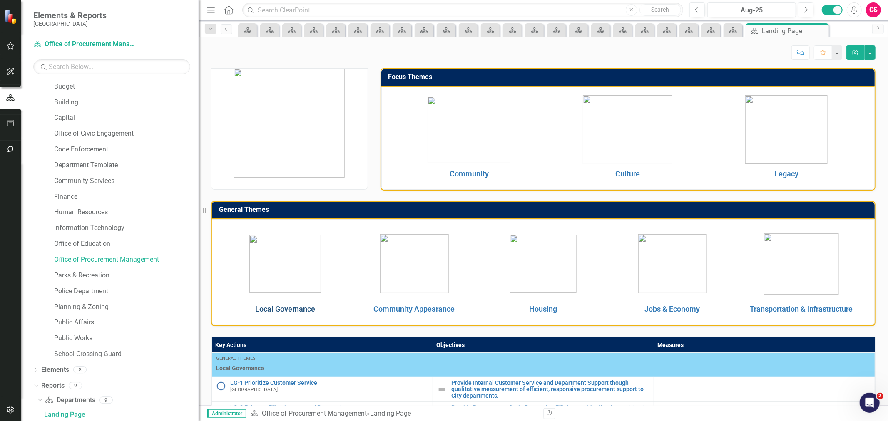
click at [302, 305] on link "Local Governance" at bounding box center [285, 309] width 60 height 9
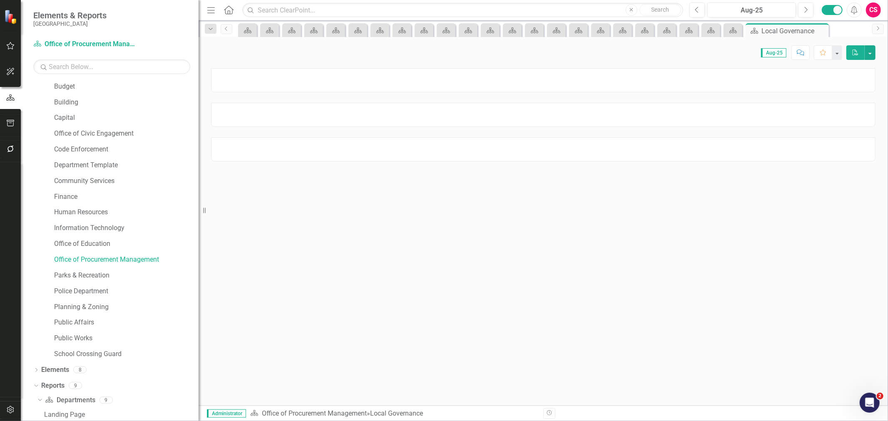
scroll to position [47, 0]
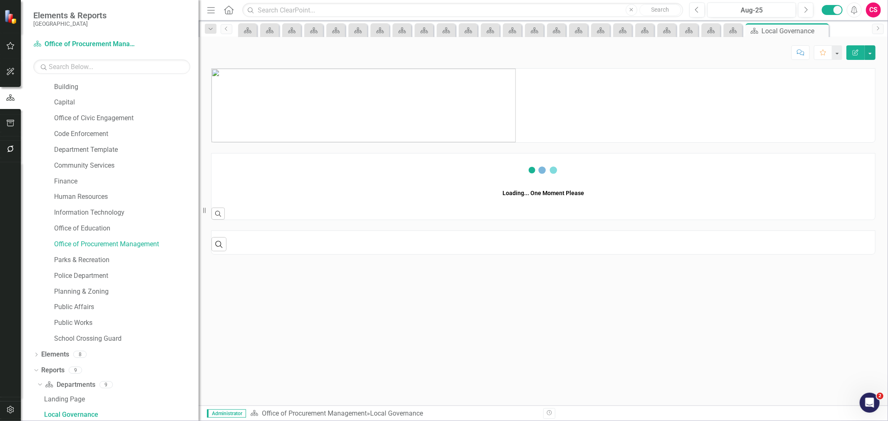
click at [857, 55] on icon "Edit Report" at bounding box center [855, 53] width 7 height 6
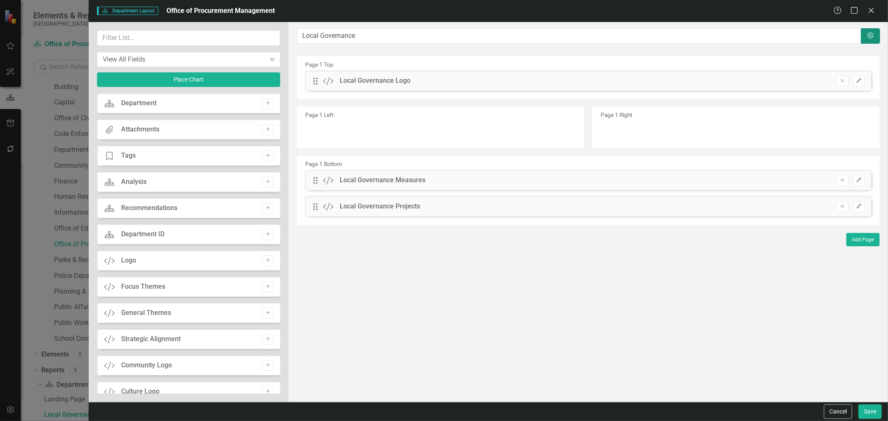
click at [868, 41] on button "Settings" at bounding box center [870, 35] width 19 height 15
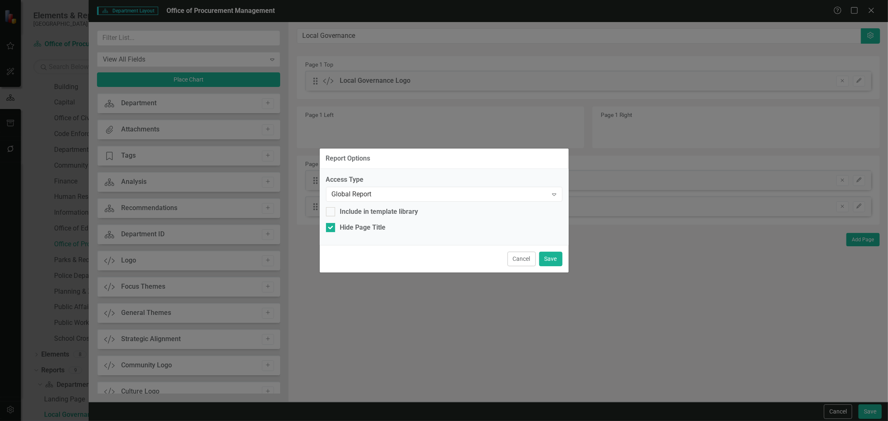
drag, startPoint x: 357, startPoint y: 224, endPoint x: 397, endPoint y: 222, distance: 40.8
click at [357, 224] on div "Hide Page Title" at bounding box center [363, 228] width 46 height 10
click at [331, 224] on input "Hide Page Title" at bounding box center [328, 225] width 5 height 5
checkbox input "false"
click at [556, 259] on button "Save" at bounding box center [550, 259] width 23 height 15
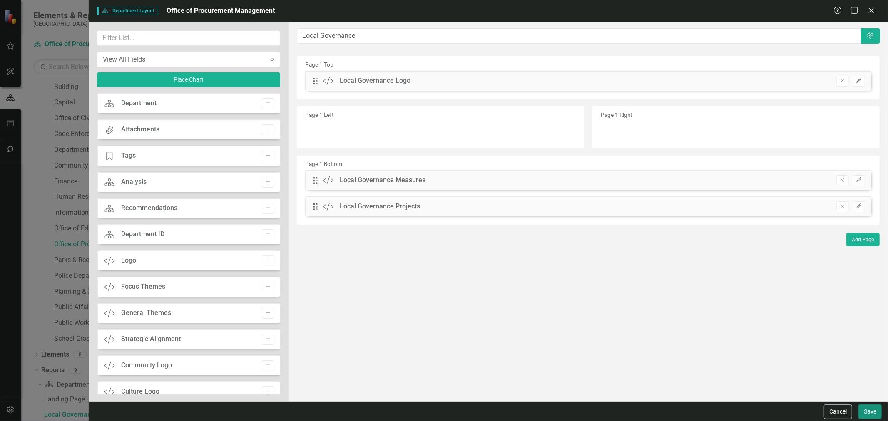
click at [874, 412] on button "Save" at bounding box center [869, 412] width 23 height 15
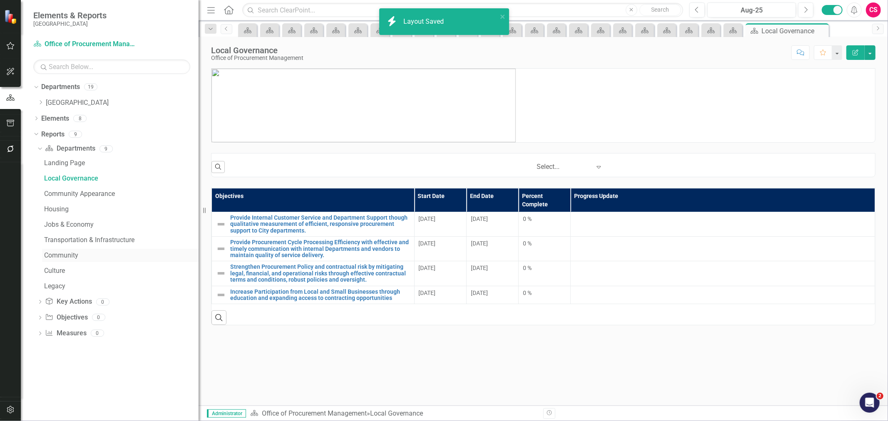
scroll to position [0, 0]
drag, startPoint x: 40, startPoint y: 102, endPoint x: 46, endPoint y: 106, distance: 7.5
click at [40, 102] on icon "Dropdown" at bounding box center [40, 102] width 6 height 5
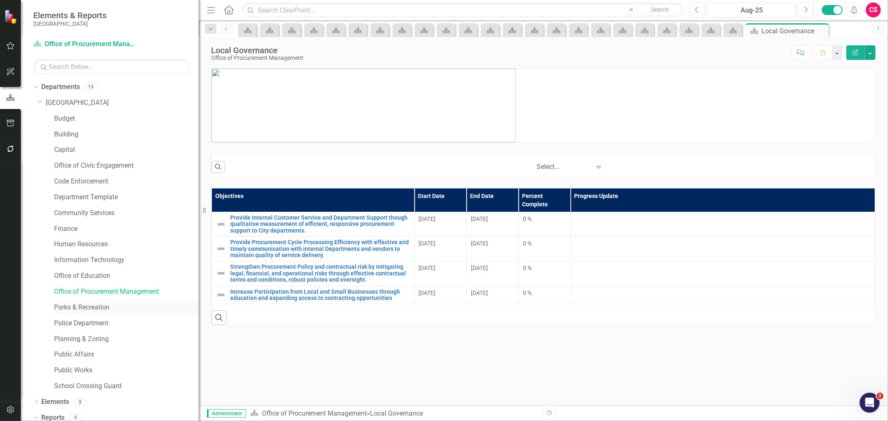
click at [79, 304] on link "Parks & Recreation" at bounding box center [126, 308] width 144 height 10
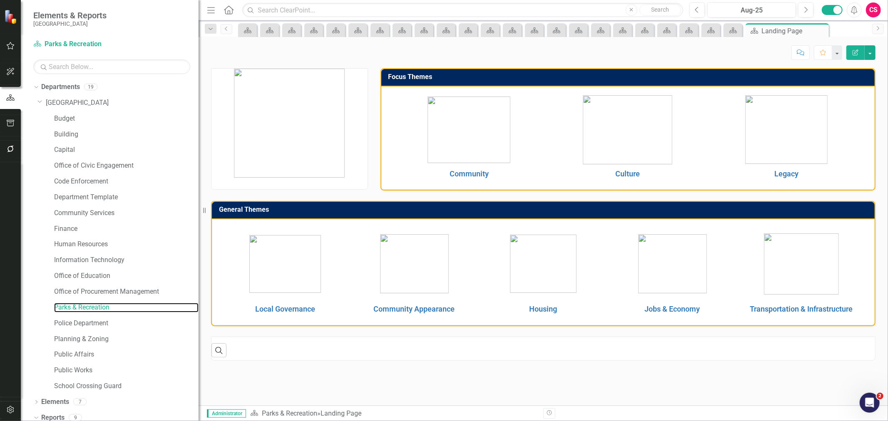
scroll to position [32, 0]
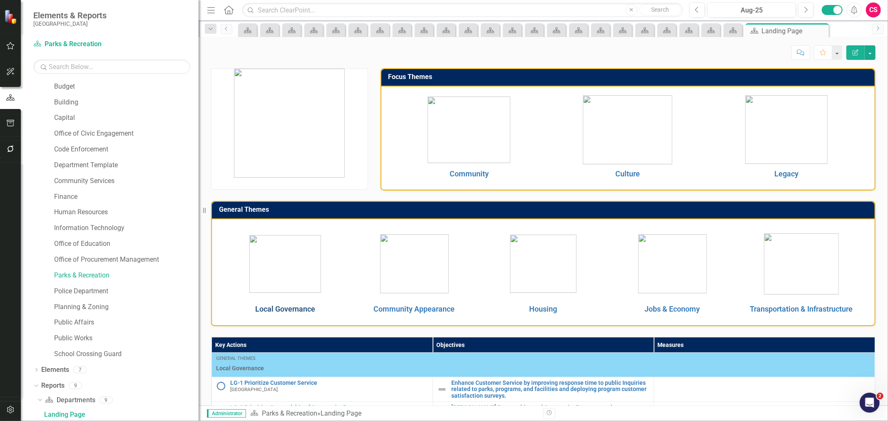
click at [298, 308] on link "Local Governance" at bounding box center [285, 309] width 60 height 9
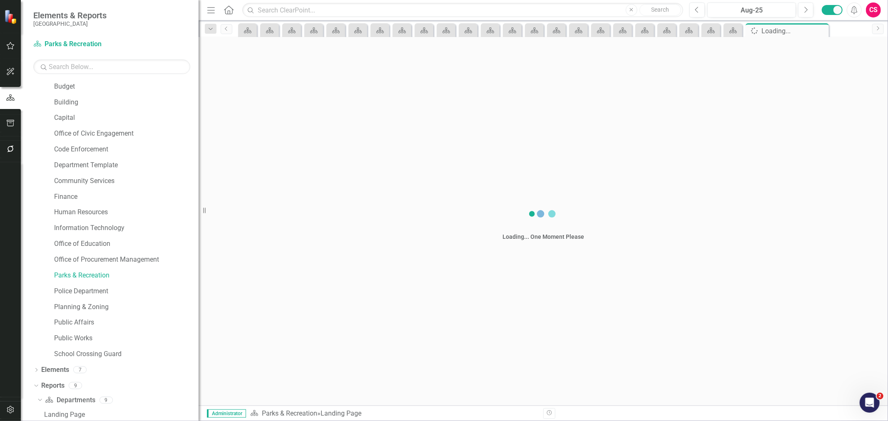
scroll to position [47, 0]
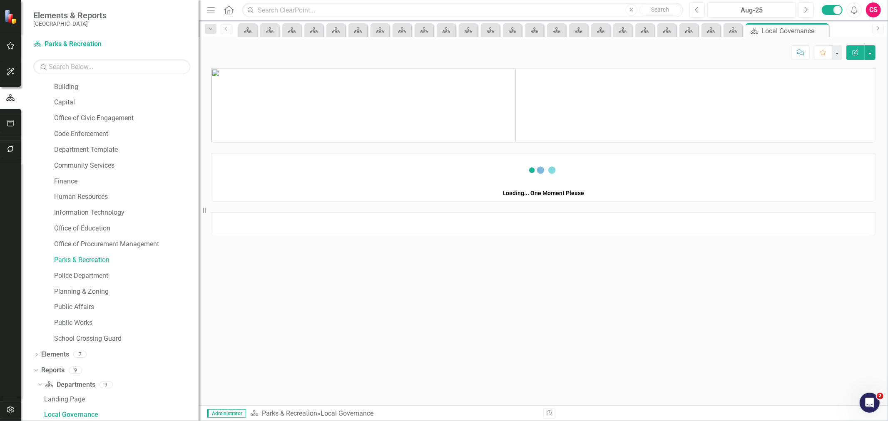
click at [856, 57] on button "Edit Report" at bounding box center [855, 52] width 18 height 15
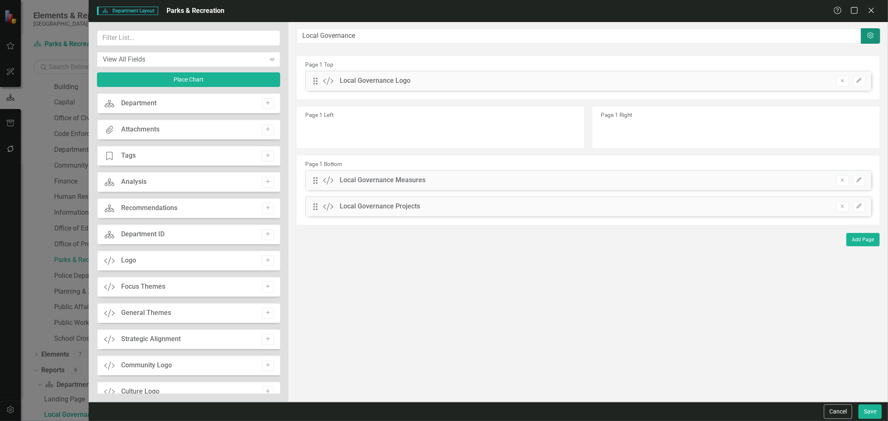
click at [866, 40] on button "Settings" at bounding box center [870, 35] width 19 height 15
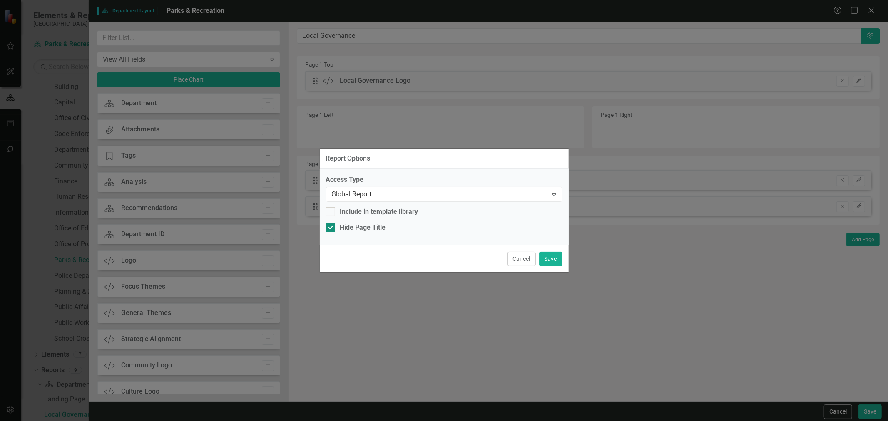
click at [345, 229] on div "Hide Page Title" at bounding box center [363, 228] width 46 height 10
click at [331, 229] on input "Hide Page Title" at bounding box center [328, 225] width 5 height 5
checkbox input "false"
drag, startPoint x: 555, startPoint y: 259, endPoint x: 663, endPoint y: 279, distance: 110.1
click at [556, 258] on button "Save" at bounding box center [550, 259] width 23 height 15
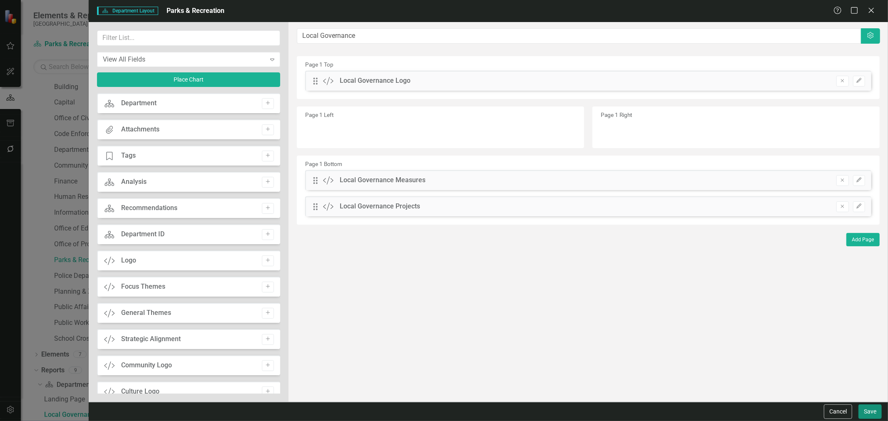
click at [875, 414] on button "Save" at bounding box center [869, 412] width 23 height 15
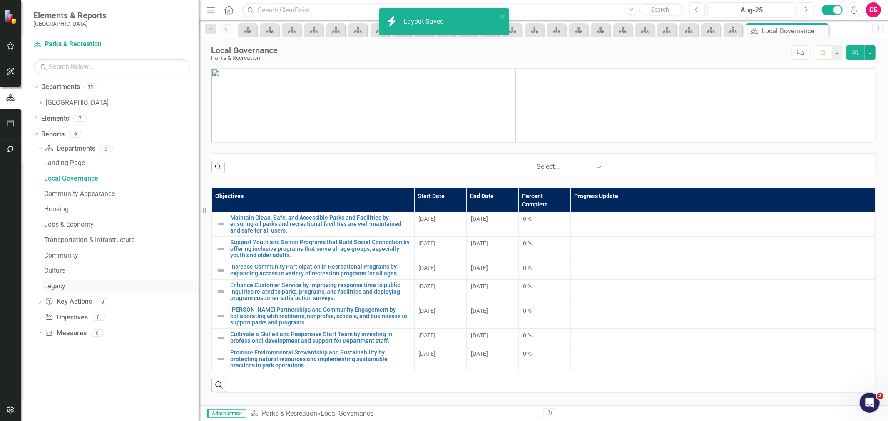
scroll to position [0, 0]
click at [41, 104] on icon "Dropdown" at bounding box center [40, 102] width 6 height 5
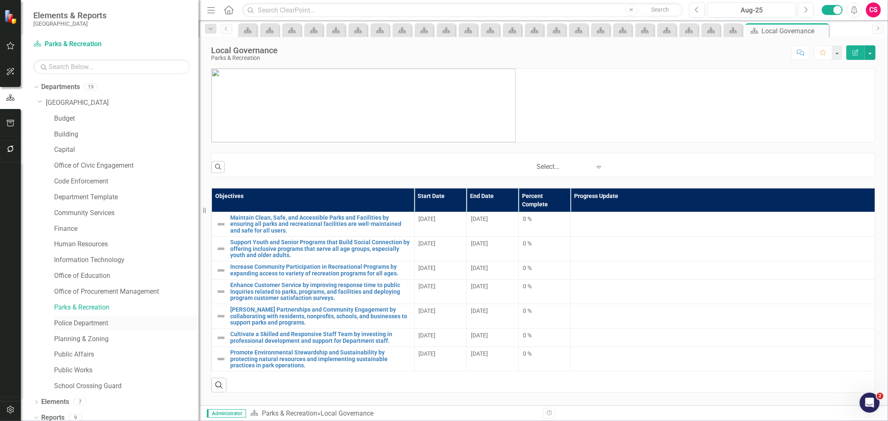
click at [84, 319] on link "Police Department" at bounding box center [126, 324] width 144 height 10
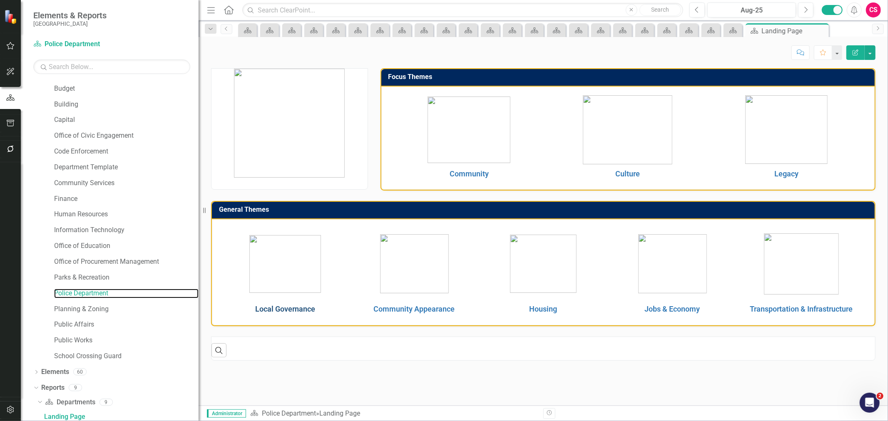
scroll to position [32, 0]
click at [278, 311] on link "Local Governance" at bounding box center [285, 309] width 60 height 9
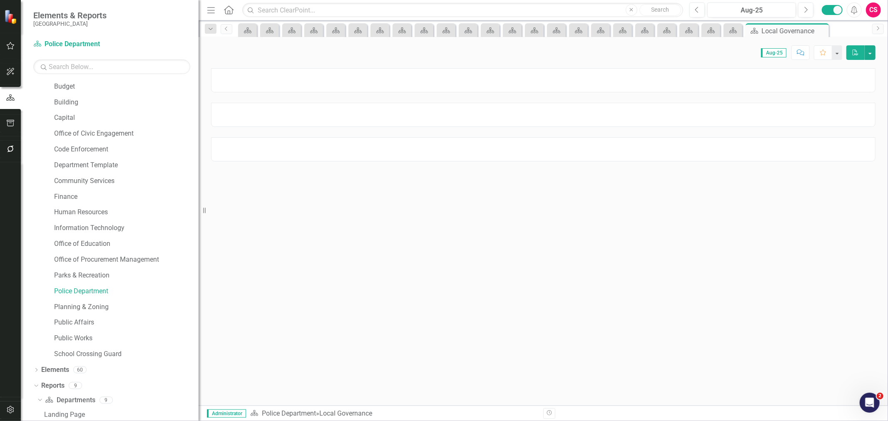
scroll to position [47, 0]
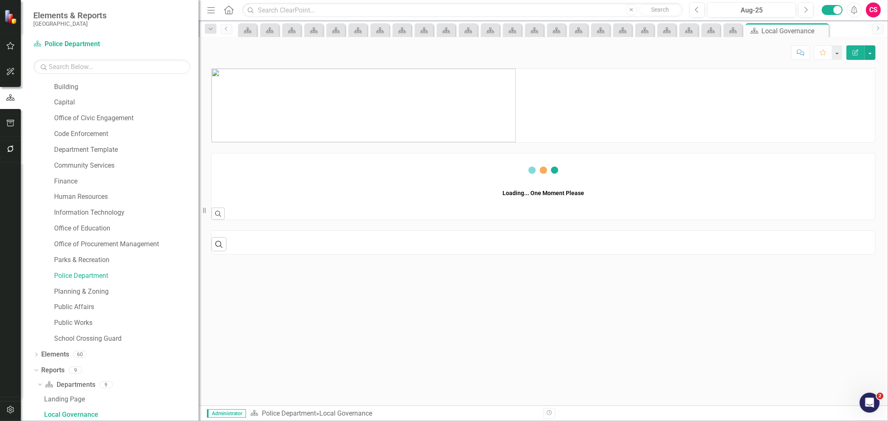
click at [861, 51] on button "Edit Report" at bounding box center [855, 52] width 18 height 15
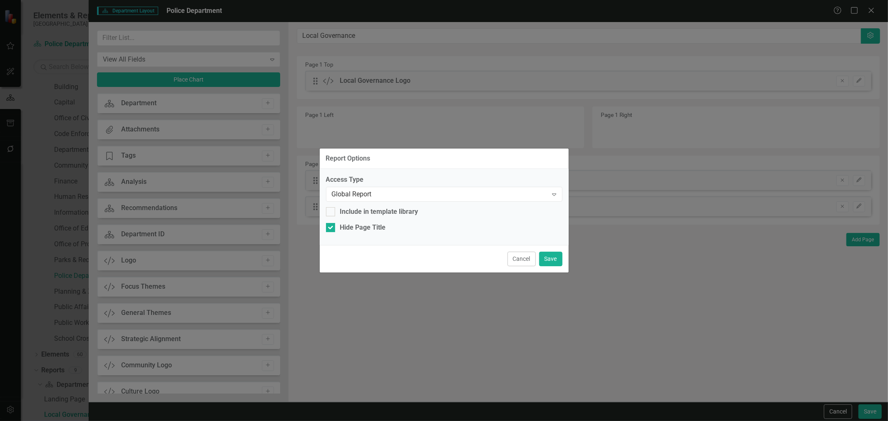
click at [869, 36] on div "Report Options Access Type Global Report Expand Include in template library Hid…" at bounding box center [444, 210] width 888 height 421
drag, startPoint x: 364, startPoint y: 231, endPoint x: 488, endPoint y: 252, distance: 126.2
click at [364, 231] on div "Hide Page Title" at bounding box center [363, 228] width 46 height 10
click at [331, 229] on input "Hide Page Title" at bounding box center [328, 225] width 5 height 5
checkbox input "false"
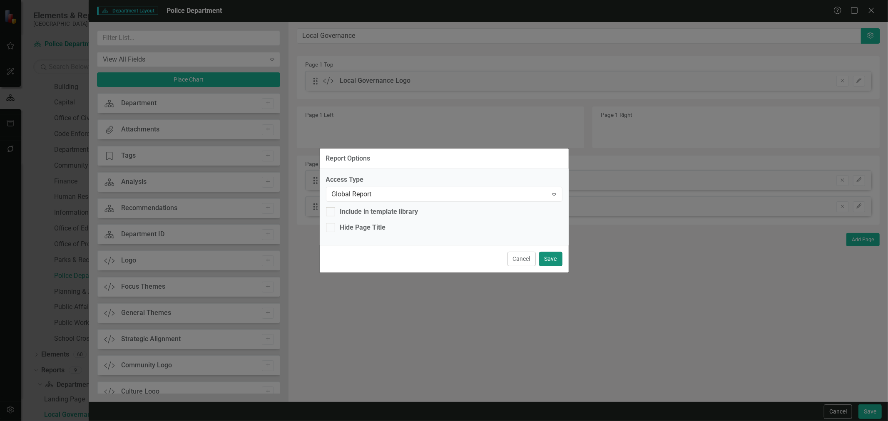
click at [555, 257] on button "Save" at bounding box center [550, 259] width 23 height 15
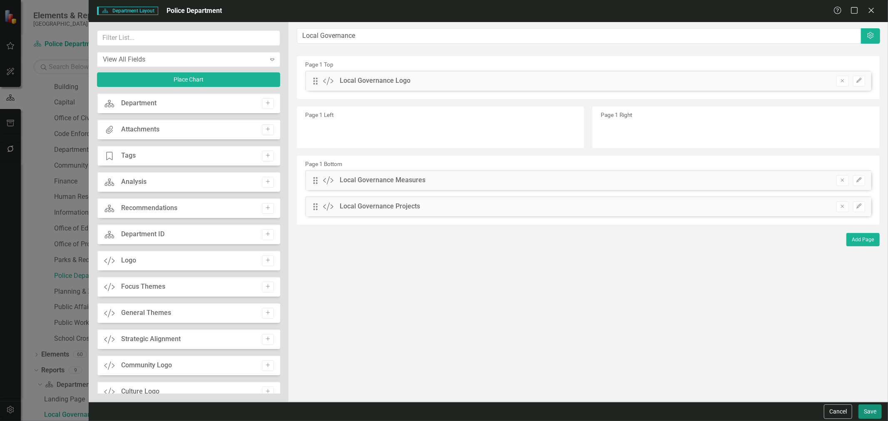
click at [871, 410] on button "Save" at bounding box center [869, 412] width 23 height 15
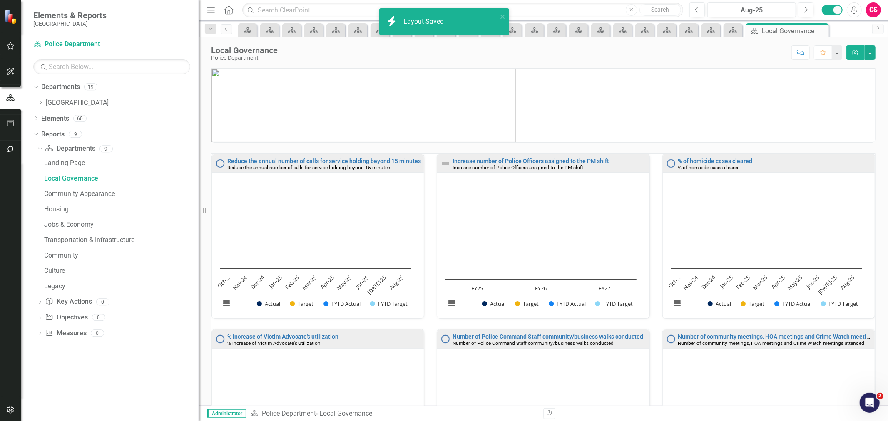
scroll to position [0, 0]
